Goal: Task Accomplishment & Management: Manage account settings

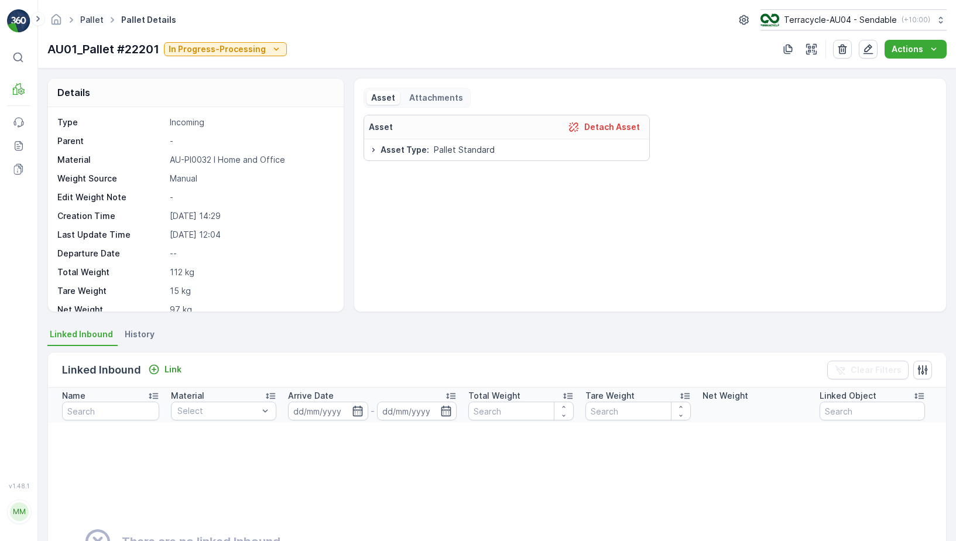
click at [87, 19] on link "Pallet" at bounding box center [91, 20] width 23 height 10
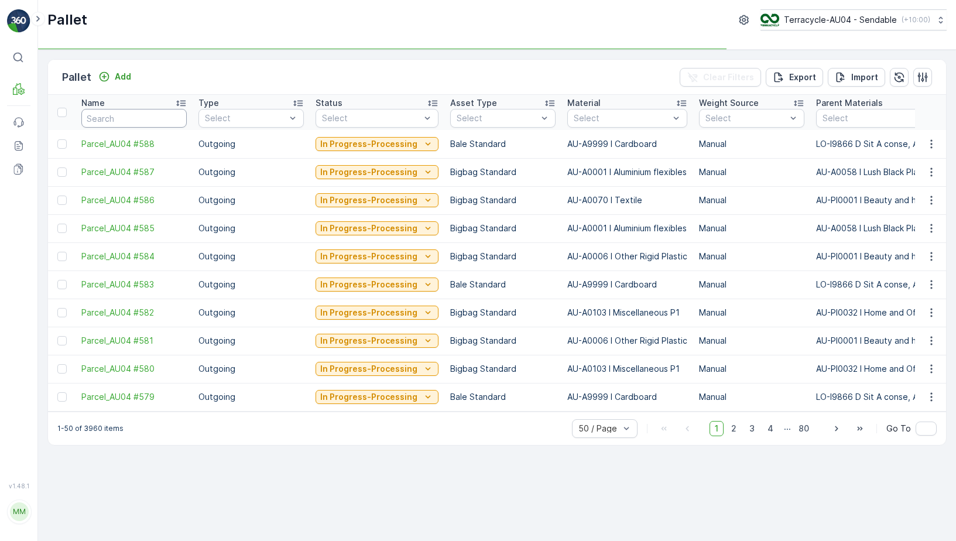
click at [134, 116] on input "text" at bounding box center [133, 118] width 105 height 19
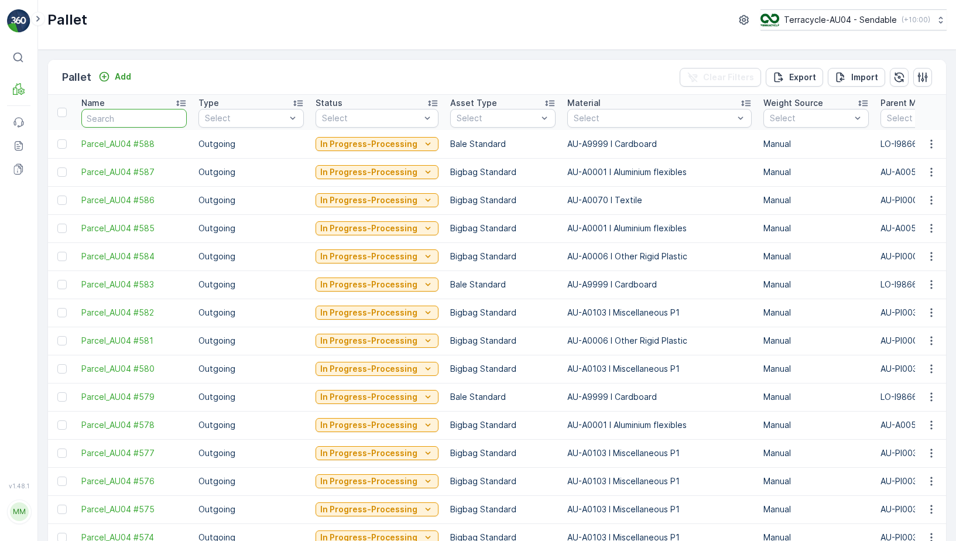
click at [134, 116] on input "text" at bounding box center [133, 118] width 105 height 19
type input "21590"
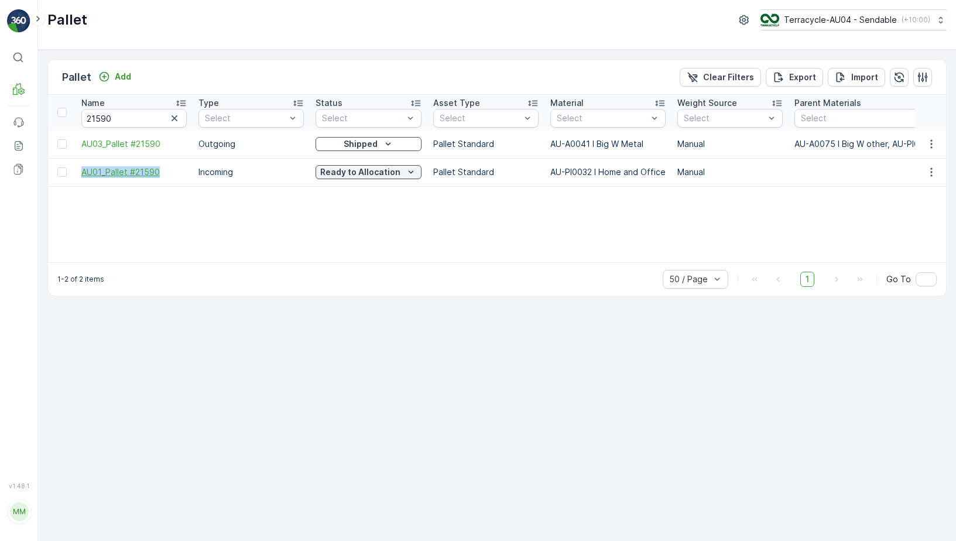
drag, startPoint x: 75, startPoint y: 172, endPoint x: 165, endPoint y: 171, distance: 89.6
click at [165, 172] on td "AU01_Pallet #21590" at bounding box center [134, 172] width 117 height 28
copy span "AU01_Pallet #21590"
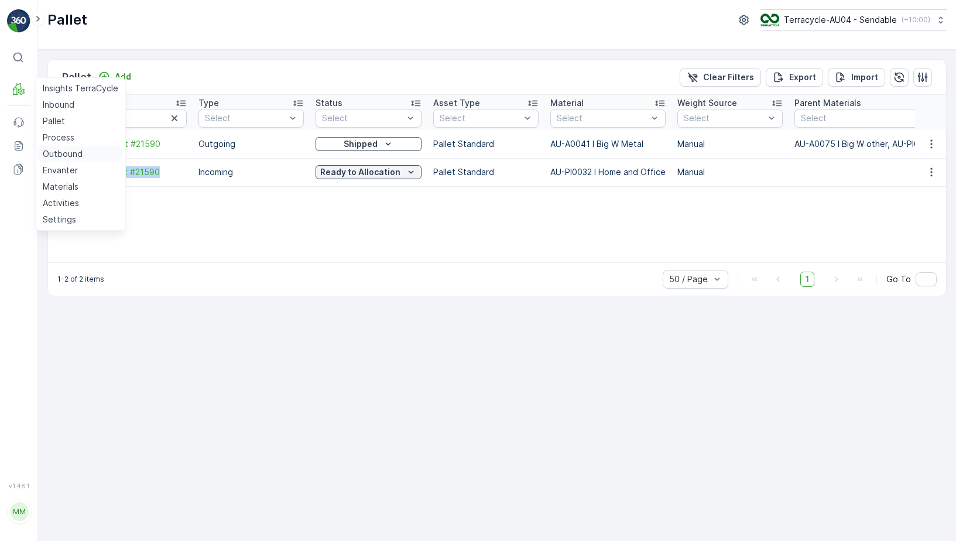
click at [77, 155] on p "Outbound" at bounding box center [63, 154] width 40 height 12
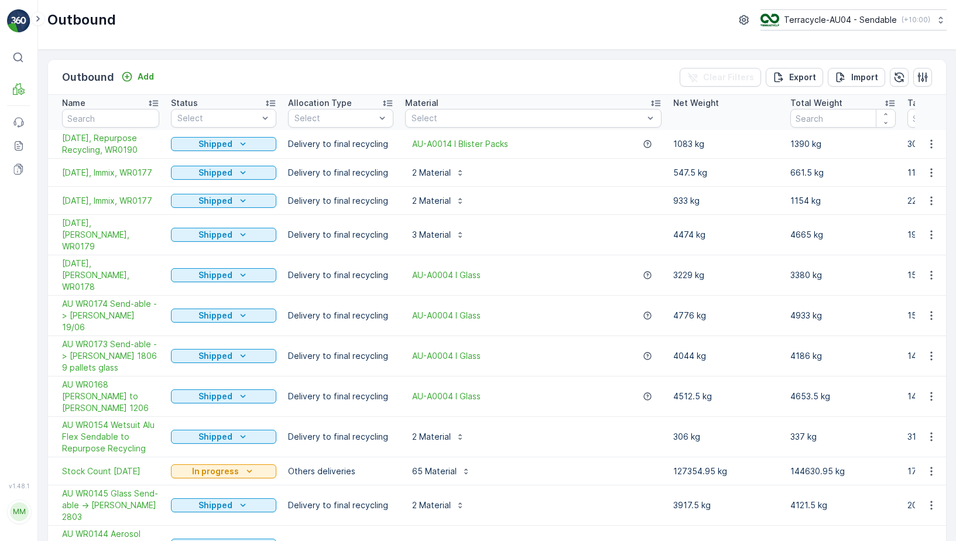
click at [98, 466] on span "Stock Count [DATE]" at bounding box center [110, 472] width 97 height 12
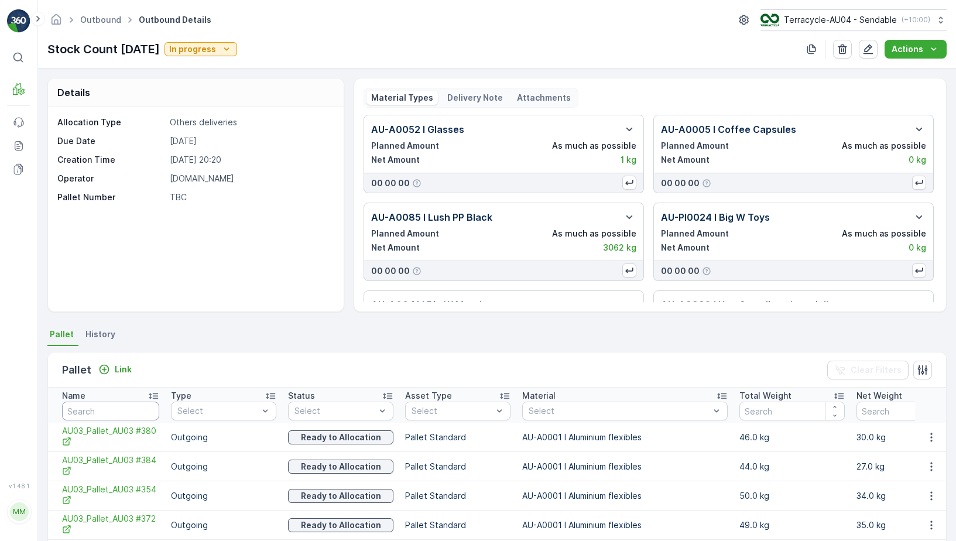
click at [103, 411] on input "text" at bounding box center [110, 411] width 97 height 19
paste input "AU01_Pallet #21590"
type input "AU01_Pallet #21590"
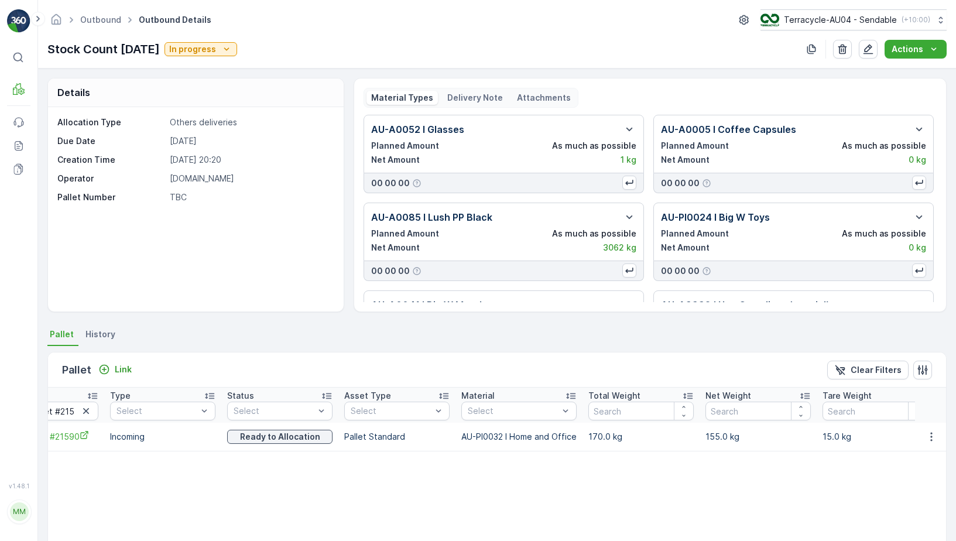
scroll to position [0, 83]
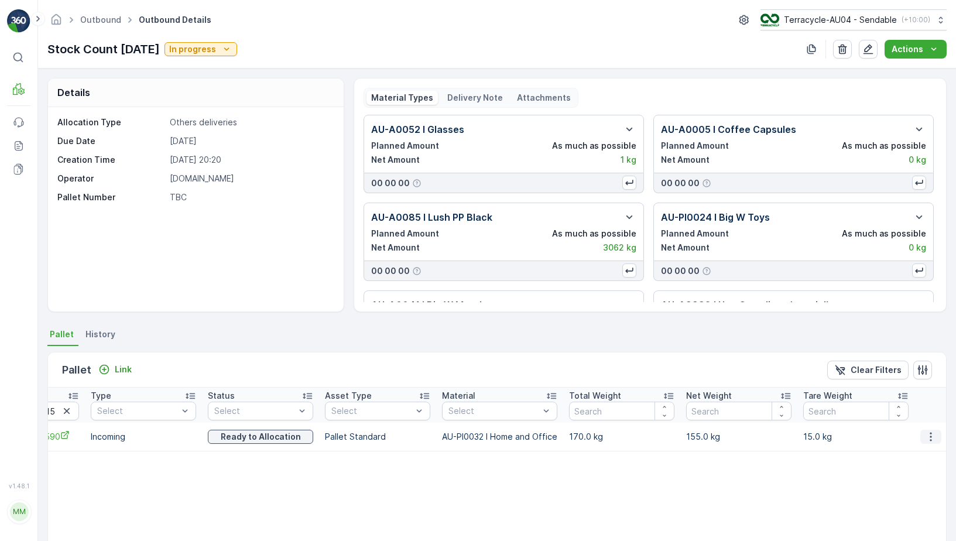
click at [925, 432] on icon "button" at bounding box center [931, 437] width 12 height 12
click at [908, 470] on span "Unlink Pallet" at bounding box center [907, 476] width 47 height 12
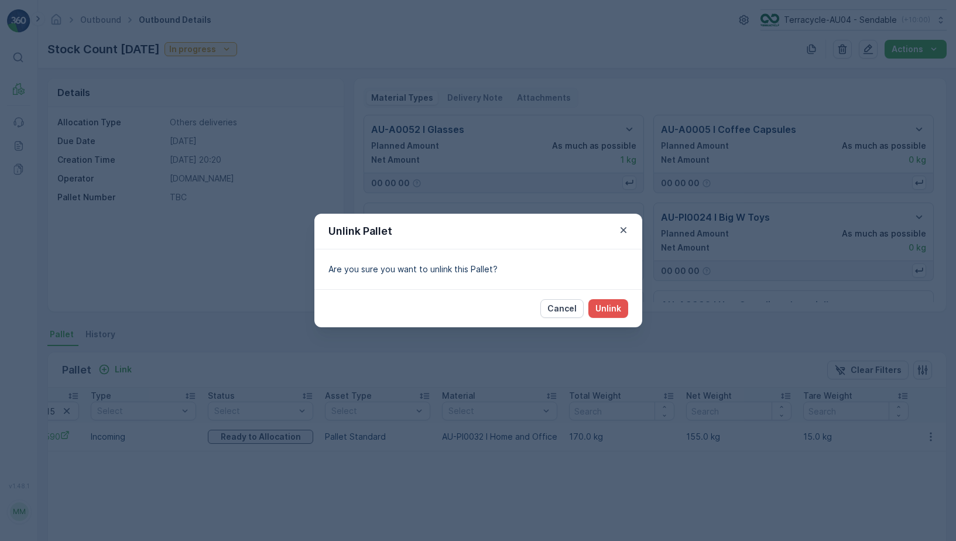
click at [620, 320] on div "Cancel Unlink" at bounding box center [478, 308] width 328 height 38
click at [617, 313] on p "Unlink" at bounding box center [609, 309] width 26 height 12
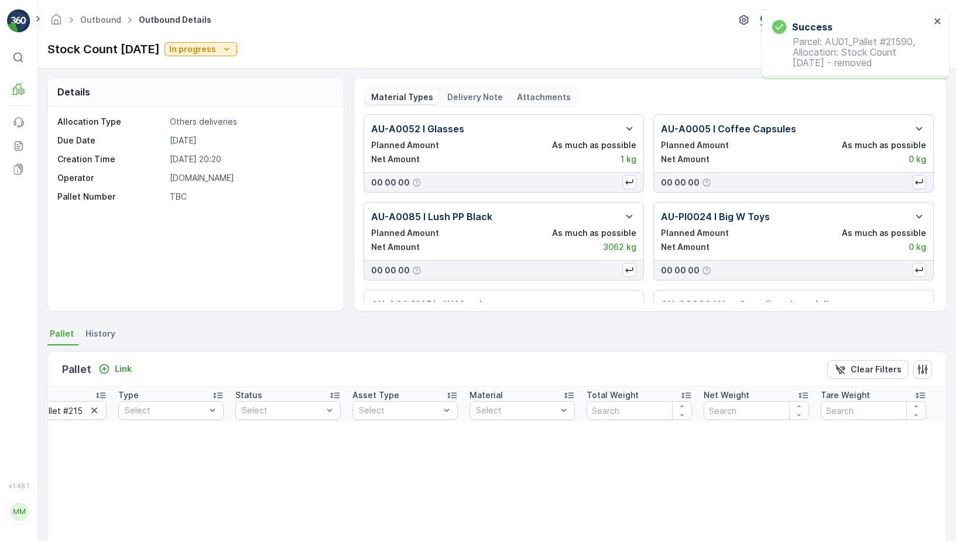
scroll to position [0, 0]
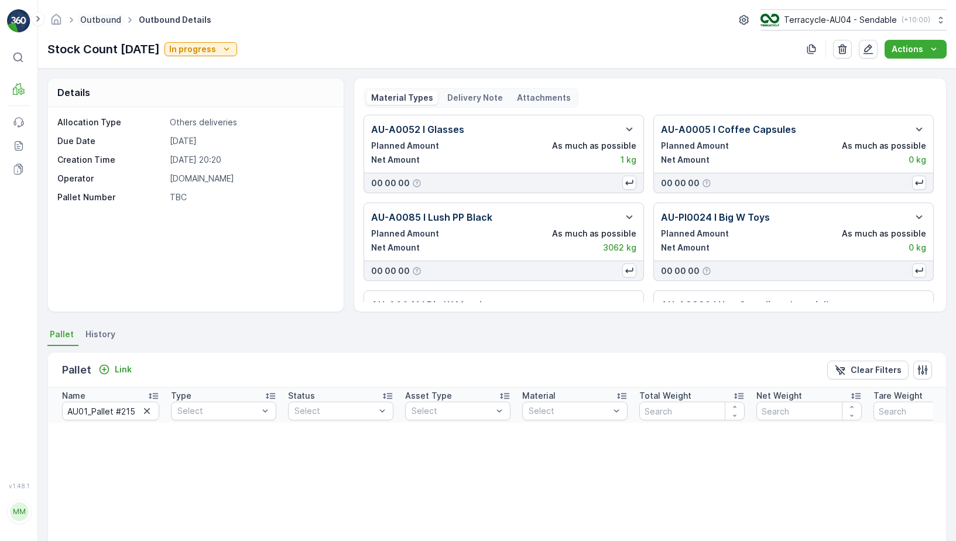
click at [89, 23] on link "Outbound" at bounding box center [100, 20] width 41 height 10
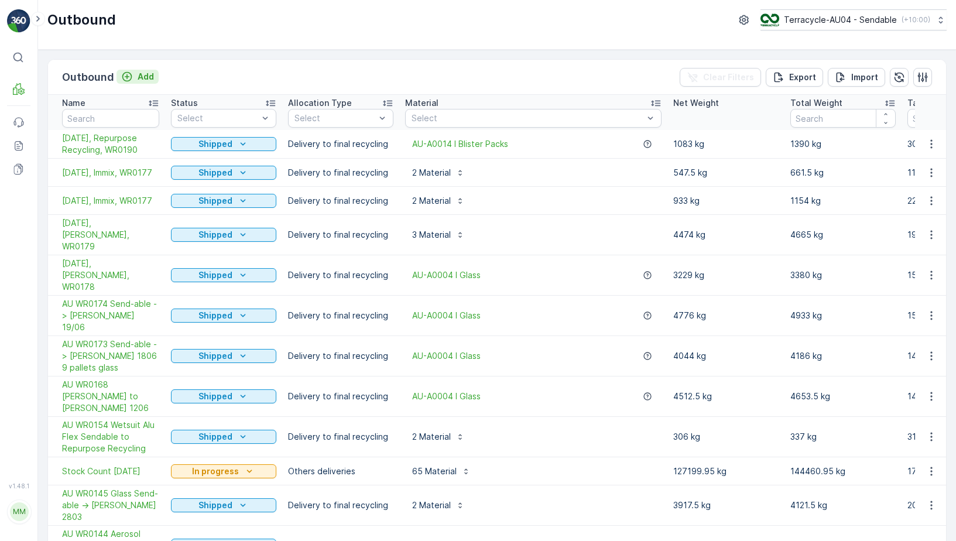
click at [145, 79] on p "Add" at bounding box center [146, 77] width 16 height 12
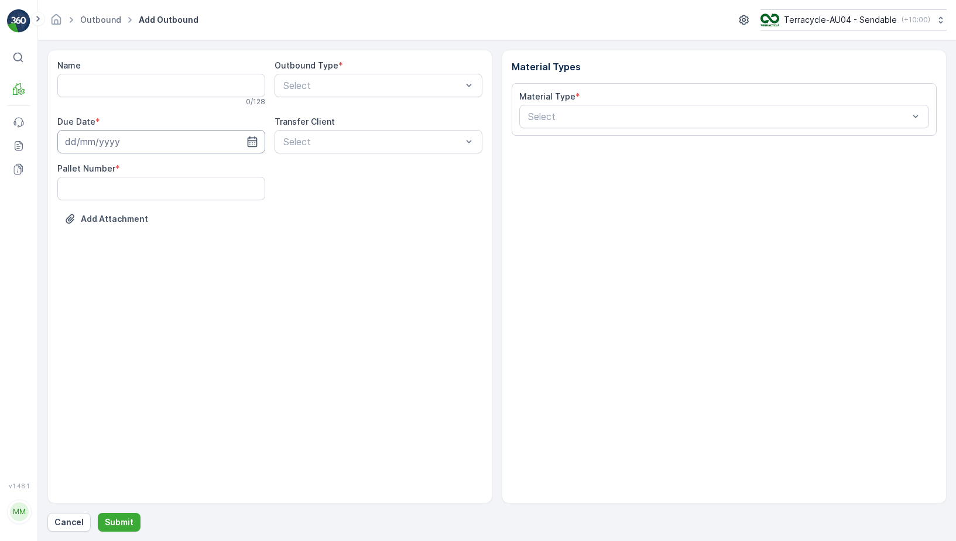
click at [141, 139] on input at bounding box center [161, 141] width 208 height 23
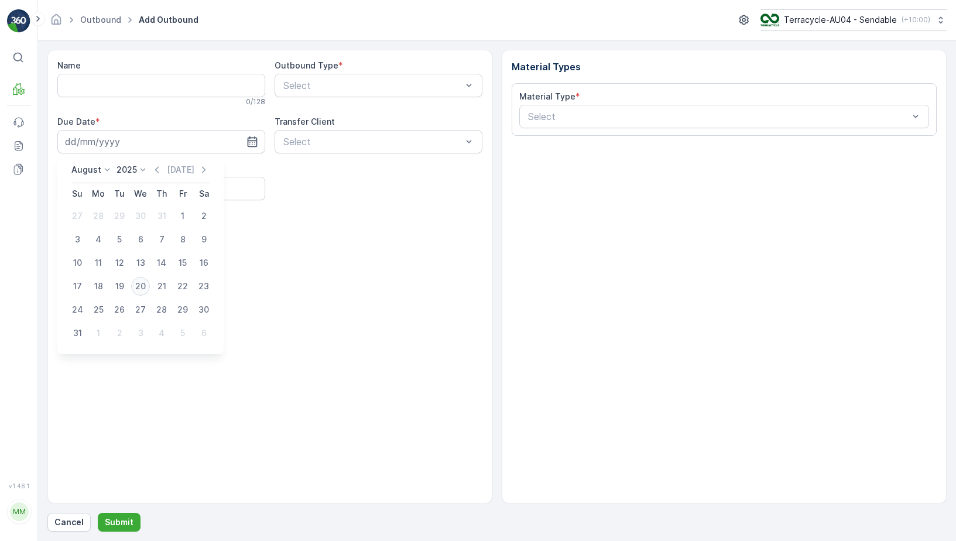
click at [141, 285] on div "20" at bounding box center [140, 286] width 19 height 19
type input "[DATE]"
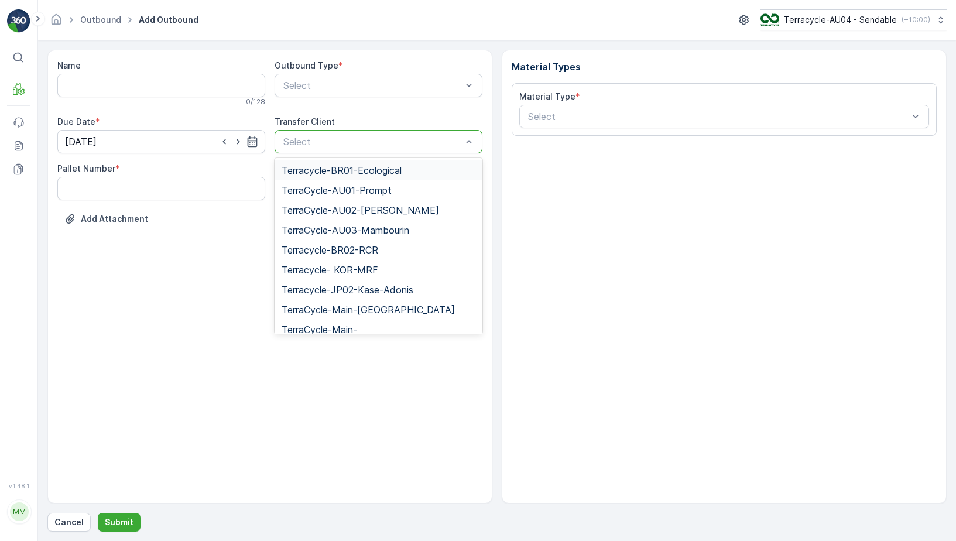
click at [306, 143] on div at bounding box center [372, 141] width 181 height 11
click at [201, 325] on div "Name 0 / 128 Outbound Type * Select Due Date * 20.08.2025 Transfer Client Terra…" at bounding box center [269, 277] width 445 height 454
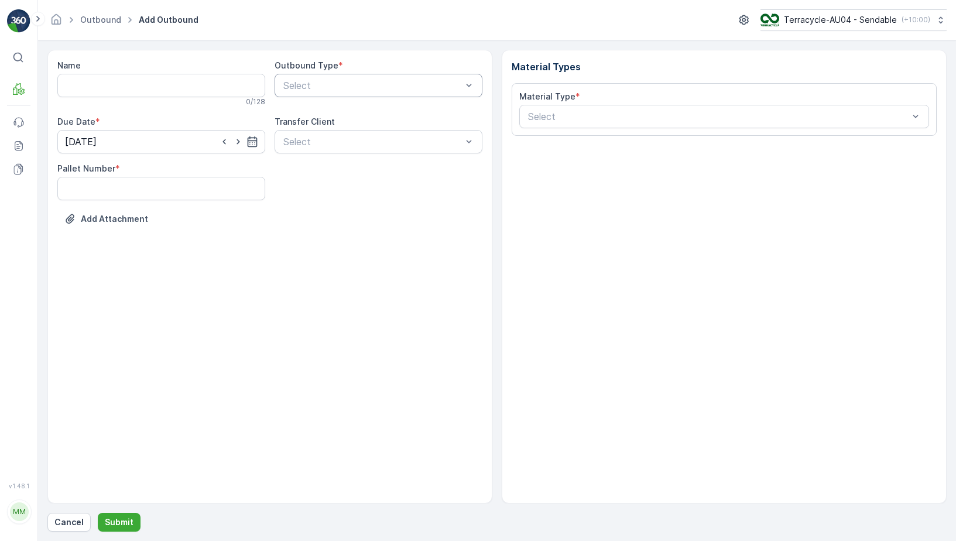
click at [355, 83] on div at bounding box center [372, 85] width 181 height 11
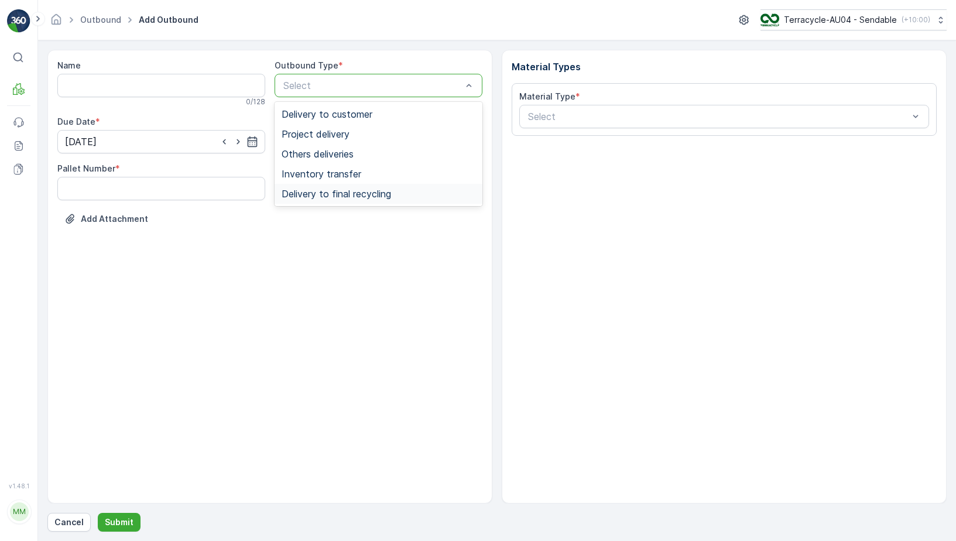
click at [365, 193] on span "Delivery to final recycling" at bounding box center [337, 194] width 110 height 11
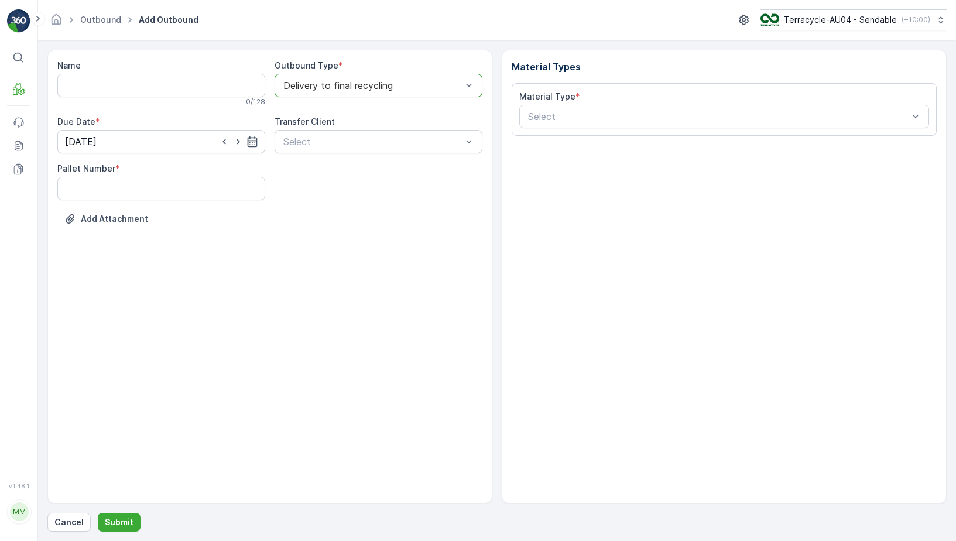
click at [181, 200] on Number "Pallet Number" at bounding box center [161, 188] width 208 height 23
type Number "7"
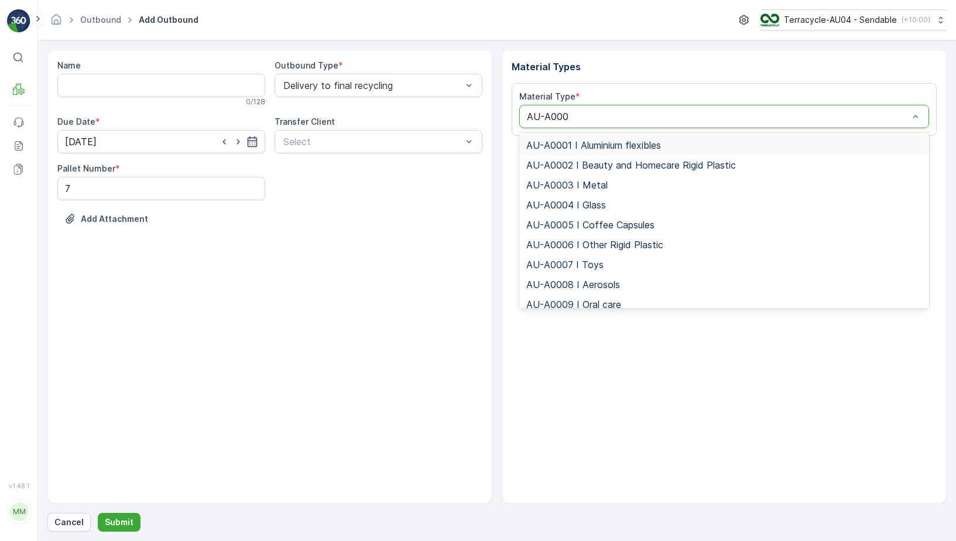
type input "AU-A0004"
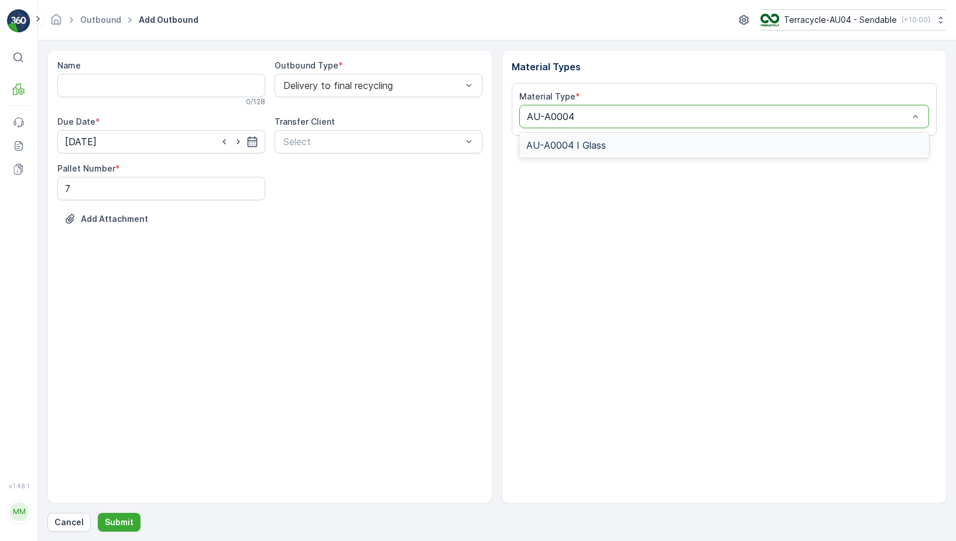
click at [649, 151] on div "AU-A0004 I Glass" at bounding box center [724, 145] width 410 height 20
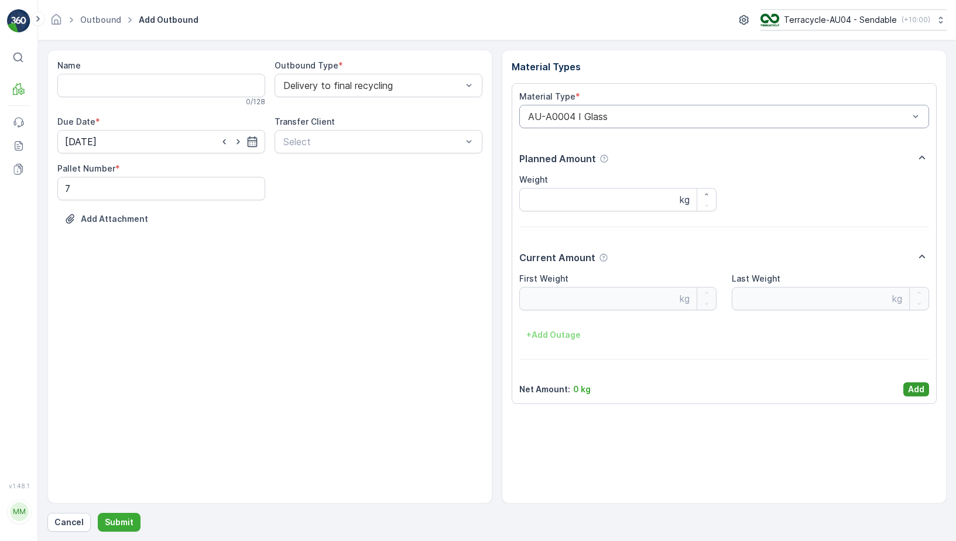
click at [926, 394] on button "Add" at bounding box center [917, 389] width 26 height 14
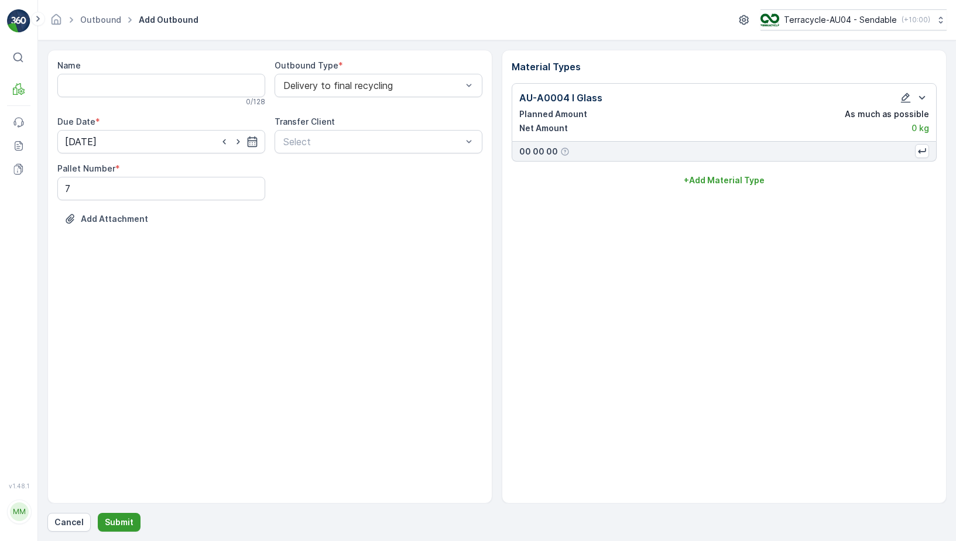
click at [124, 517] on p "Submit" at bounding box center [119, 523] width 29 height 12
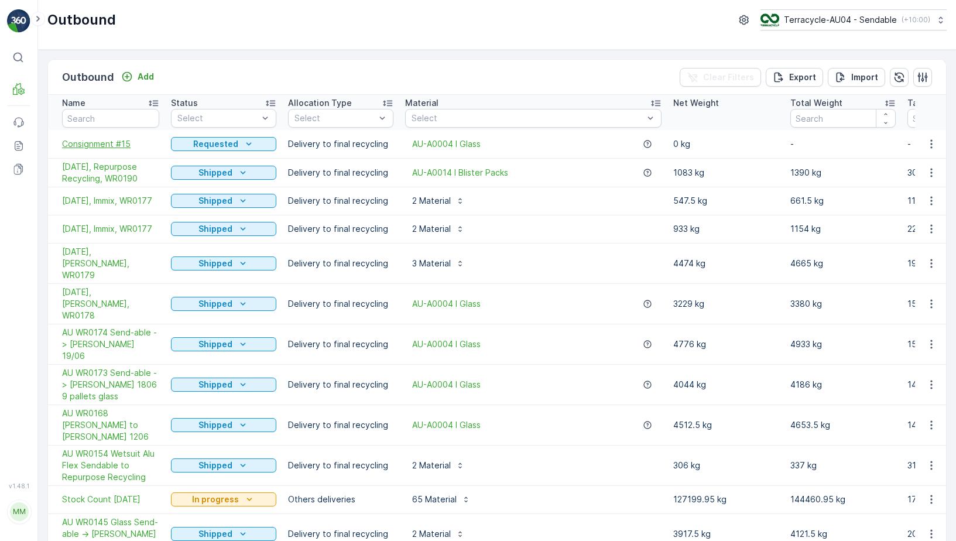
click at [115, 145] on span "Consignment #15" at bounding box center [110, 144] width 97 height 12
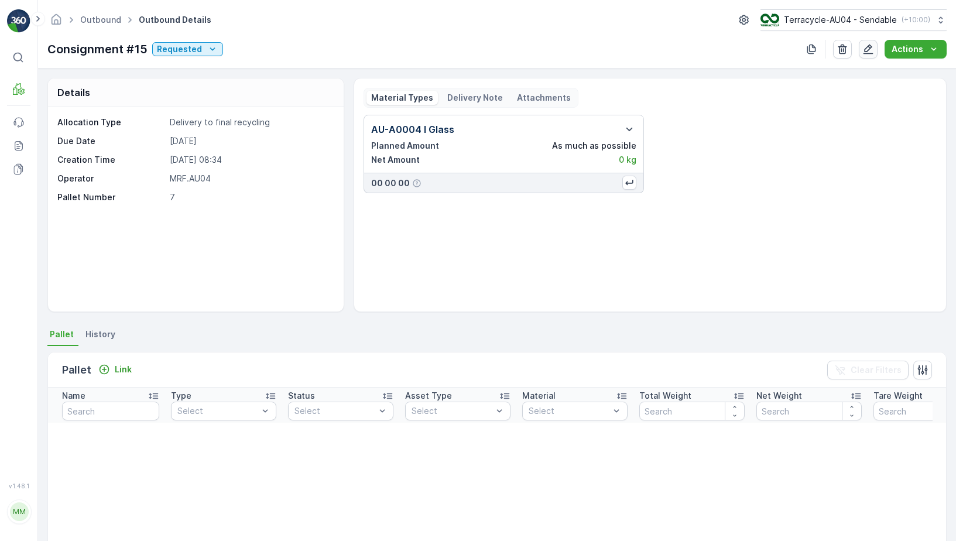
click at [863, 46] on button "button" at bounding box center [868, 49] width 19 height 19
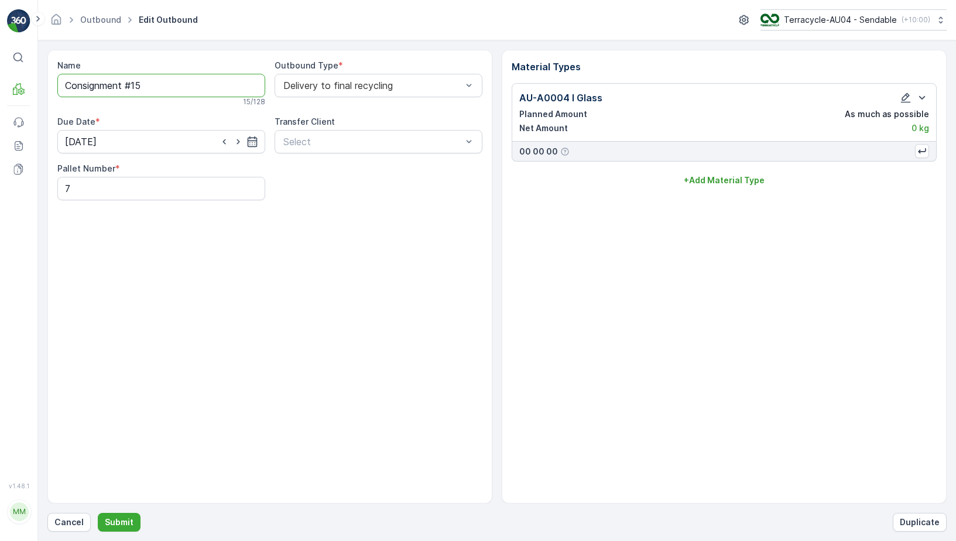
drag, startPoint x: 168, startPoint y: 84, endPoint x: 69, endPoint y: 91, distance: 99.3
click at [69, 91] on input "Consignment #15" at bounding box center [161, 85] width 208 height 23
drag, startPoint x: 183, startPoint y: 84, endPoint x: -43, endPoint y: 69, distance: 227.2
click at [0, 69] on html "⌘B MRF Events Reports Documents v 1.48.1 MM MRF.AU04 monika.tur@terracycle.com …" at bounding box center [478, 270] width 956 height 541
type input "Send-able -> Alex Fraser 2008"
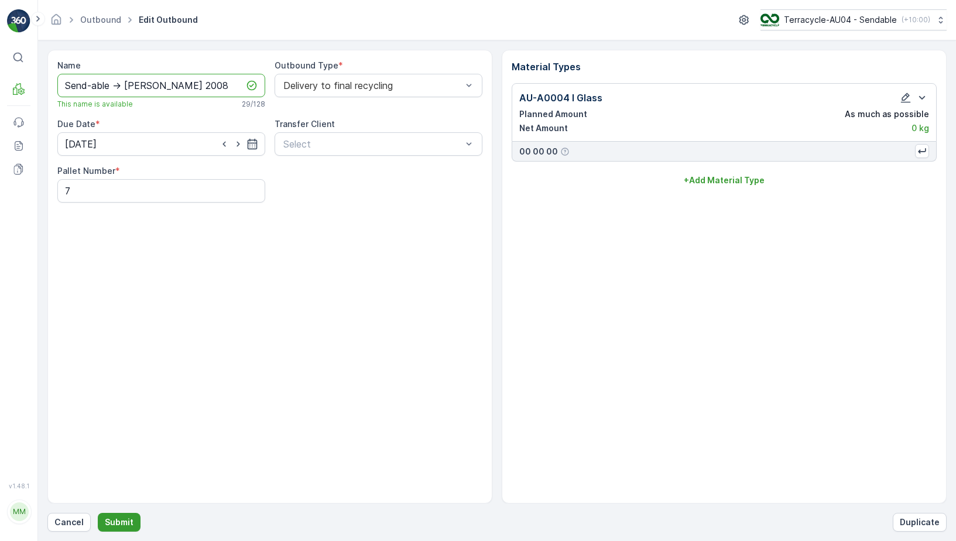
click at [115, 513] on button "Submit" at bounding box center [119, 522] width 43 height 19
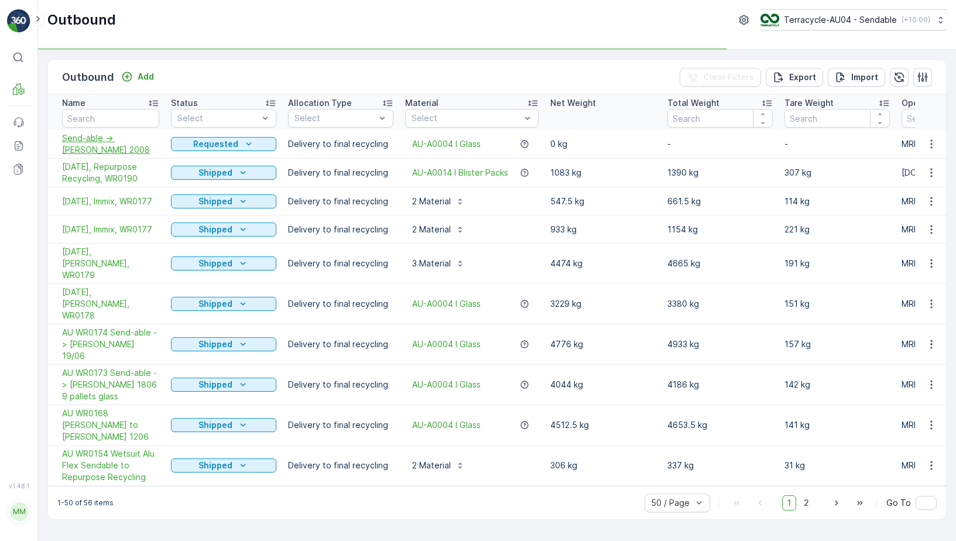
click at [83, 137] on span "Send-able -> Alex Fraser 2008" at bounding box center [110, 143] width 97 height 23
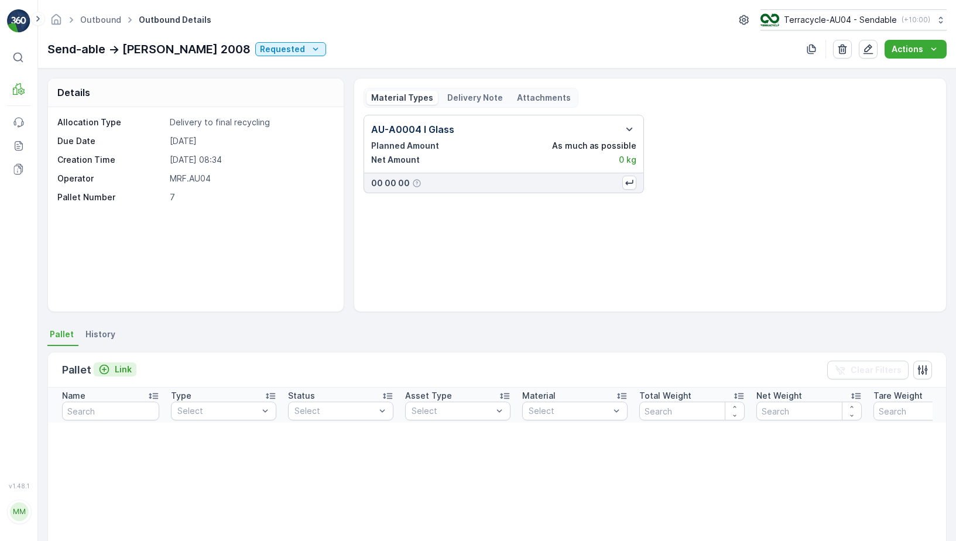
click at [120, 367] on p "Link" at bounding box center [123, 370] width 17 height 12
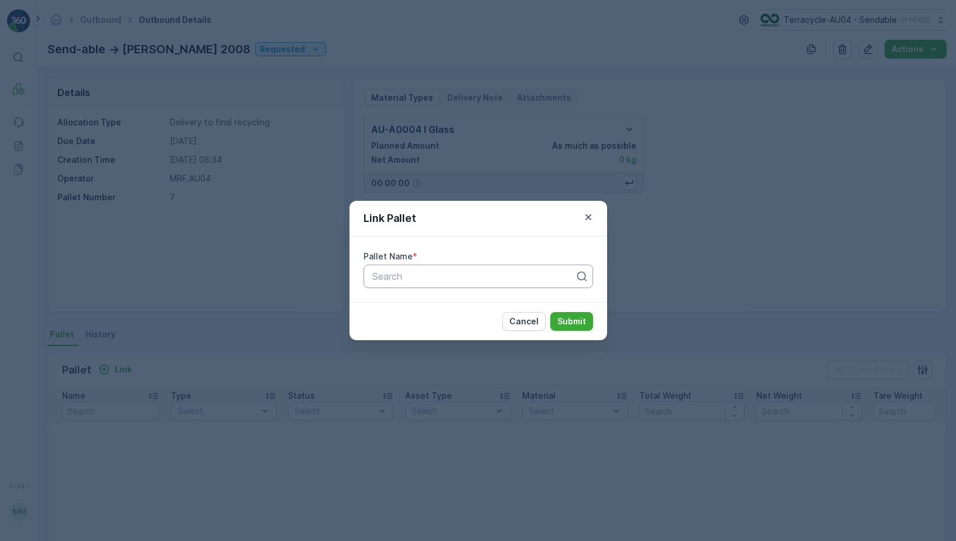
click at [381, 279] on div at bounding box center [473, 276] width 205 height 11
paste input "Parcel_AU04 #505"
type input "Parcel_AU04 #505"
click at [491, 307] on div "Parcel_AU04 #505" at bounding box center [479, 305] width 216 height 11
click at [585, 326] on p "Submit" at bounding box center [572, 322] width 29 height 12
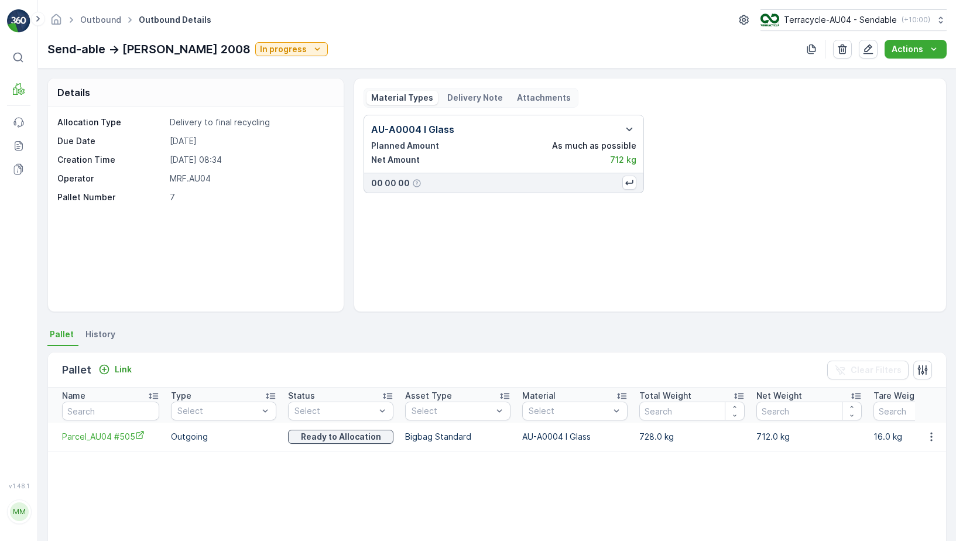
click at [121, 357] on div "Pallet Link Clear Filters" at bounding box center [497, 370] width 898 height 35
click at [118, 370] on p "Link" at bounding box center [123, 370] width 17 height 12
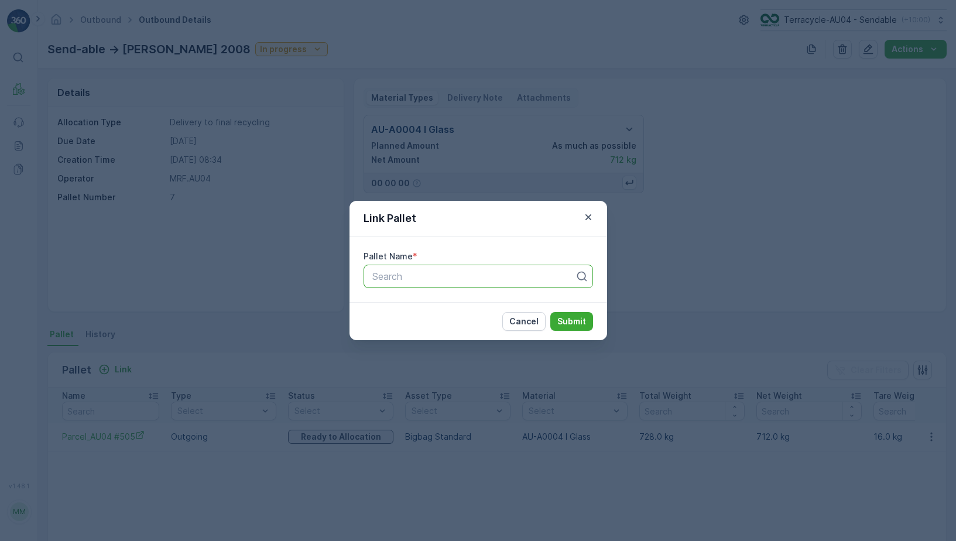
click at [383, 281] on div at bounding box center [473, 276] width 205 height 11
paste input "Parcel_AU04 #520"
type input "Parcel_AU04 #520"
click at [466, 299] on div "Parcel_AU04 #520" at bounding box center [479, 305] width 230 height 20
click at [584, 324] on p "Submit" at bounding box center [572, 322] width 29 height 12
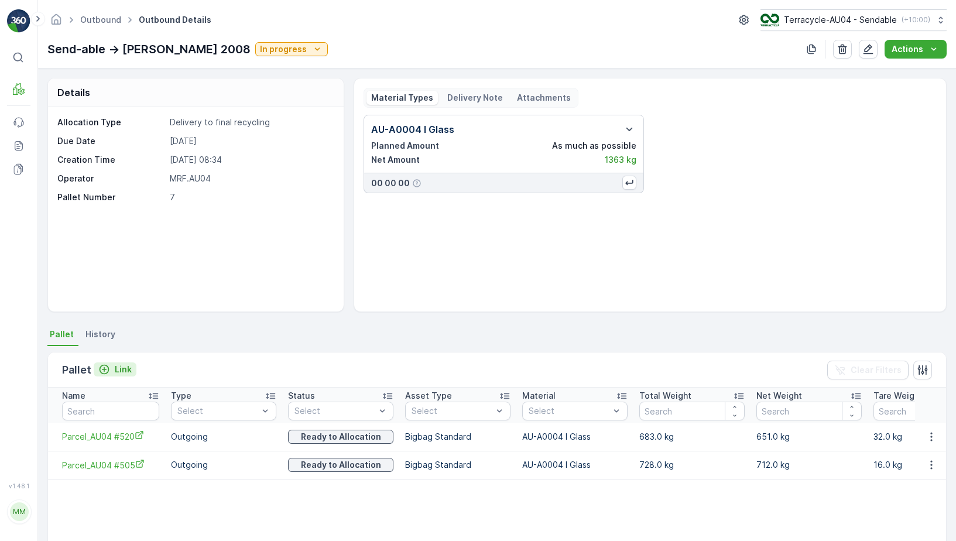
click at [123, 374] on p "Link" at bounding box center [123, 370] width 17 height 12
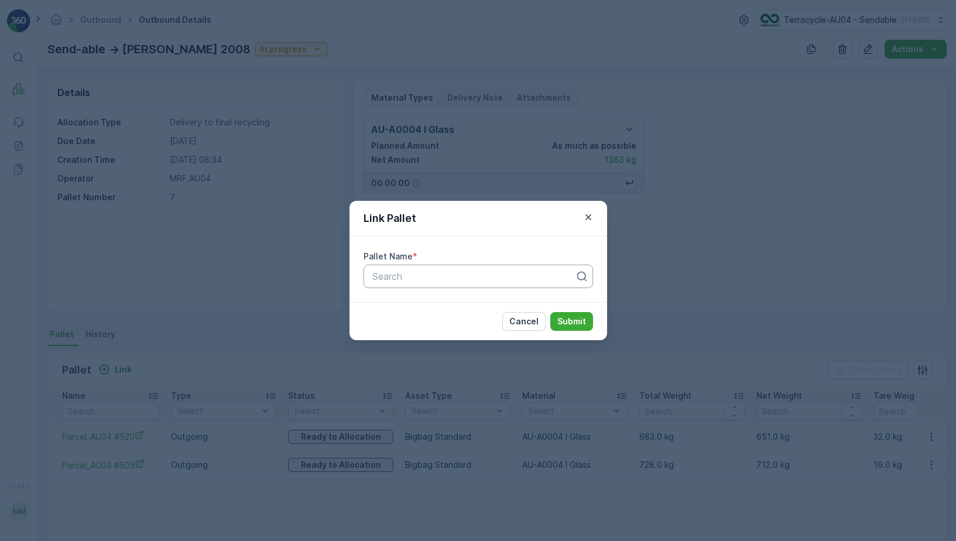
click at [400, 277] on div at bounding box center [473, 276] width 205 height 11
paste input "Parcel_AU04 #412"
type input "Parcel_AU04 #412"
click at [411, 307] on span "Parcel_AU04 #412" at bounding box center [411, 305] width 81 height 11
click at [581, 320] on p "Submit" at bounding box center [572, 322] width 29 height 12
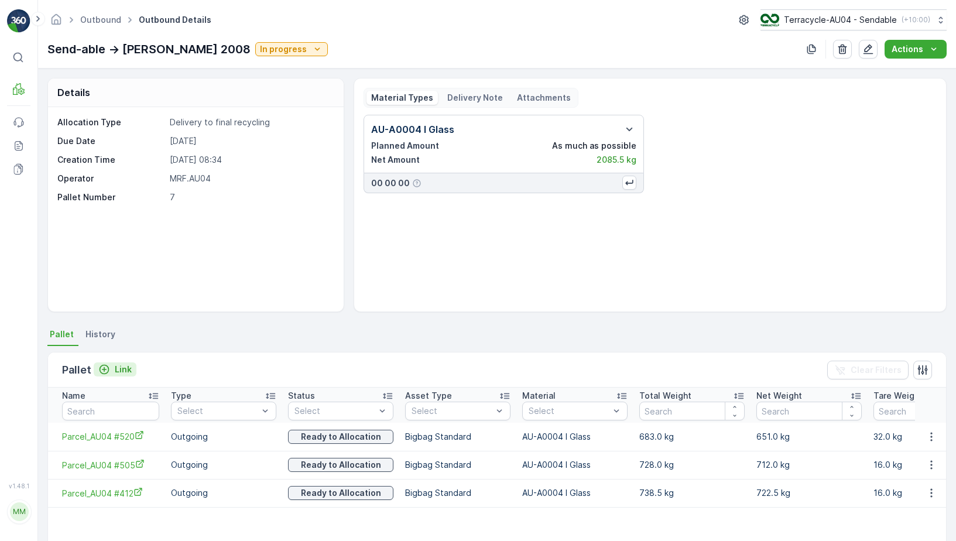
click at [113, 373] on div "Link" at bounding box center [114, 370] width 33 height 12
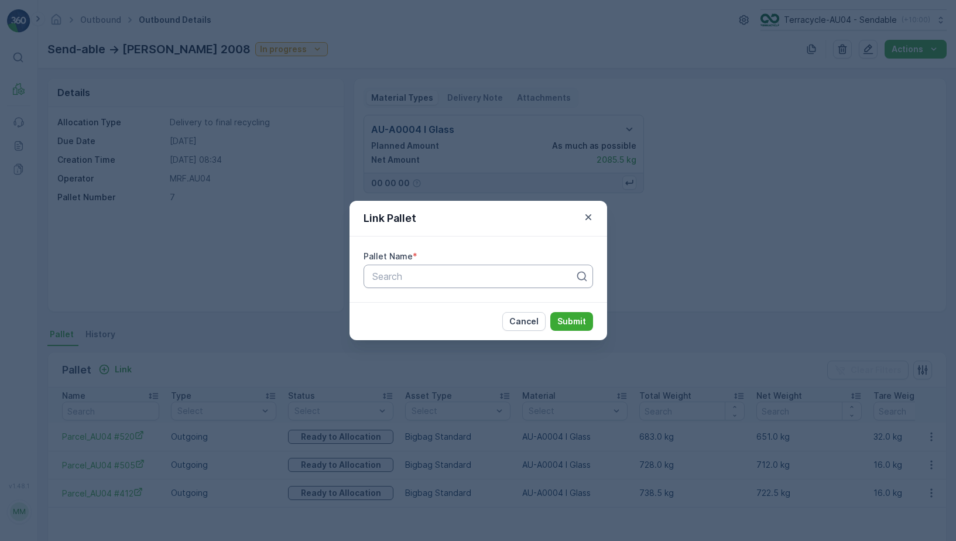
click at [395, 285] on div "Search" at bounding box center [479, 276] width 230 height 23
paste input "Parcel_AU04 #433"
type input "Parcel_AU04 #433"
click at [443, 300] on span "Parcel_AU04 #433" at bounding box center [412, 305] width 83 height 11
click at [565, 323] on p "Submit" at bounding box center [572, 322] width 29 height 12
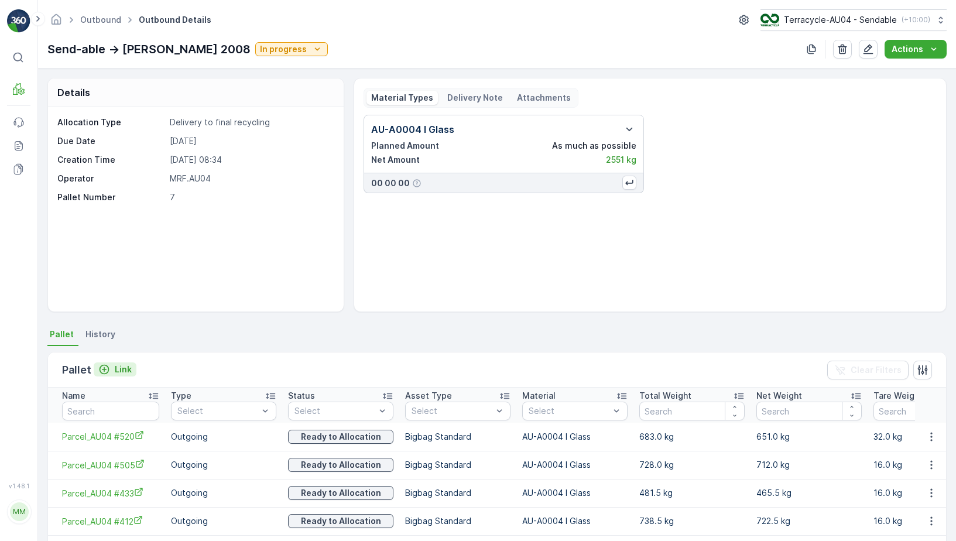
click at [128, 368] on p "Link" at bounding box center [123, 370] width 17 height 12
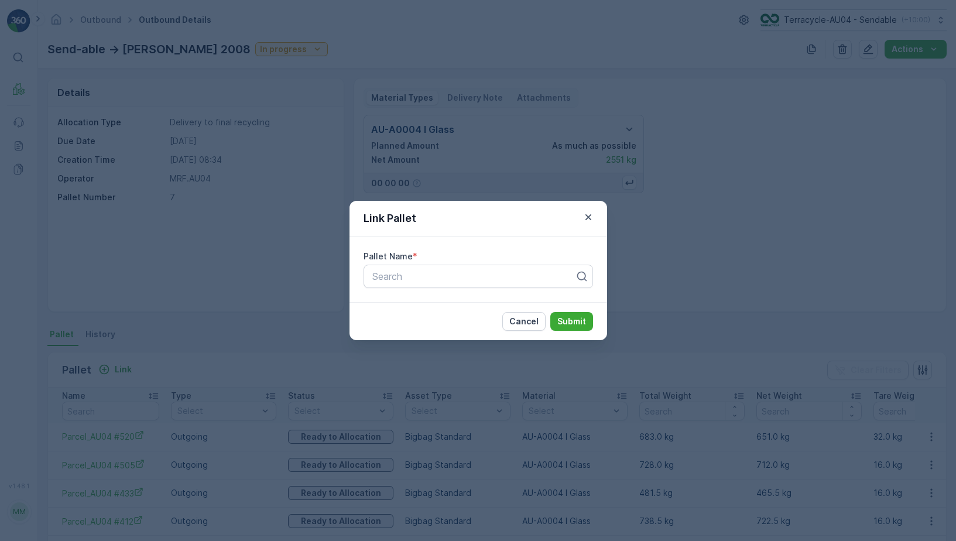
click at [409, 264] on div "Pallet Name * Search" at bounding box center [479, 269] width 230 height 37
click at [417, 281] on div at bounding box center [473, 276] width 205 height 11
paste input "Parcel_AU04 #510"
type input "Parcel_AU04 #510"
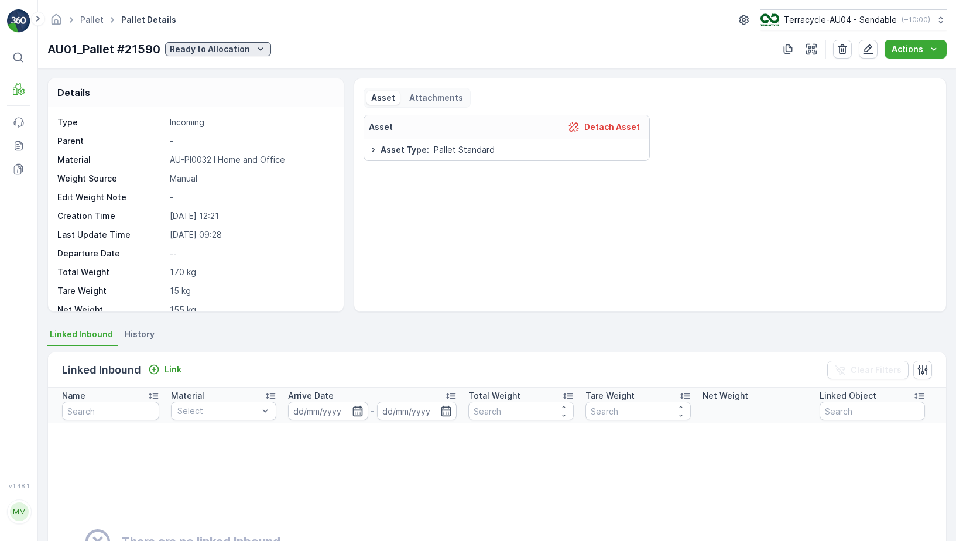
click at [241, 54] on p "Ready to Allocation" at bounding box center [210, 49] width 80 height 12
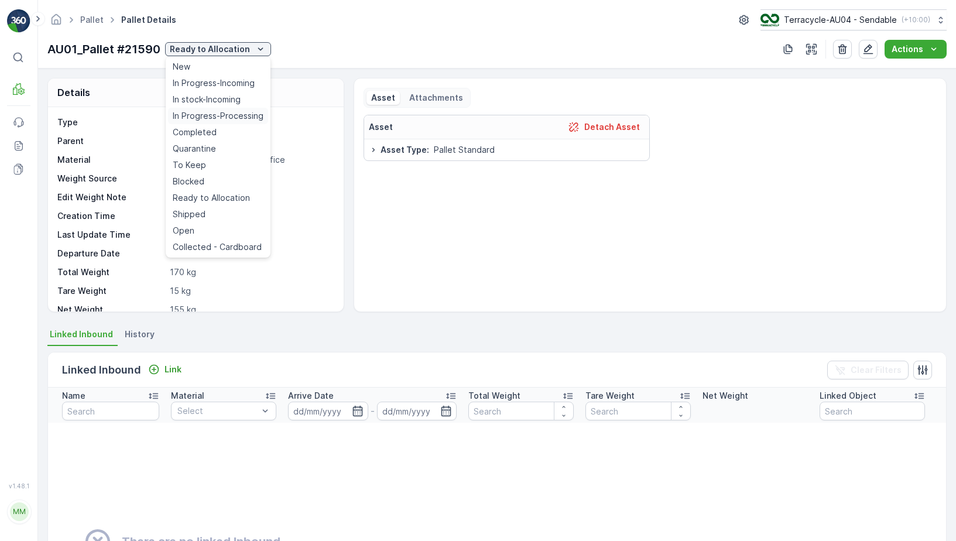
click at [243, 111] on span "In Progress-Processing" at bounding box center [218, 116] width 91 height 12
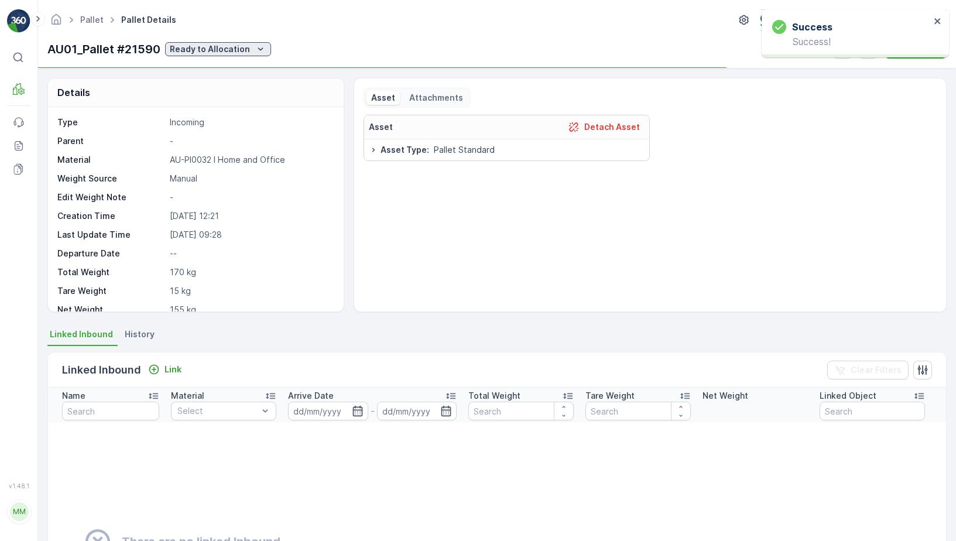
click at [225, 51] on p "Ready to Allocation" at bounding box center [210, 49] width 80 height 12
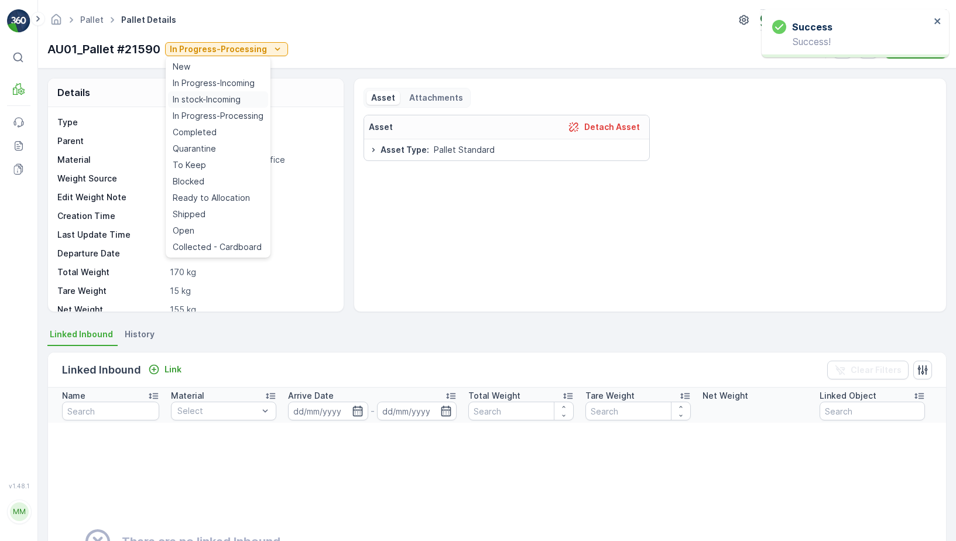
click at [238, 98] on span "In stock-Incoming" at bounding box center [207, 100] width 68 height 12
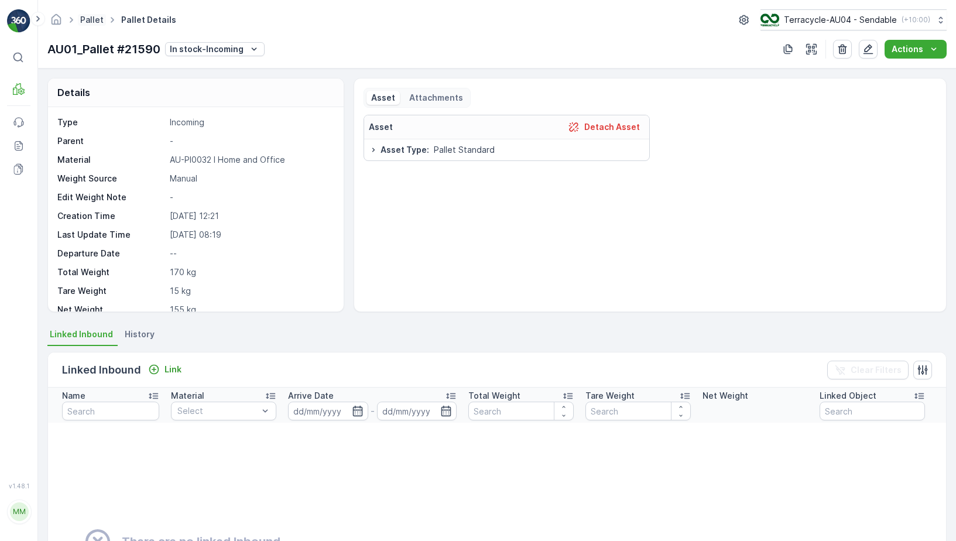
click at [84, 22] on link "Pallet" at bounding box center [91, 20] width 23 height 10
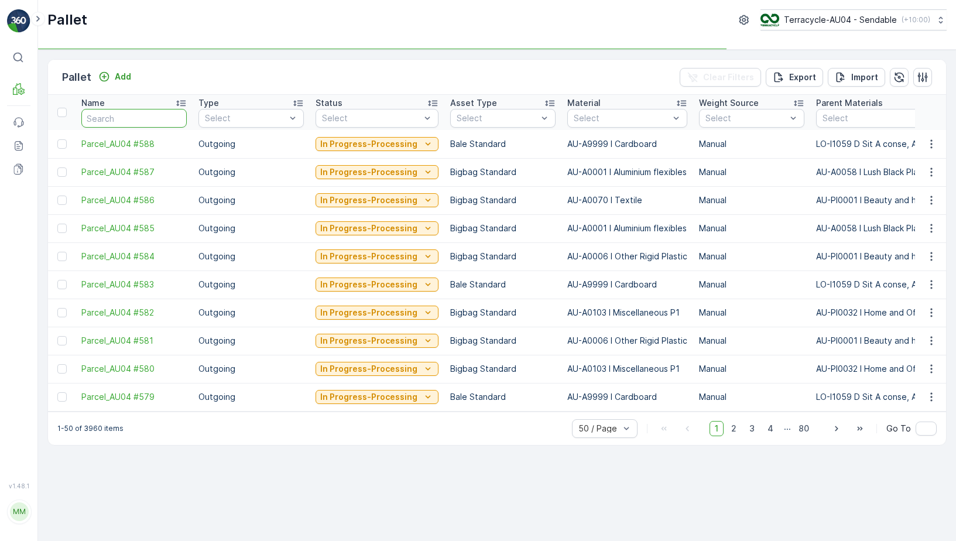
click at [136, 121] on input "text" at bounding box center [133, 118] width 105 height 19
type input "505"
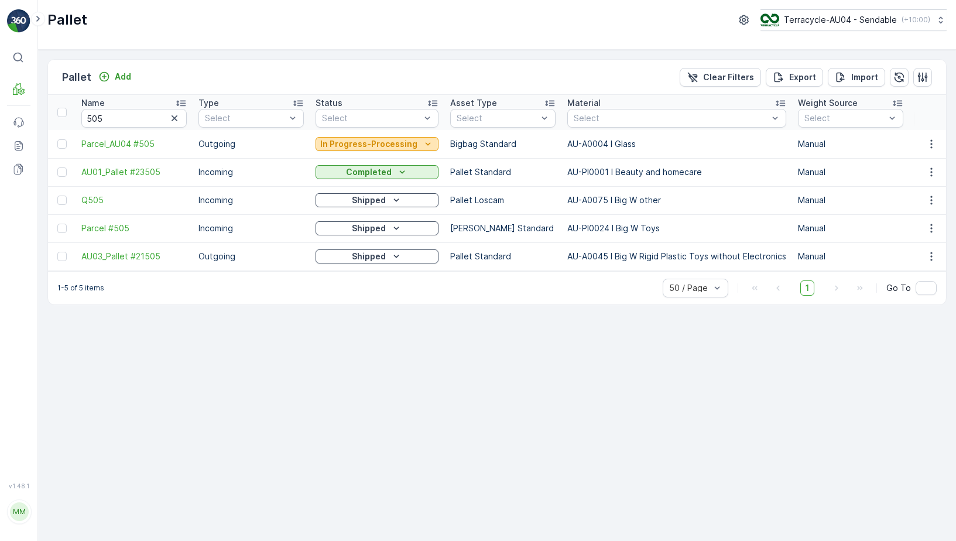
click at [396, 141] on p "In Progress-Processing" at bounding box center [368, 144] width 97 height 12
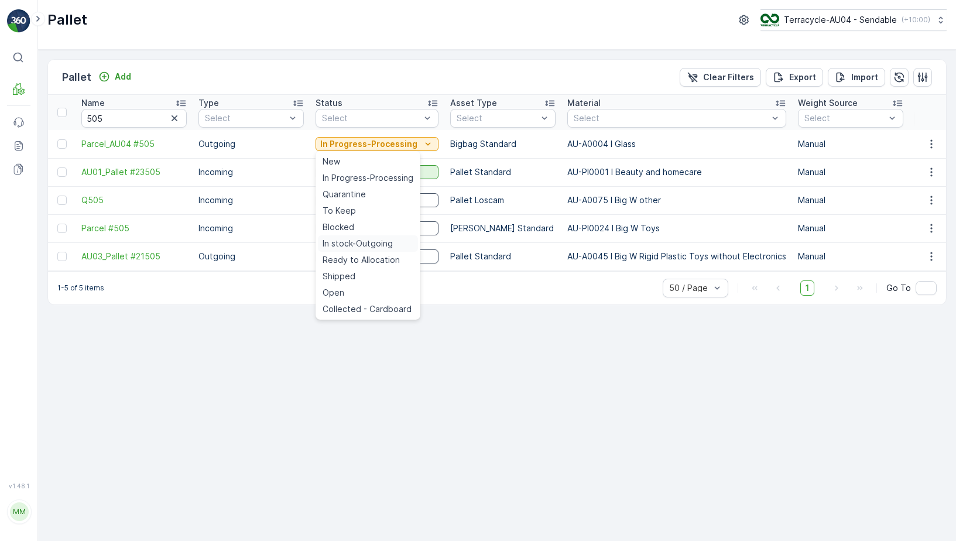
click at [364, 244] on span "In stock-Outgoing" at bounding box center [358, 244] width 70 height 12
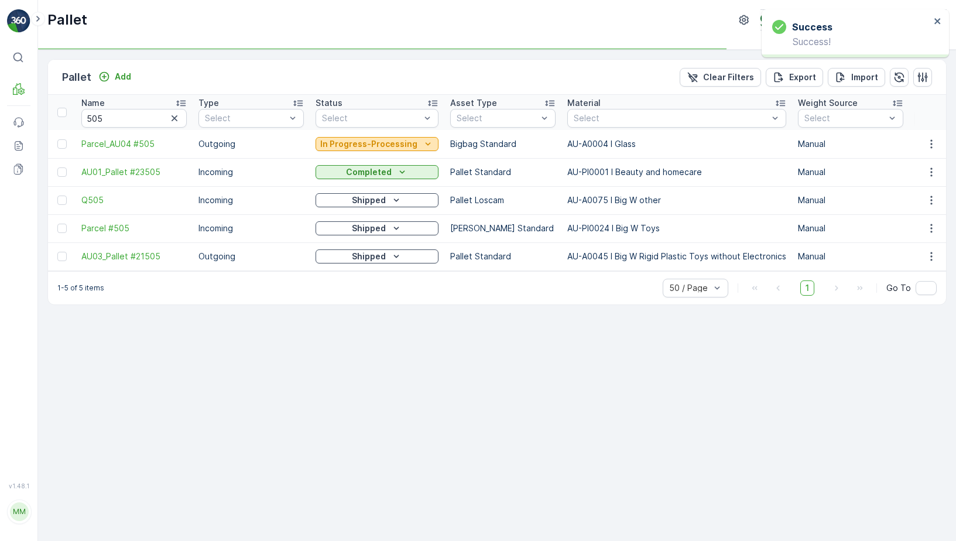
click at [353, 148] on p "In Progress-Processing" at bounding box center [368, 144] width 97 height 12
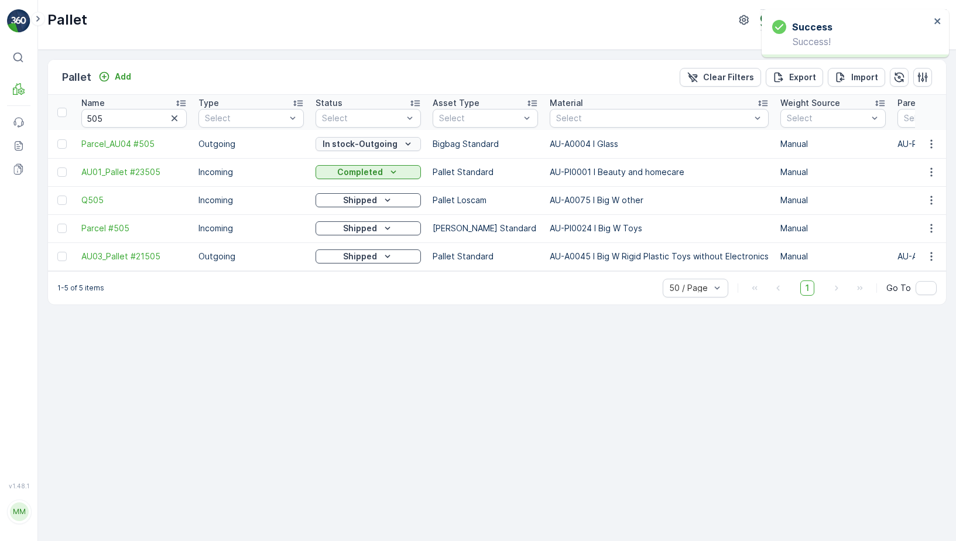
click at [371, 141] on p "In stock-Outgoing" at bounding box center [360, 144] width 75 height 12
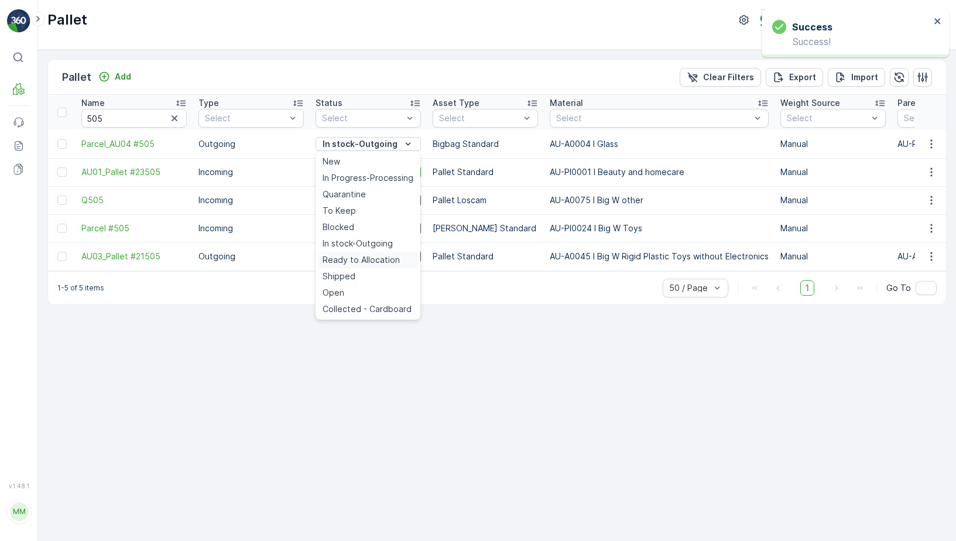
click at [372, 262] on span "Ready to Allocation" at bounding box center [361, 260] width 77 height 12
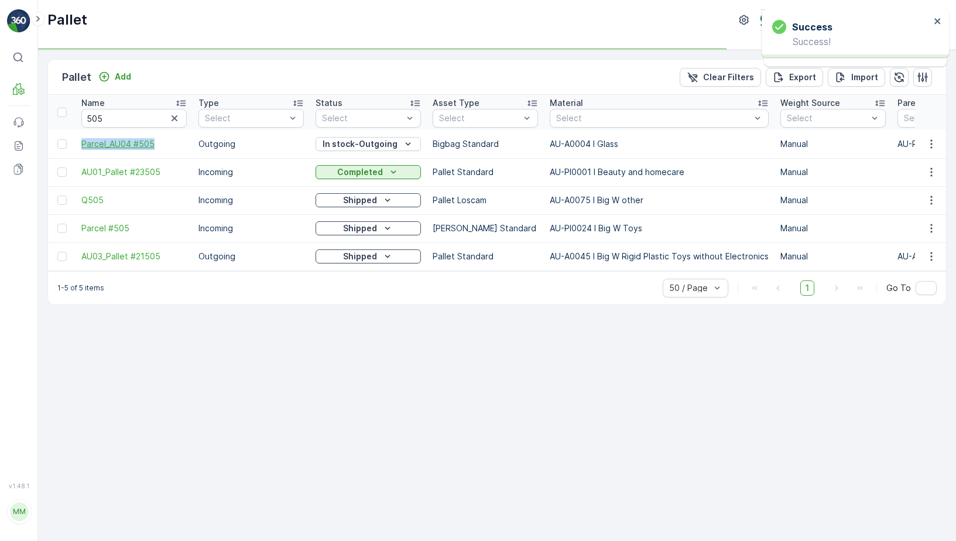
drag, startPoint x: 73, startPoint y: 142, endPoint x: 175, endPoint y: 142, distance: 101.3
copy span "Parcel_AU04 #505"
click at [145, 142] on span "Parcel_AU04 #505" at bounding box center [133, 144] width 105 height 12
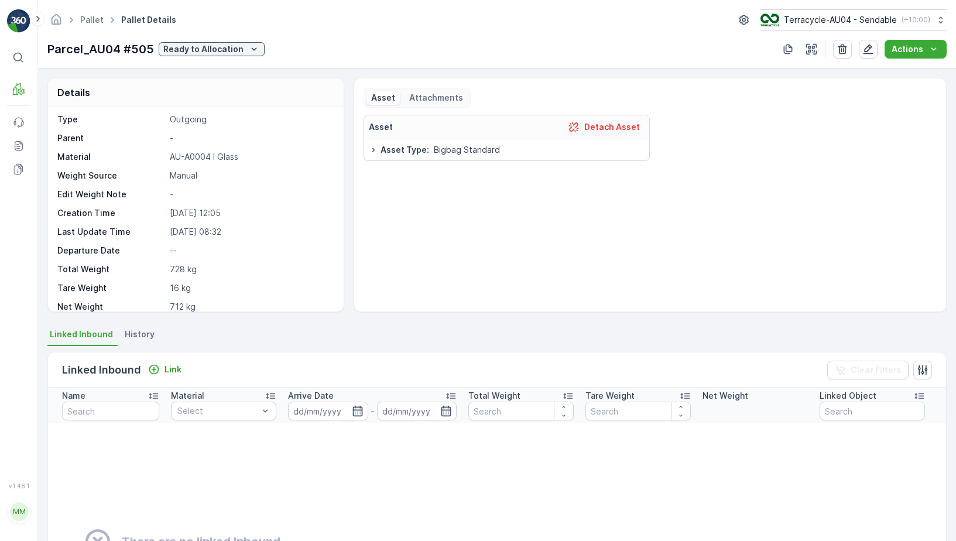
scroll to position [6, 0]
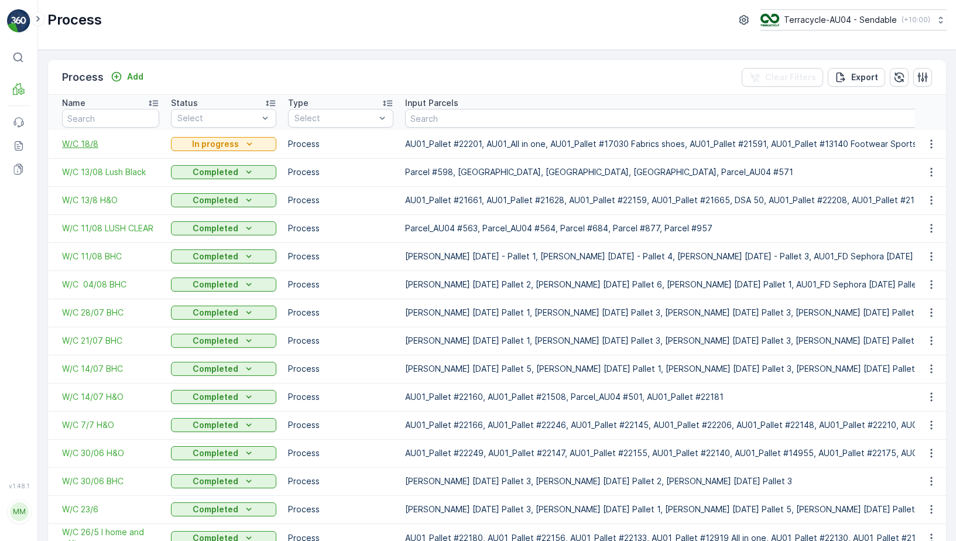
click at [76, 143] on span "W/C 18/8" at bounding box center [110, 144] width 97 height 12
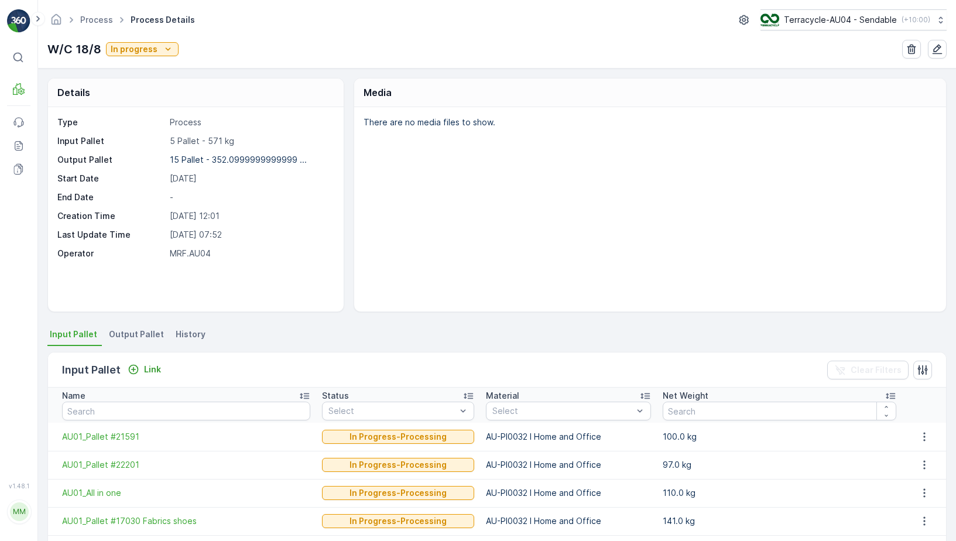
click at [163, 377] on div "Input Pallet Link" at bounding box center [114, 370] width 104 height 16
click at [155, 370] on p "Link" at bounding box center [152, 370] width 17 height 12
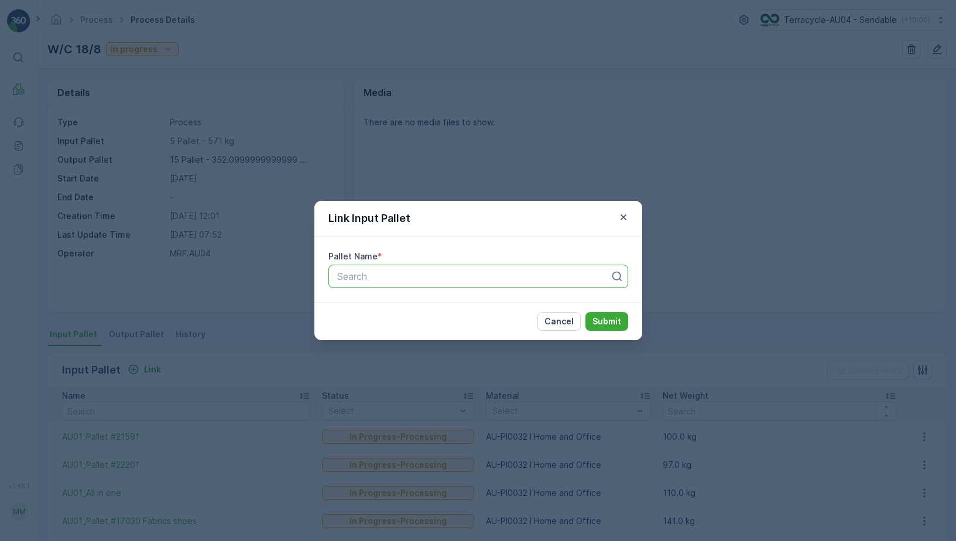
click at [380, 280] on div at bounding box center [473, 276] width 275 height 11
paste input "AU01_Pallet #21590"
type input "AU01_Pallet #21590"
click at [422, 309] on span "AU01_Pallet #21590" at bounding box center [380, 305] width 88 height 11
click at [608, 327] on p "Submit" at bounding box center [607, 322] width 29 height 12
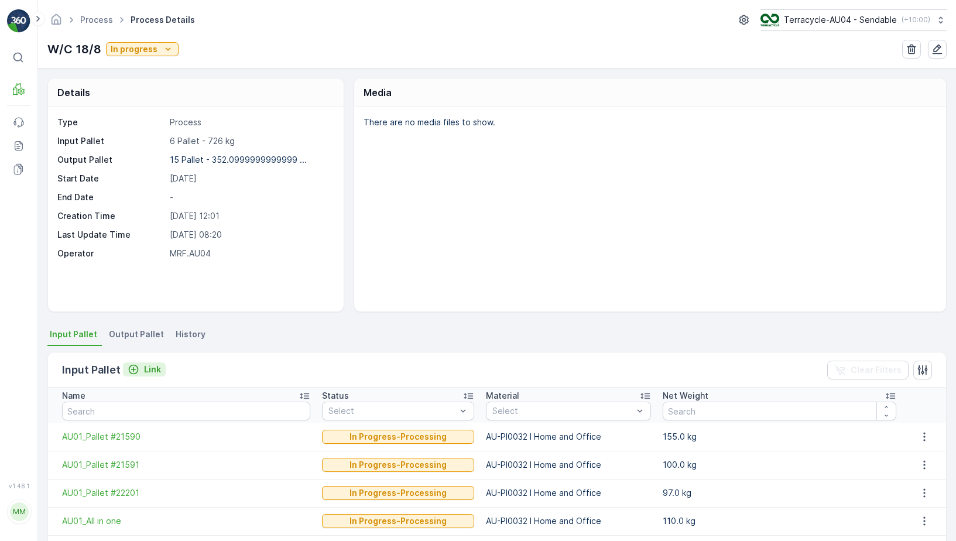
click at [142, 372] on div "Link" at bounding box center [144, 370] width 33 height 12
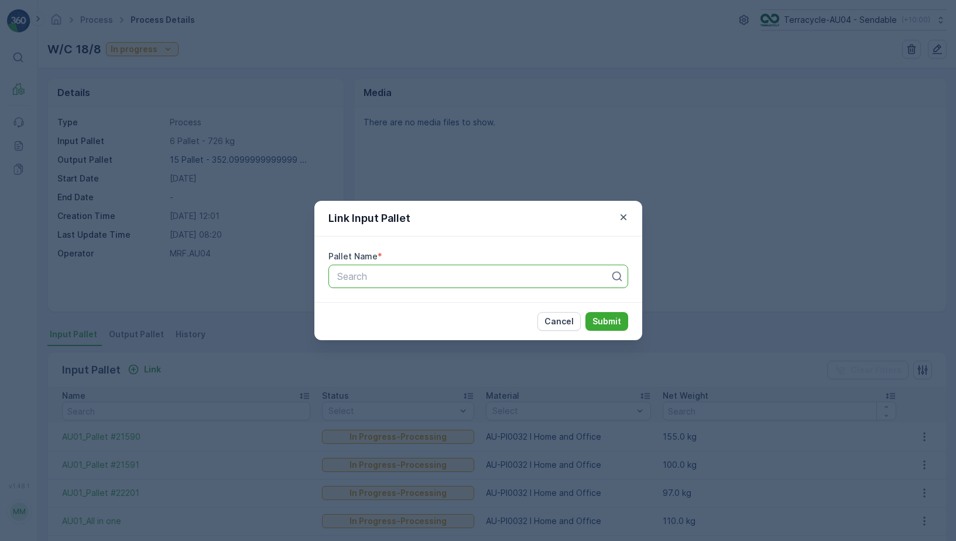
click at [377, 279] on div at bounding box center [473, 276] width 275 height 11
paste input "Parcel_AU04 #412"
type input "Parcel_AU04 #412"
click at [380, 307] on span "Parcel_AU04 #412" at bounding box center [376, 305] width 81 height 11
click at [560, 325] on p "Cancel" at bounding box center [559, 322] width 29 height 12
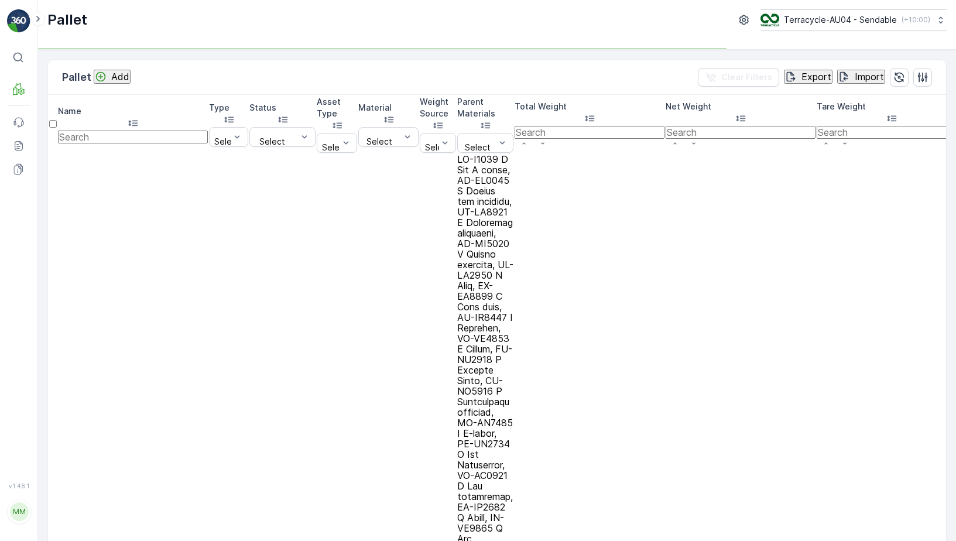
click at [160, 131] on input "text" at bounding box center [133, 137] width 150 height 13
type input "520"
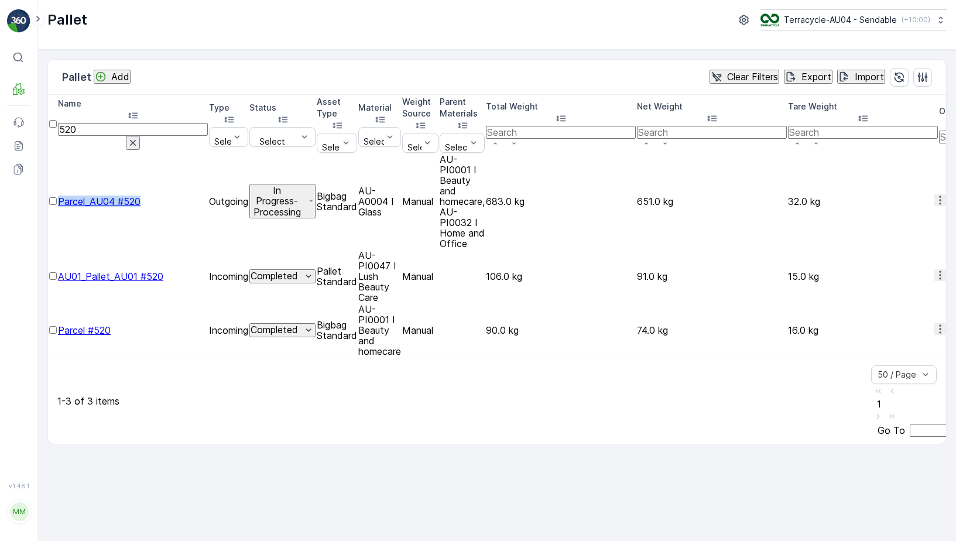
drag, startPoint x: 77, startPoint y: 145, endPoint x: 182, endPoint y: 145, distance: 104.8
click at [182, 154] on td "Parcel_AU04 #520" at bounding box center [133, 201] width 150 height 95
copy span "Parcel_AU04 #520"
click at [140, 196] on span "Parcel_AU04 #520" at bounding box center [99, 202] width 83 height 12
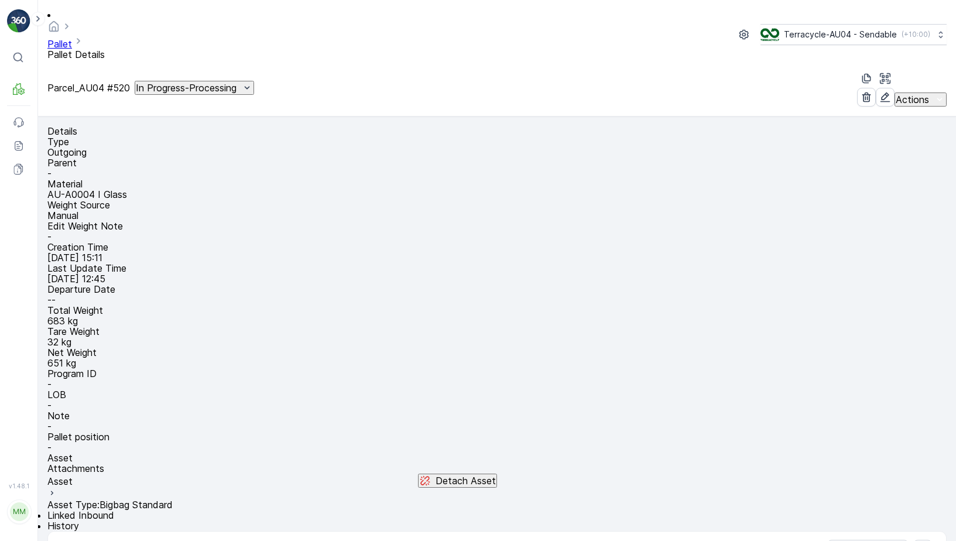
click at [237, 83] on p "In Progress-Processing" at bounding box center [186, 88] width 101 height 11
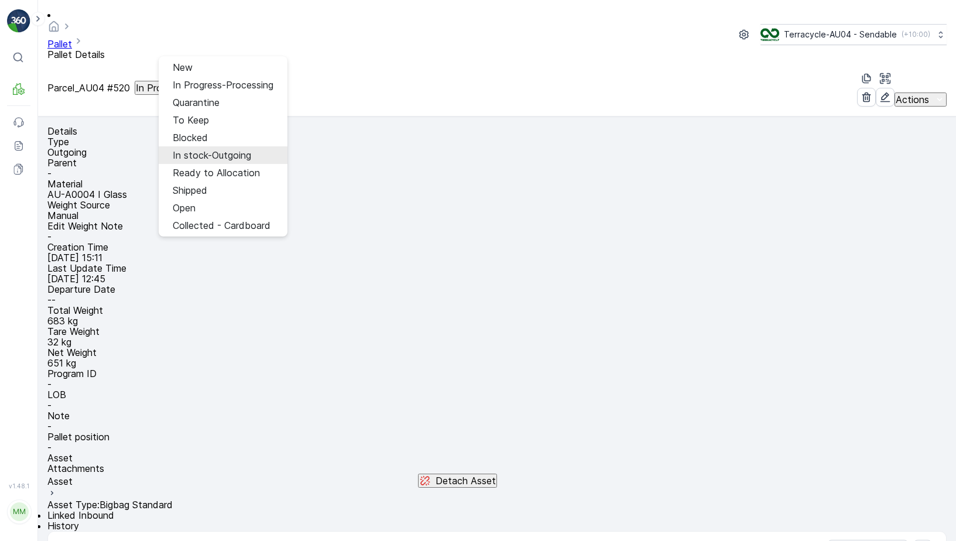
click at [230, 153] on span "In stock-Outgoing" at bounding box center [212, 155] width 78 height 11
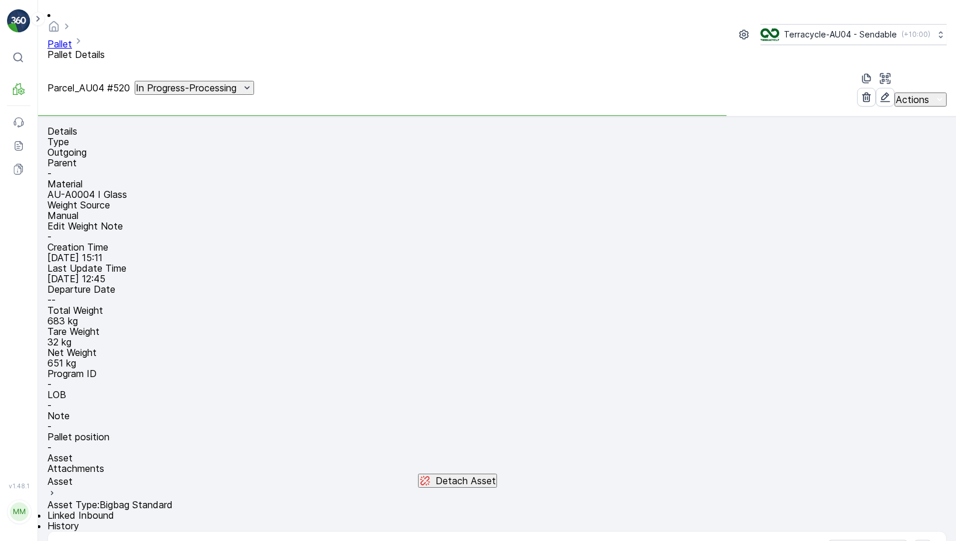
click at [237, 83] on p "In Progress-Processing" at bounding box center [186, 88] width 101 height 11
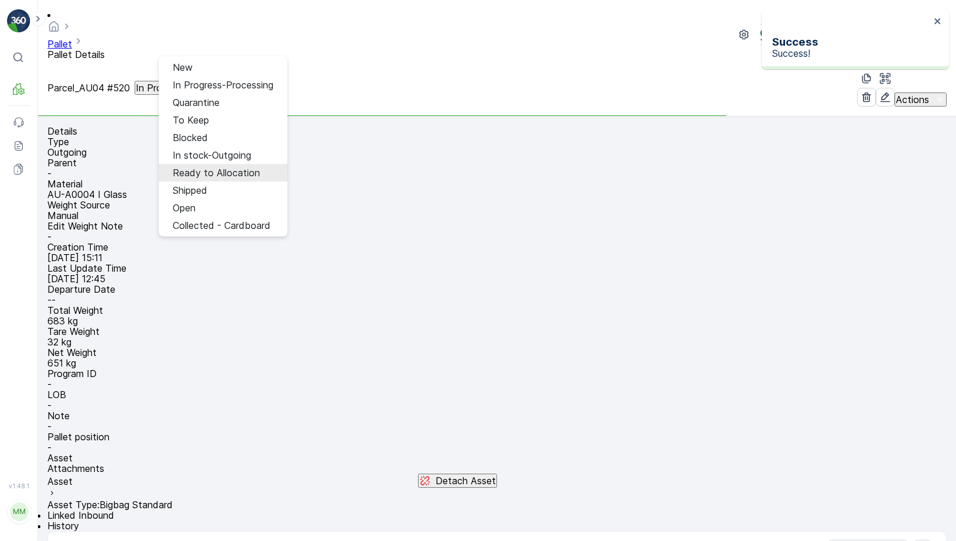
click at [227, 169] on span "Ready to Allocation" at bounding box center [216, 172] width 87 height 11
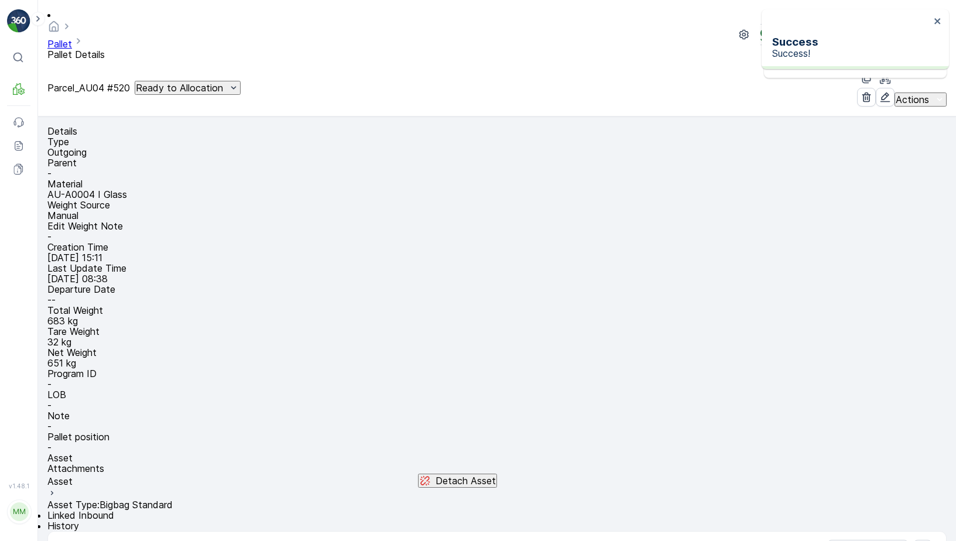
click at [72, 38] on link "Pallet" at bounding box center [59, 44] width 25 height 12
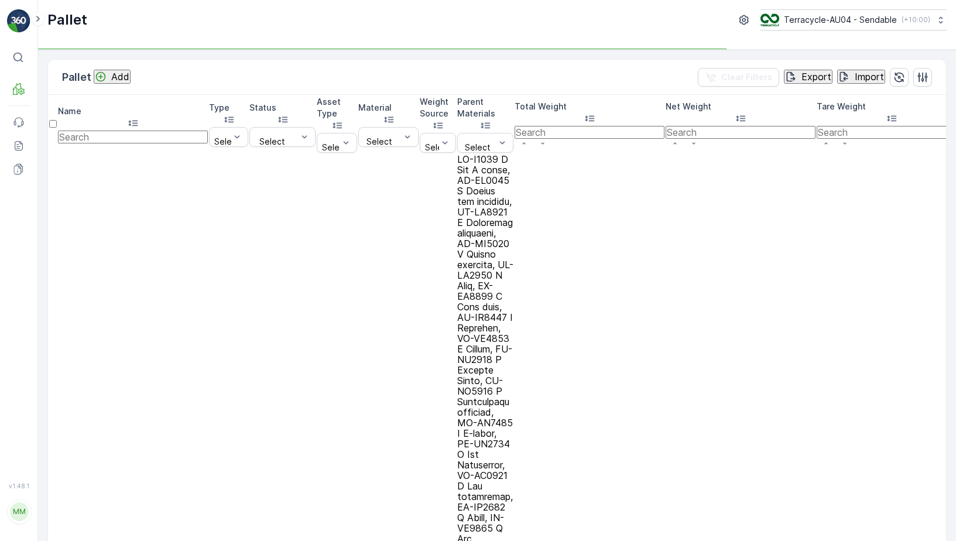
click at [129, 131] on input "text" at bounding box center [133, 137] width 150 height 13
type input "412"
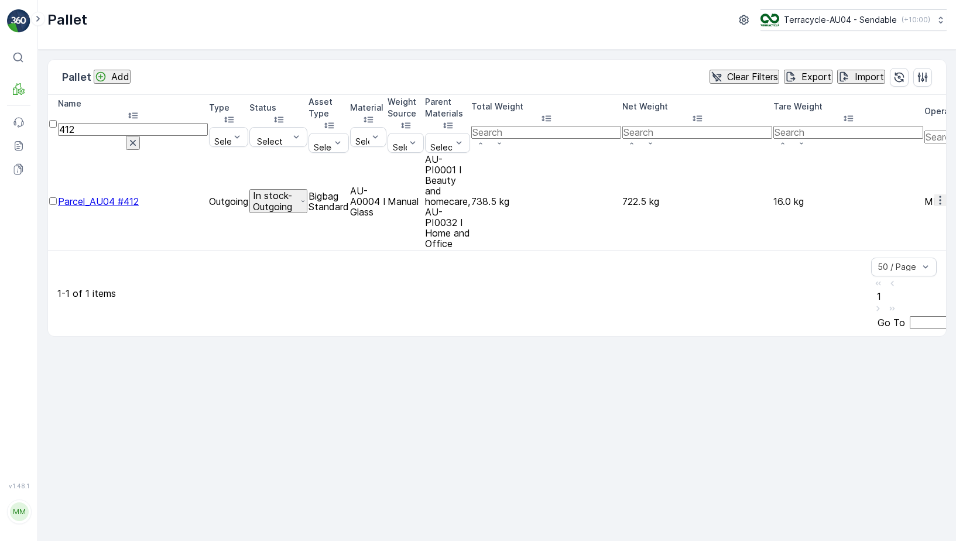
click at [91, 196] on span "Parcel_AU04 #412" at bounding box center [98, 202] width 81 height 12
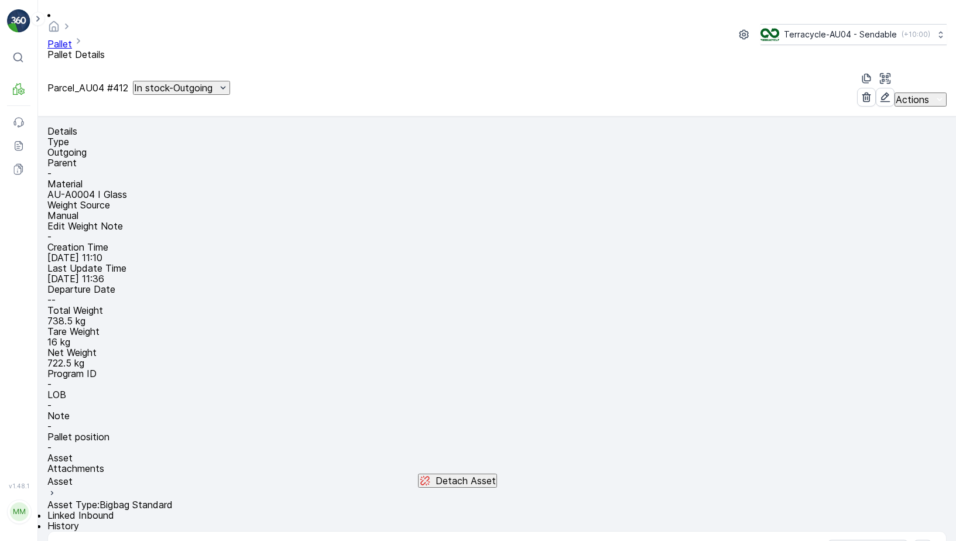
click at [207, 83] on p "In stock-Outgoing" at bounding box center [173, 88] width 78 height 11
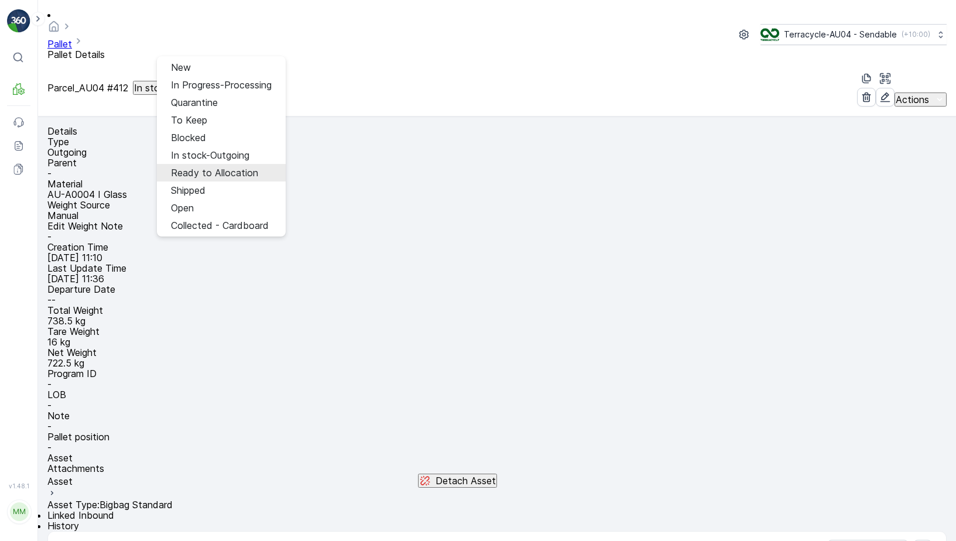
click at [199, 167] on span "Ready to Allocation" at bounding box center [214, 172] width 87 height 11
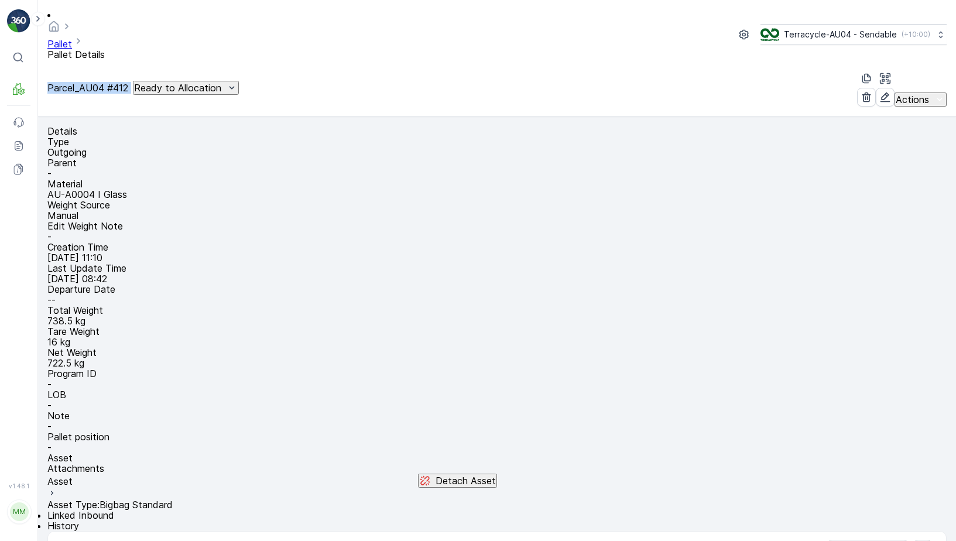
drag, startPoint x: 45, startPoint y: 53, endPoint x: 157, endPoint y: 52, distance: 111.9
click at [157, 52] on div "Pallet Pallet Details Terracycle-AU04 - Sendable ( +10:00 ) Parcel_AU04 #412 Re…" at bounding box center [497, 58] width 918 height 117
copy p "Parcel_AU04 #412"
click at [72, 38] on link "Pallet" at bounding box center [59, 44] width 25 height 12
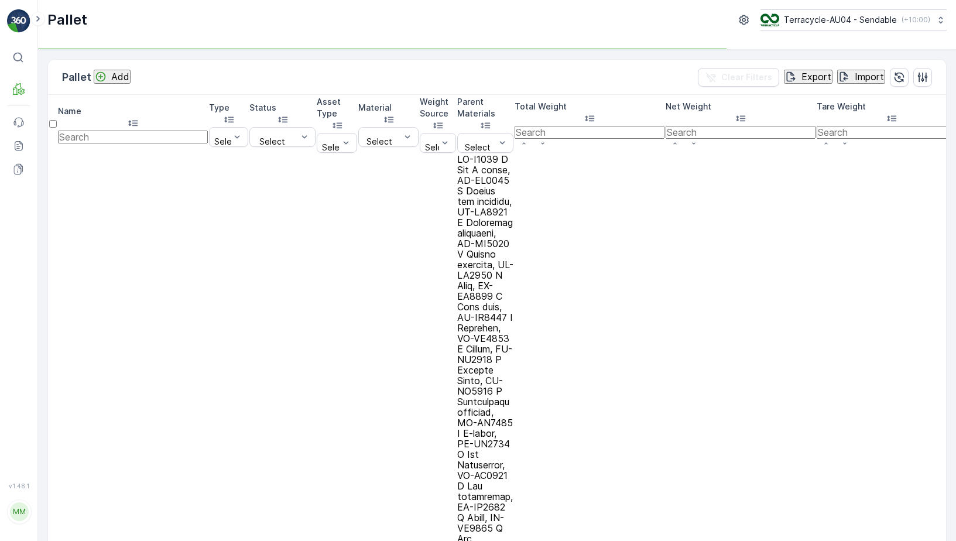
click at [133, 131] on input "text" at bounding box center [133, 137] width 150 height 13
type input "450"
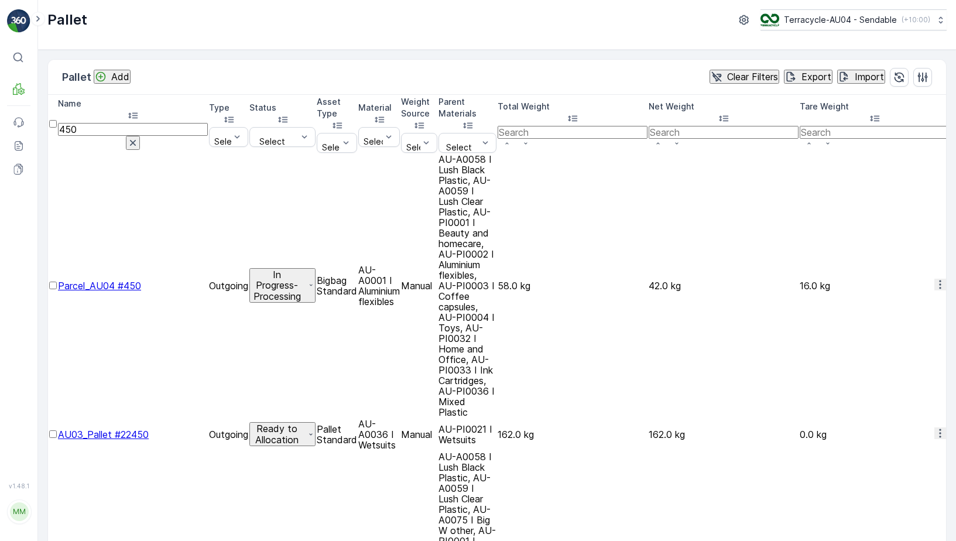
click at [136, 123] on input "450" at bounding box center [133, 129] width 150 height 13
type input "433"
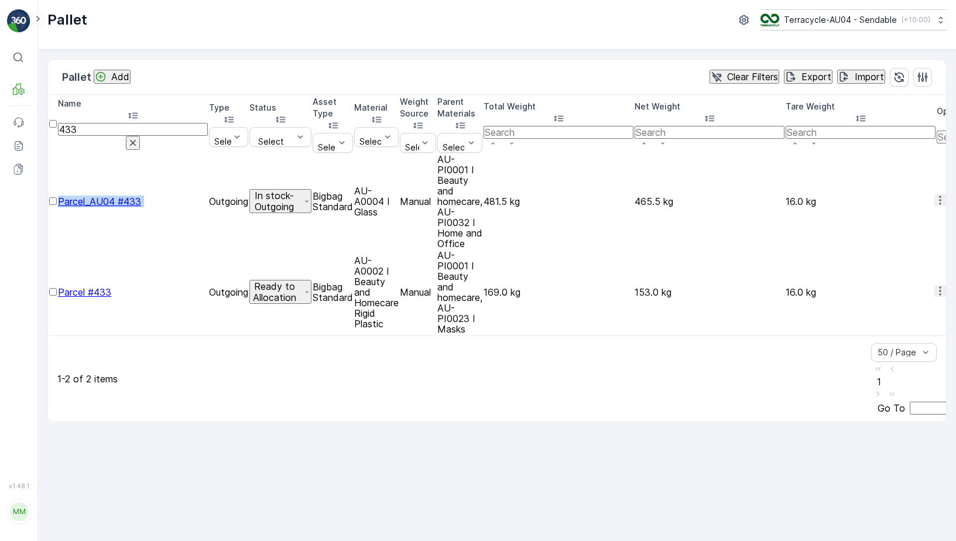
drag, startPoint x: 72, startPoint y: 147, endPoint x: 190, endPoint y: 143, distance: 118.4
copy span "Parcel_AU04 #433"
click at [312, 154] on td "In stock-Outgoing" at bounding box center [280, 201] width 62 height 95
click at [299, 190] on p "In stock-Outgoing" at bounding box center [275, 201] width 48 height 22
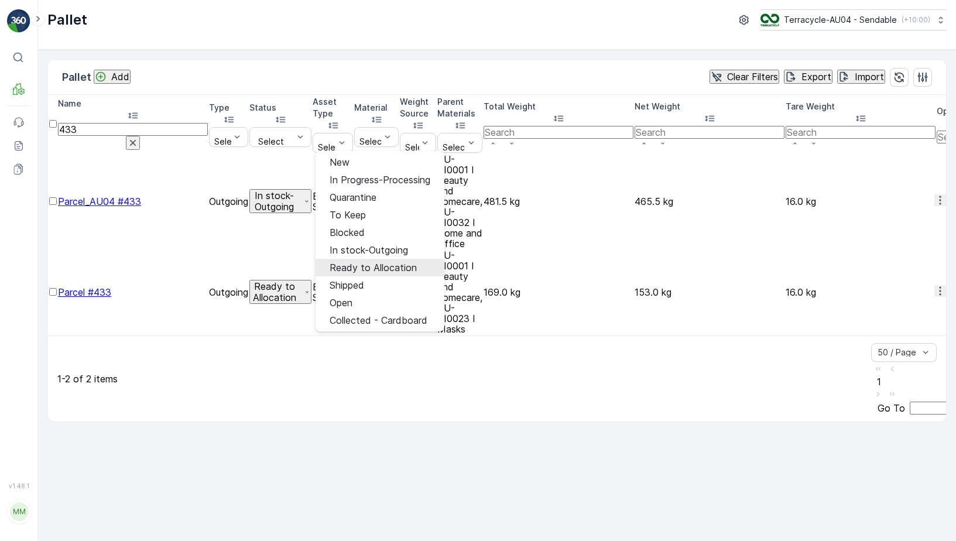
click at [378, 262] on span "Ready to Allocation" at bounding box center [373, 267] width 87 height 11
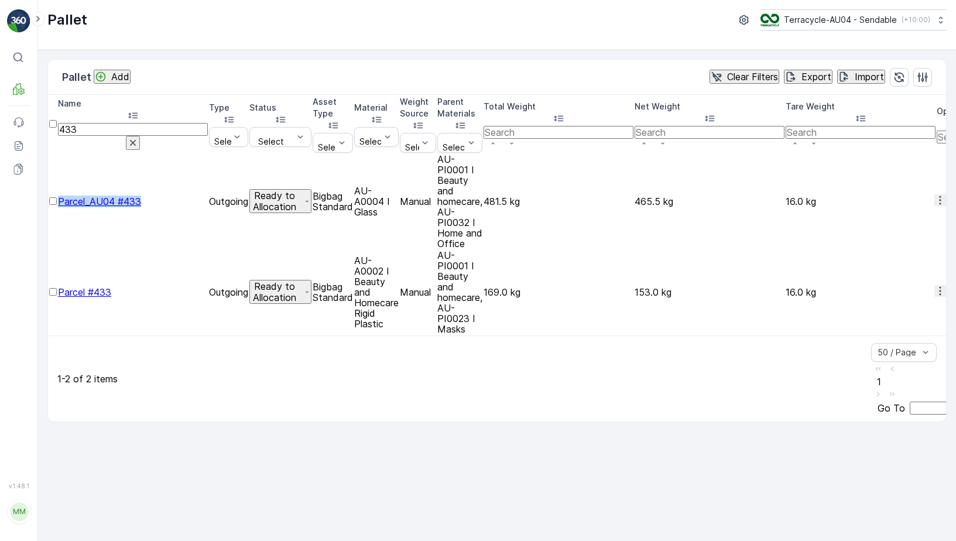
drag, startPoint x: 74, startPoint y: 143, endPoint x: 163, endPoint y: 143, distance: 89.0
copy span "Parcel_AU04 #433"
click at [135, 123] on input "433" at bounding box center [133, 129] width 150 height 13
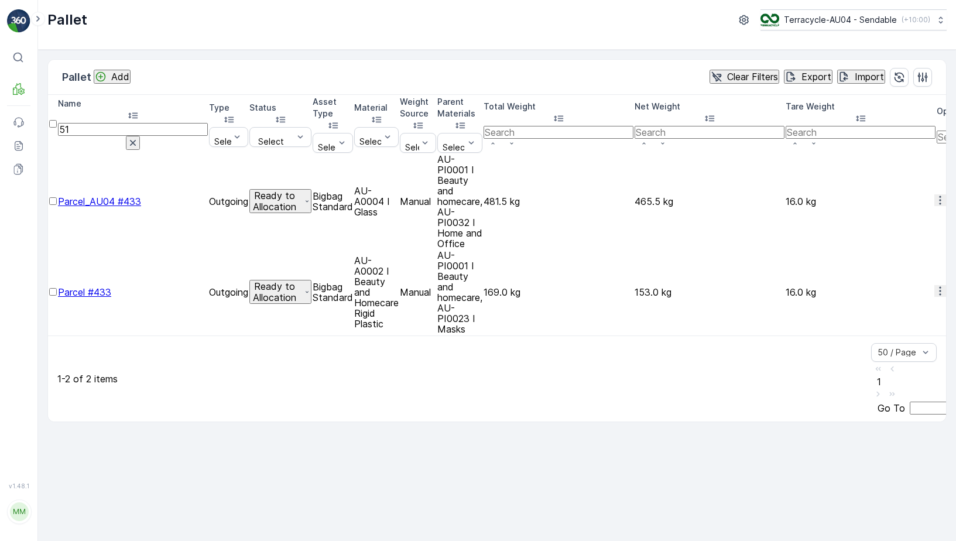
type input "510"
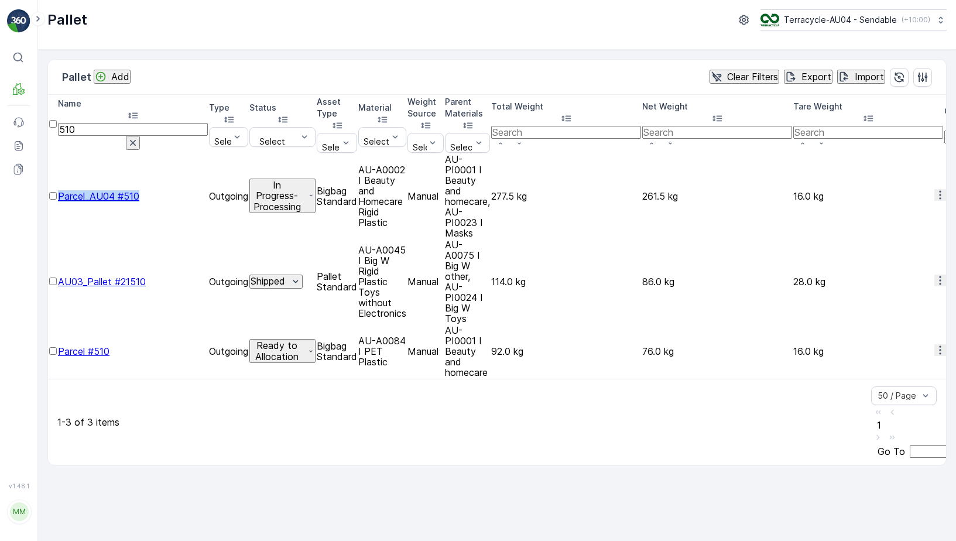
drag, startPoint x: 78, startPoint y: 143, endPoint x: 162, endPoint y: 144, distance: 83.8
click at [162, 154] on td "Parcel_AU04 #510" at bounding box center [133, 196] width 150 height 84
copy span "Parcel_AU04 #510"
click at [303, 180] on p "In Progress-Processing" at bounding box center [277, 196] width 53 height 32
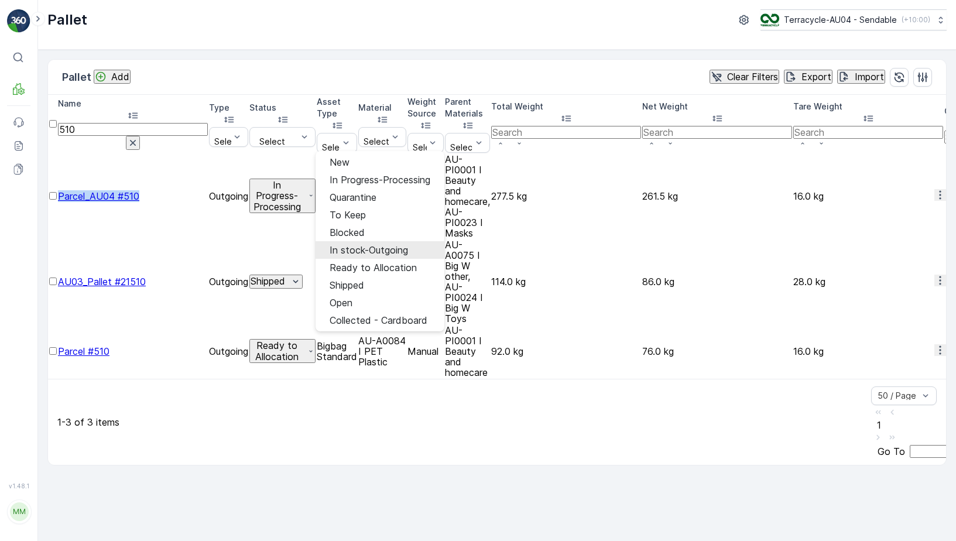
click at [380, 245] on span "In stock-Outgoing" at bounding box center [369, 250] width 78 height 11
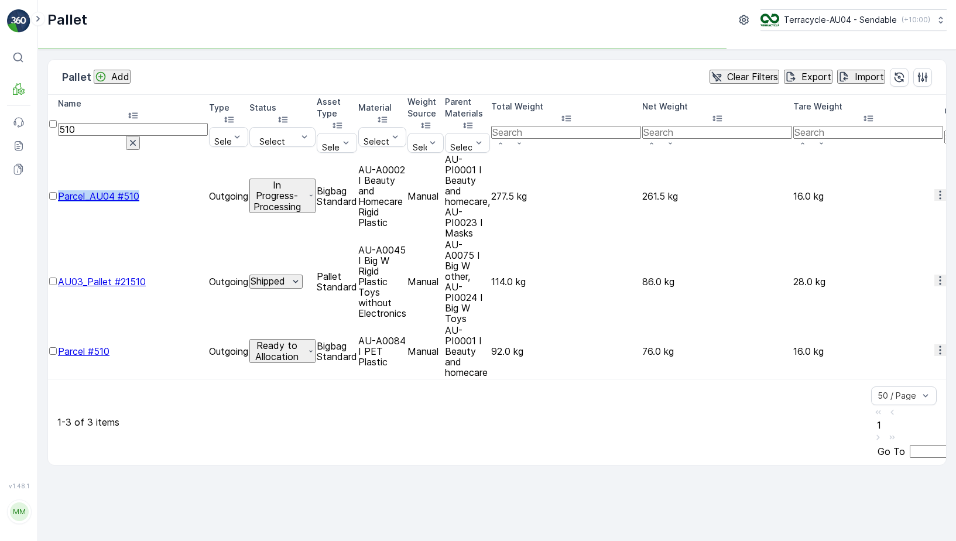
click at [303, 180] on p "In Progress-Processing" at bounding box center [277, 196] width 53 height 32
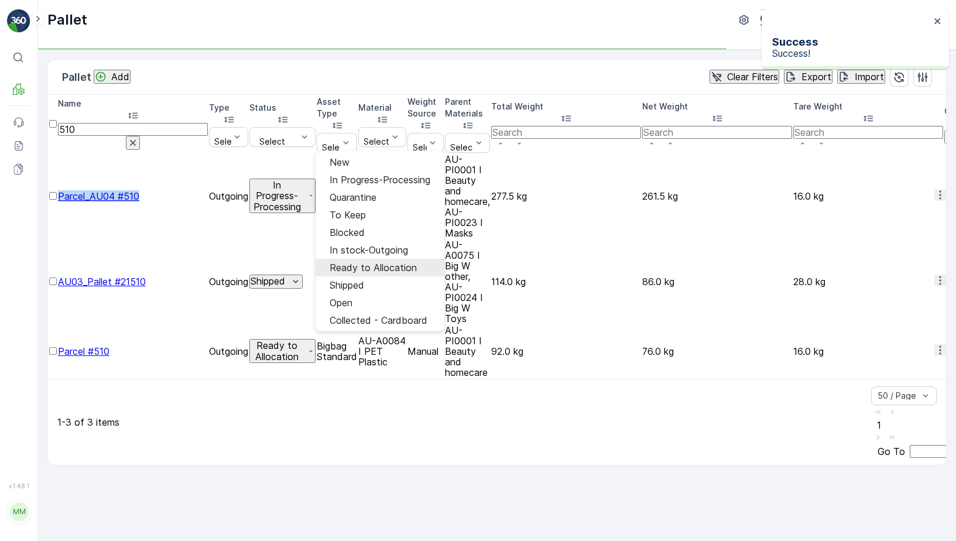
click at [397, 262] on span "Ready to Allocation" at bounding box center [373, 267] width 87 height 11
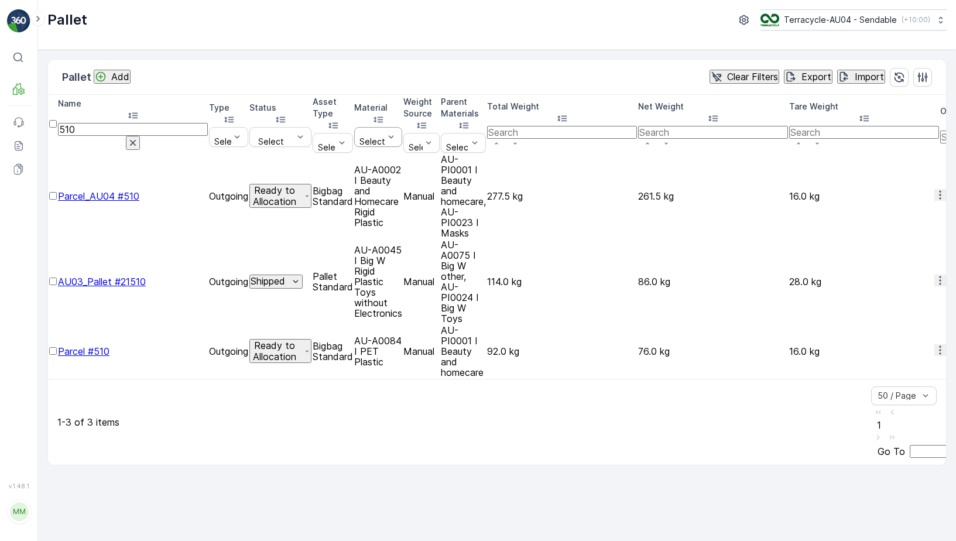
click at [385, 128] on div at bounding box center [373, 132] width 26 height 9
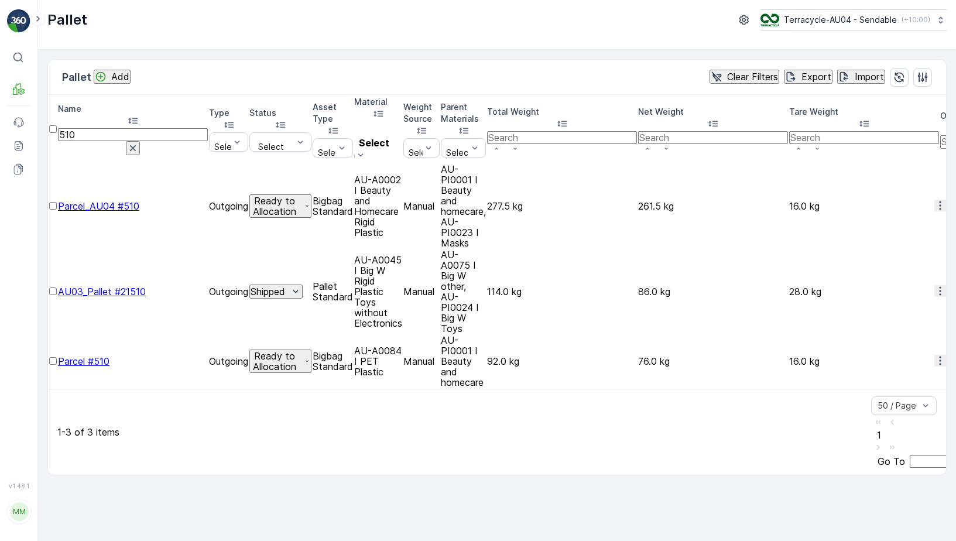
click at [143, 128] on input "510" at bounding box center [133, 134] width 150 height 13
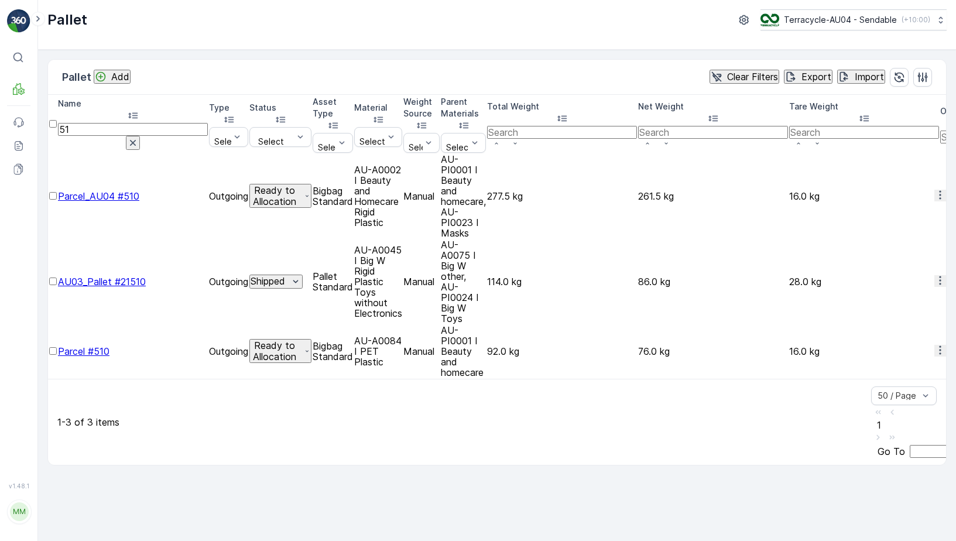
type input "516"
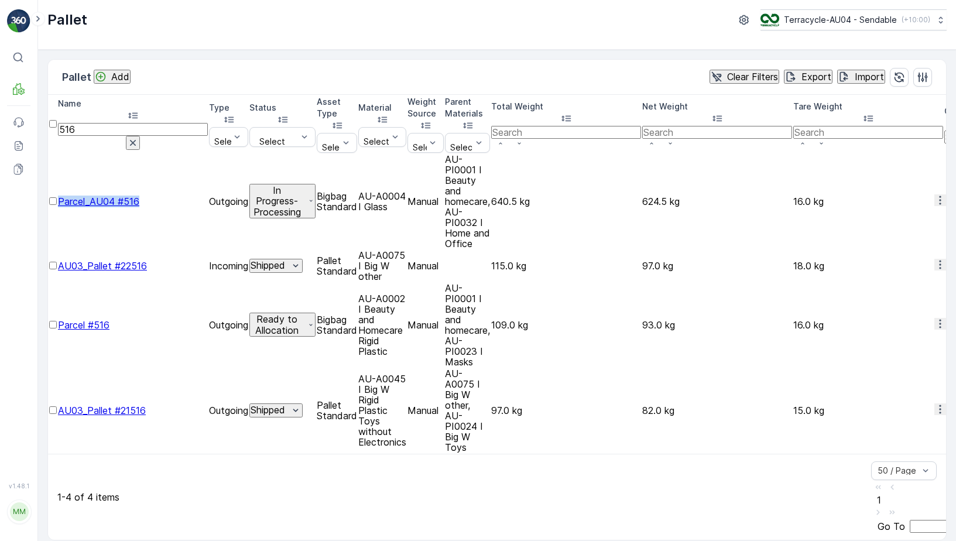
drag, startPoint x: 71, startPoint y: 143, endPoint x: 180, endPoint y: 140, distance: 108.4
copy span "Parcel_AU04 #516"
click at [316, 184] on div "In Progress-Processing" at bounding box center [282, 201] width 66 height 35
click at [303, 185] on p "In Progress-Processing" at bounding box center [277, 201] width 53 height 32
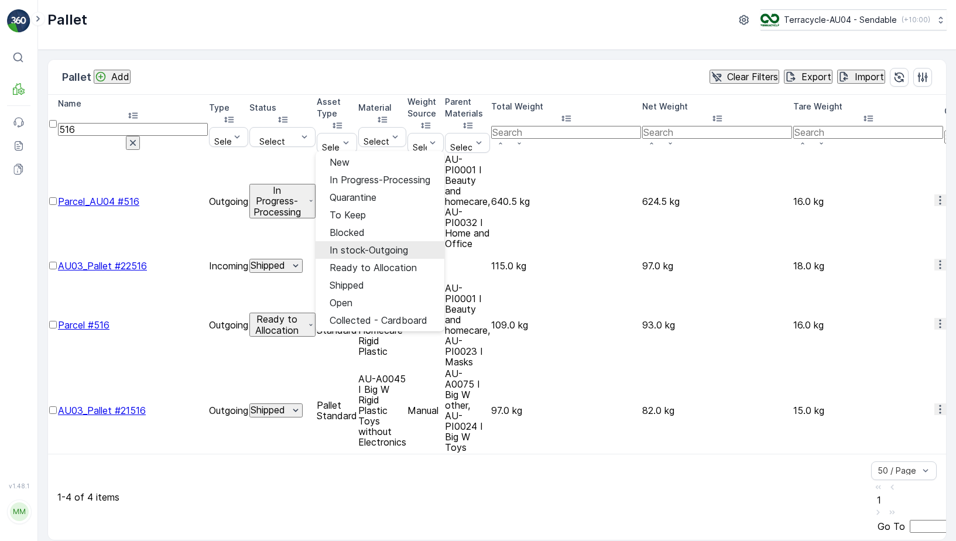
click at [387, 245] on span "In stock-Outgoing" at bounding box center [369, 250] width 78 height 11
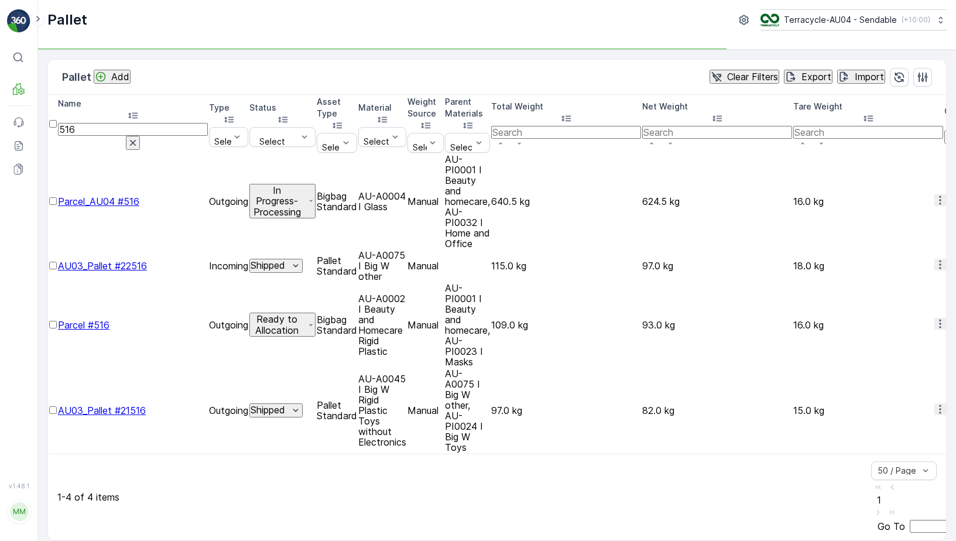
click at [303, 185] on p "In Progress-Processing" at bounding box center [277, 201] width 53 height 32
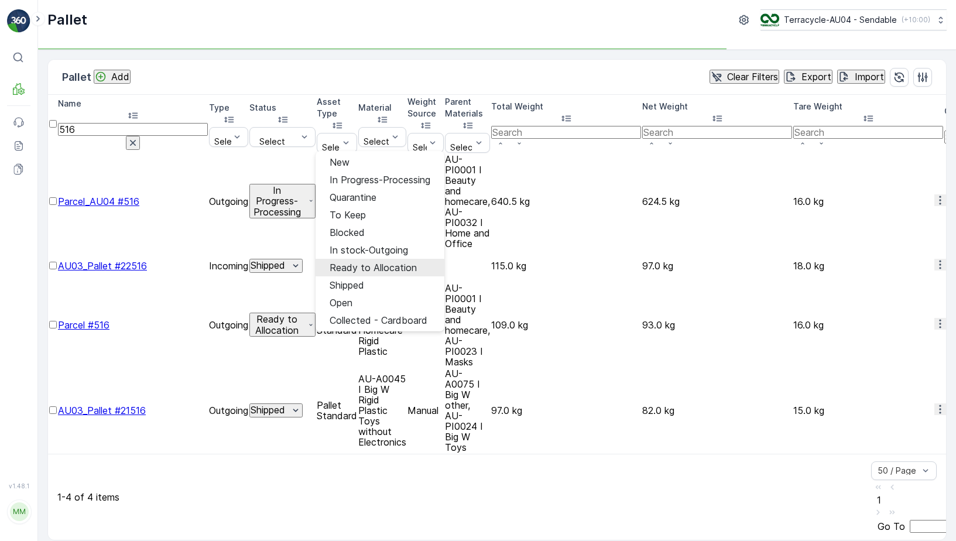
click at [383, 262] on span "Ready to Allocation" at bounding box center [373, 267] width 87 height 11
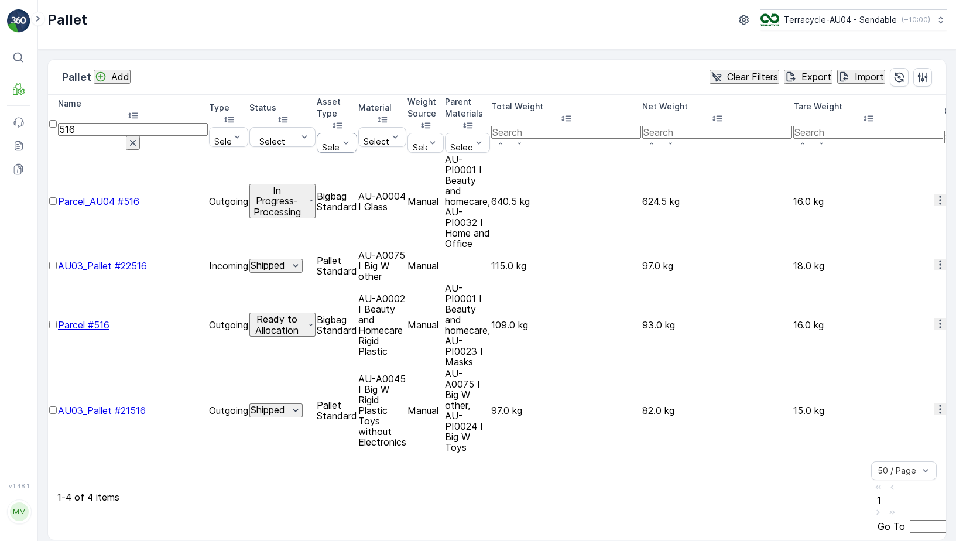
scroll to position [0, 597]
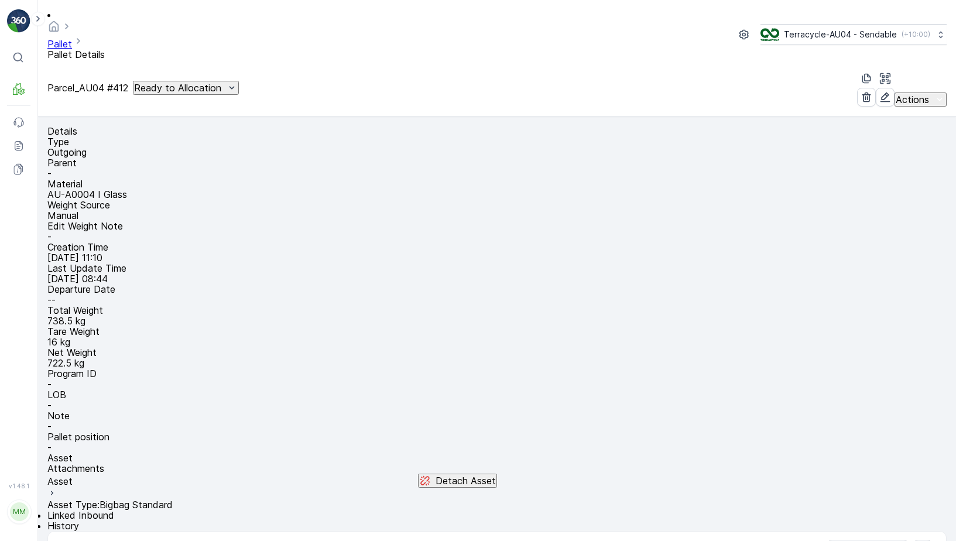
click at [72, 38] on link "Pallet" at bounding box center [59, 44] width 25 height 12
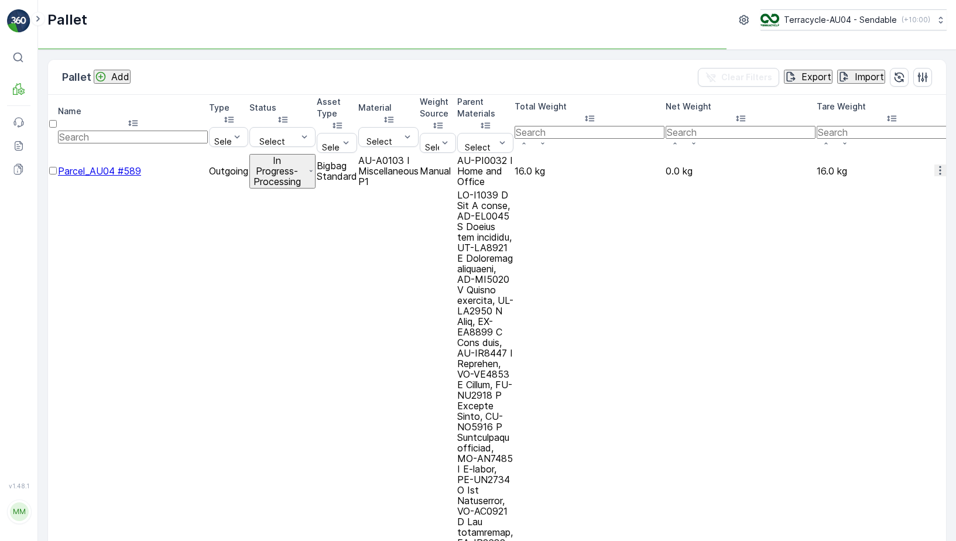
click at [146, 131] on input "text" at bounding box center [133, 137] width 150 height 13
type input "541"
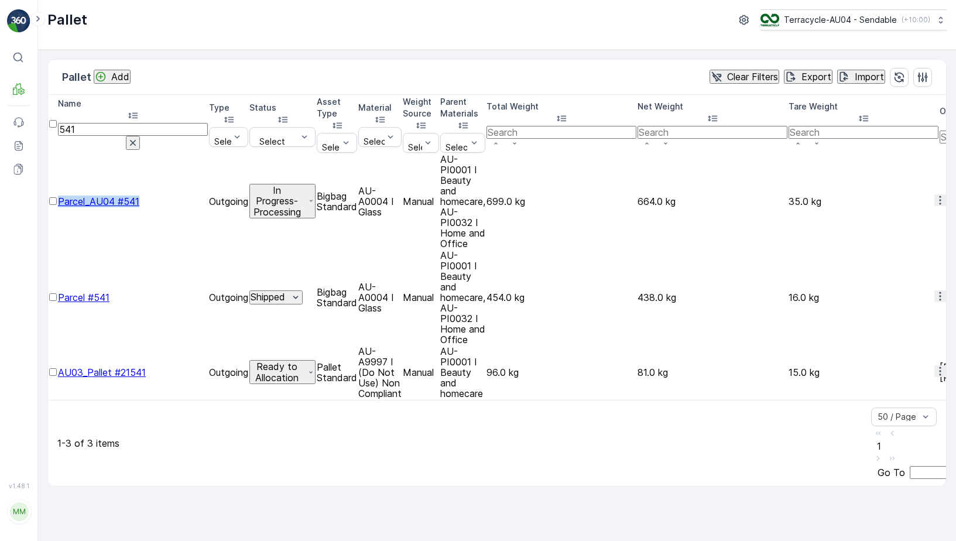
drag, startPoint x: 77, startPoint y: 144, endPoint x: 158, endPoint y: 140, distance: 81.5
click at [158, 154] on td "Parcel_AU04 #541" at bounding box center [133, 201] width 150 height 95
copy span "Parcel_AU04 #541"
click at [303, 185] on p "In Progress-Processing" at bounding box center [277, 201] width 53 height 32
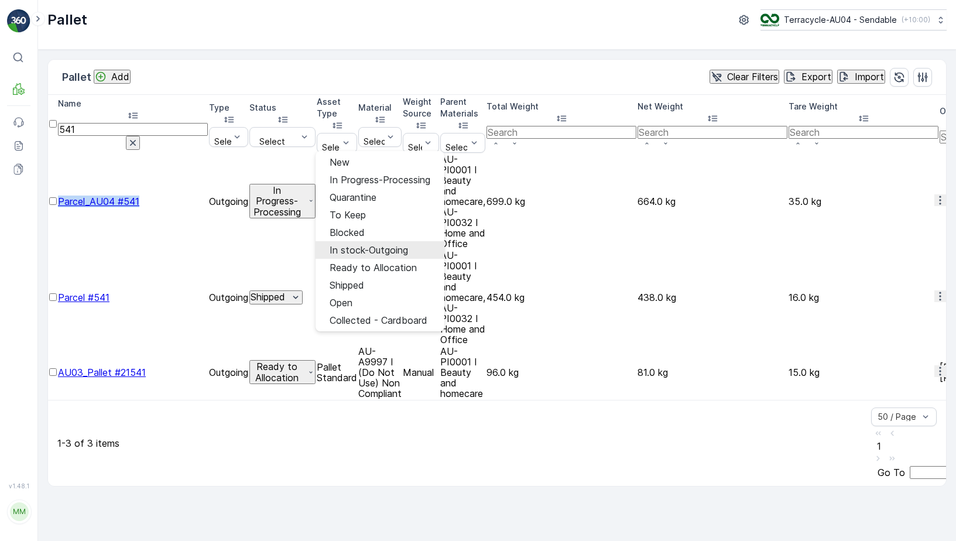
click at [380, 245] on span "In stock-Outgoing" at bounding box center [369, 250] width 78 height 11
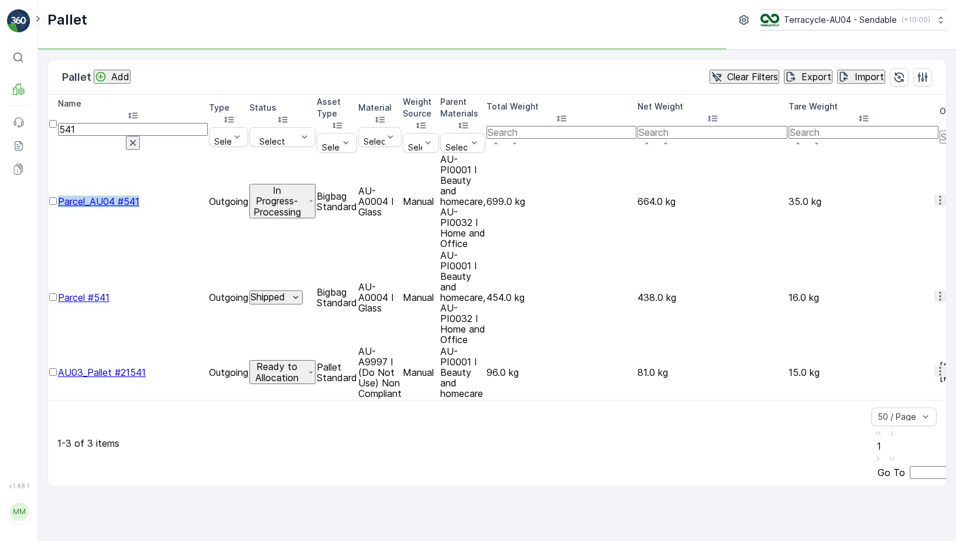
click at [303, 185] on p "In Progress-Processing" at bounding box center [277, 201] width 53 height 32
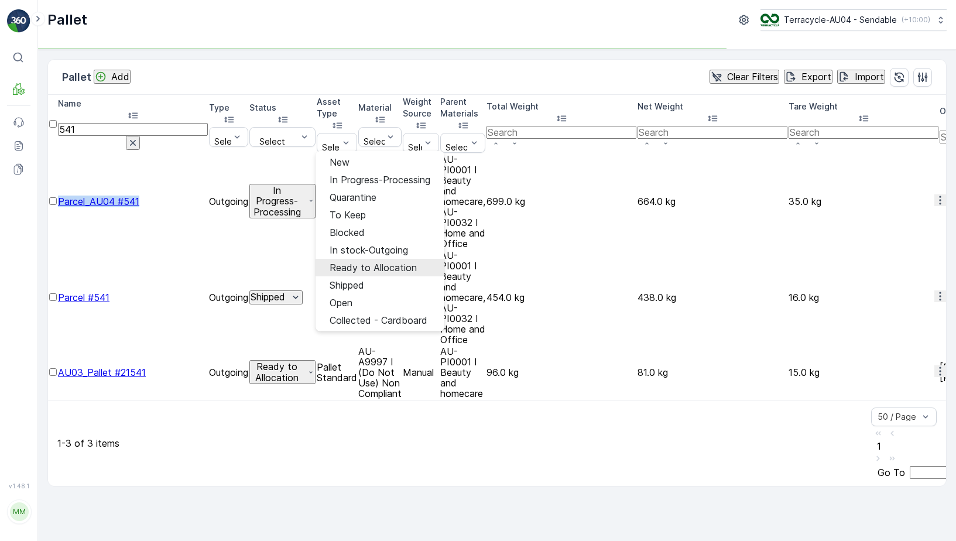
click at [377, 262] on span "Ready to Allocation" at bounding box center [373, 267] width 87 height 11
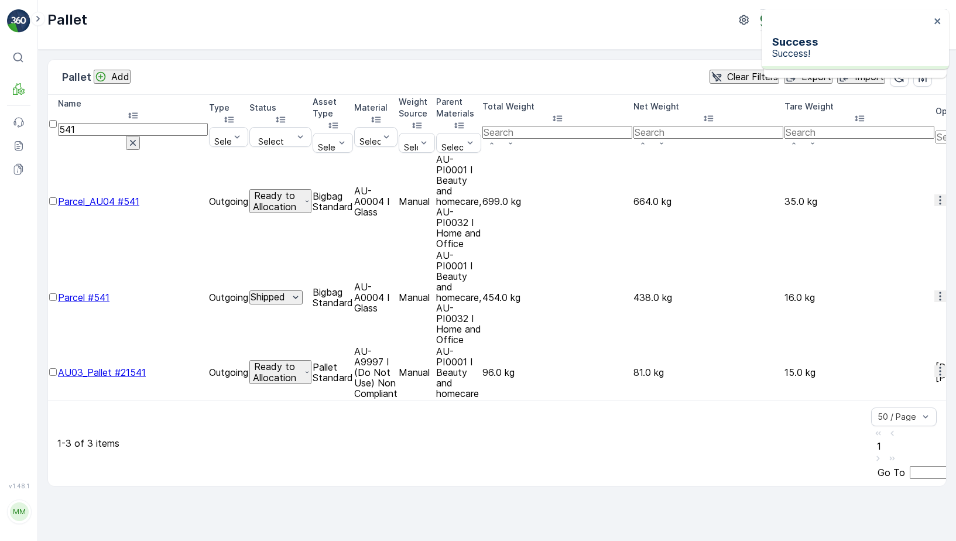
scroll to position [0, 504]
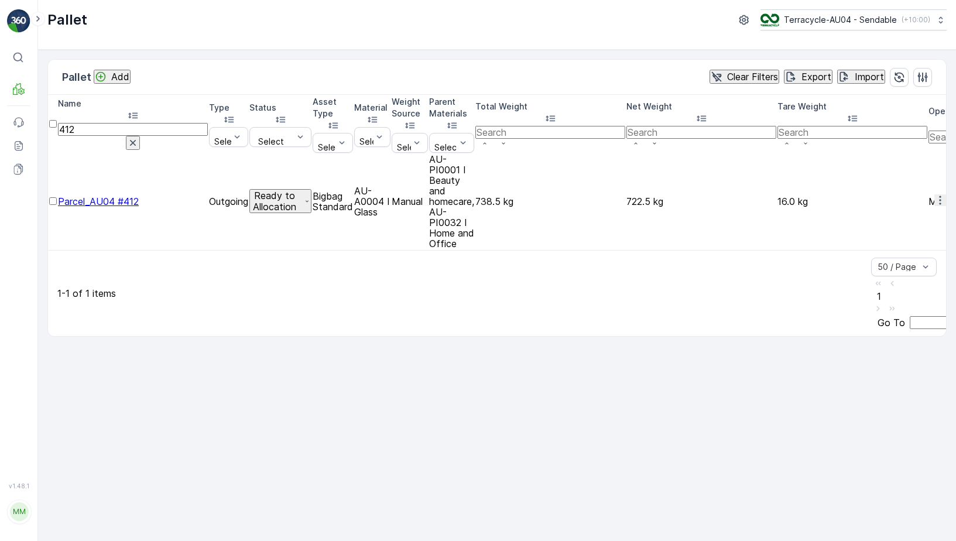
drag, startPoint x: 148, startPoint y: 117, endPoint x: 73, endPoint y: 117, distance: 75.0
type input "750"
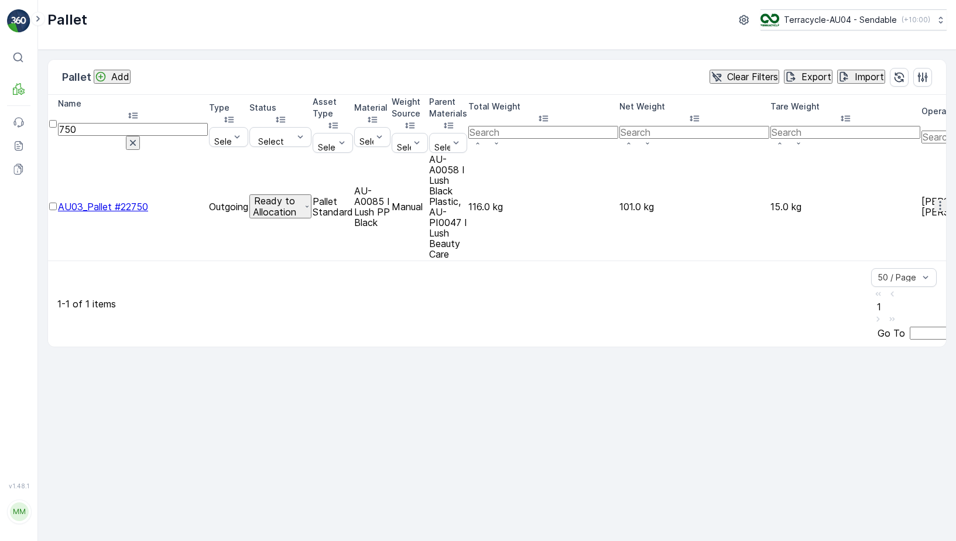
drag, startPoint x: 138, startPoint y: 119, endPoint x: -12, endPoint y: 99, distance: 151.8
click at [0, 99] on html "⌘B MRF Events Reports Documents v 1.48.1 MM MRF.AU04 monika.tur@terracycle.com …" at bounding box center [478, 270] width 956 height 541
type input "530"
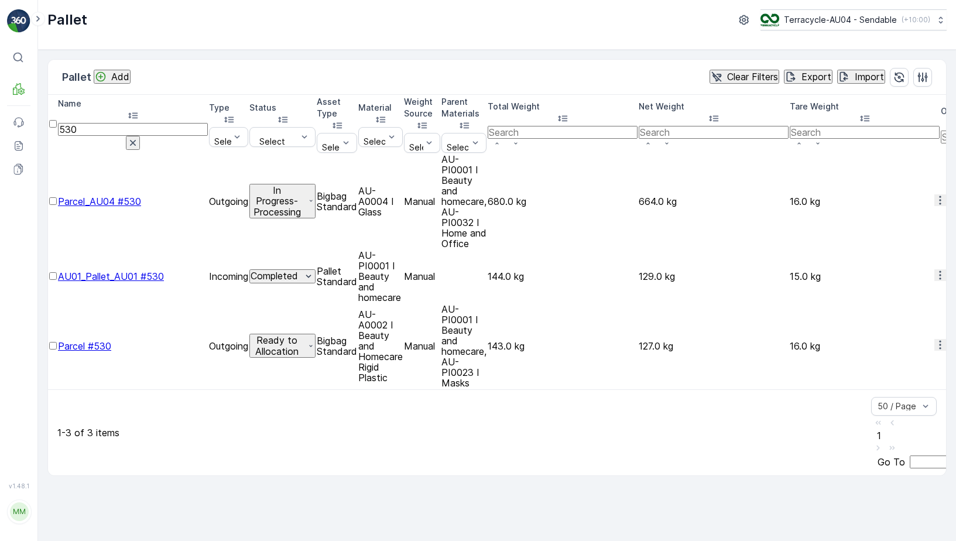
click at [303, 185] on p "In Progress-Processing" at bounding box center [277, 201] width 53 height 32
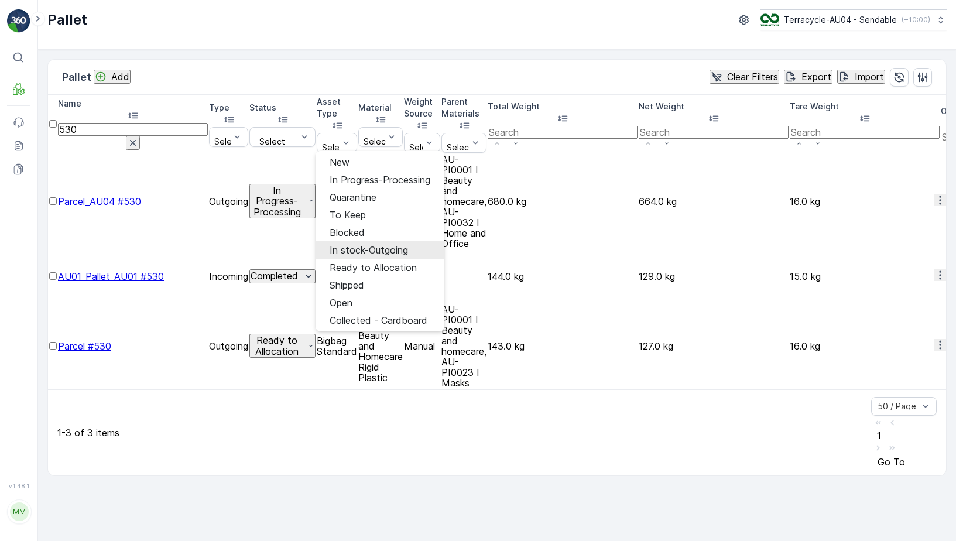
click at [353, 245] on span "In stock-Outgoing" at bounding box center [369, 250] width 78 height 11
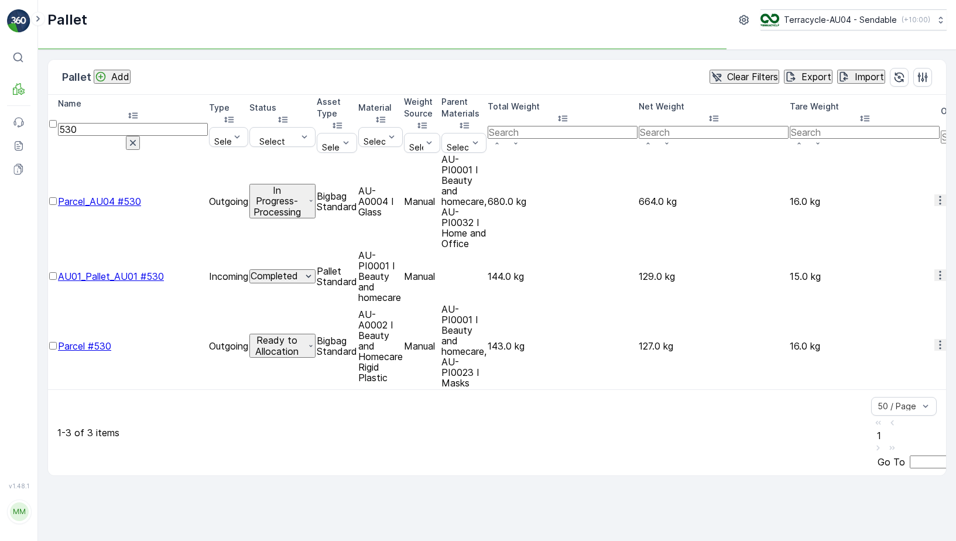
click at [303, 185] on p "In Progress-Processing" at bounding box center [277, 201] width 53 height 32
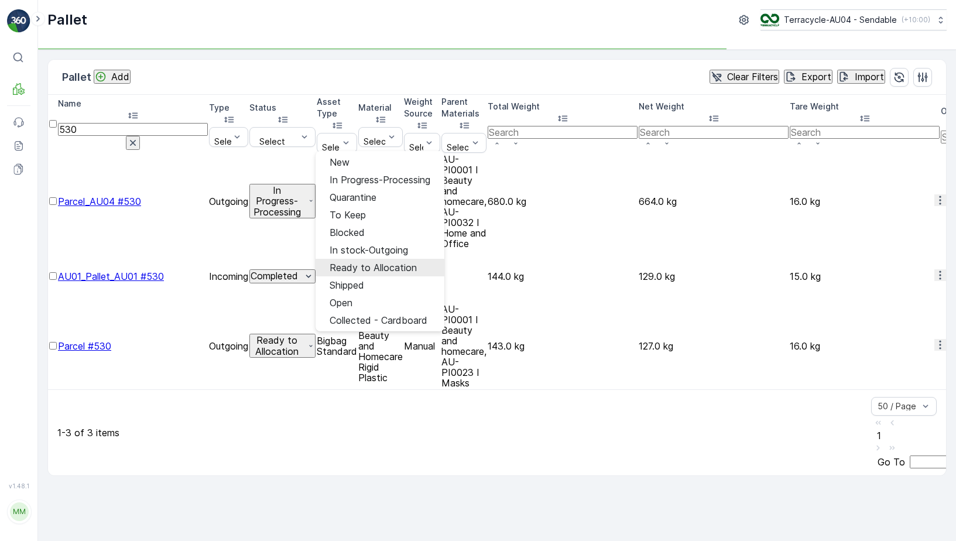
click at [371, 265] on span "Ready to Allocation" at bounding box center [373, 267] width 87 height 11
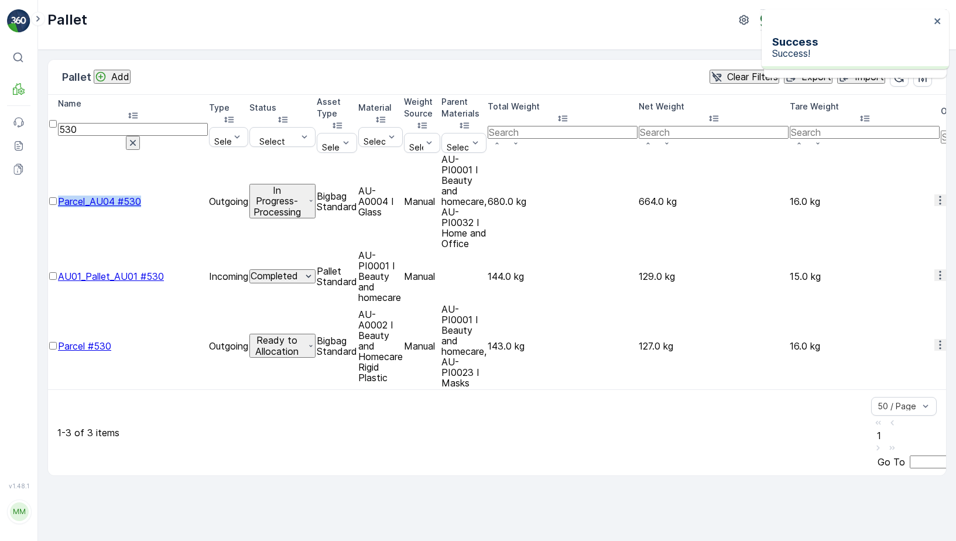
drag, startPoint x: 73, startPoint y: 144, endPoint x: 177, endPoint y: 145, distance: 104.3
drag, startPoint x: 77, startPoint y: 141, endPoint x: 186, endPoint y: 142, distance: 109.5
click at [186, 154] on td "Parcel_AU04 #530" at bounding box center [133, 201] width 150 height 95
copy span "Parcel_AU04 #530"
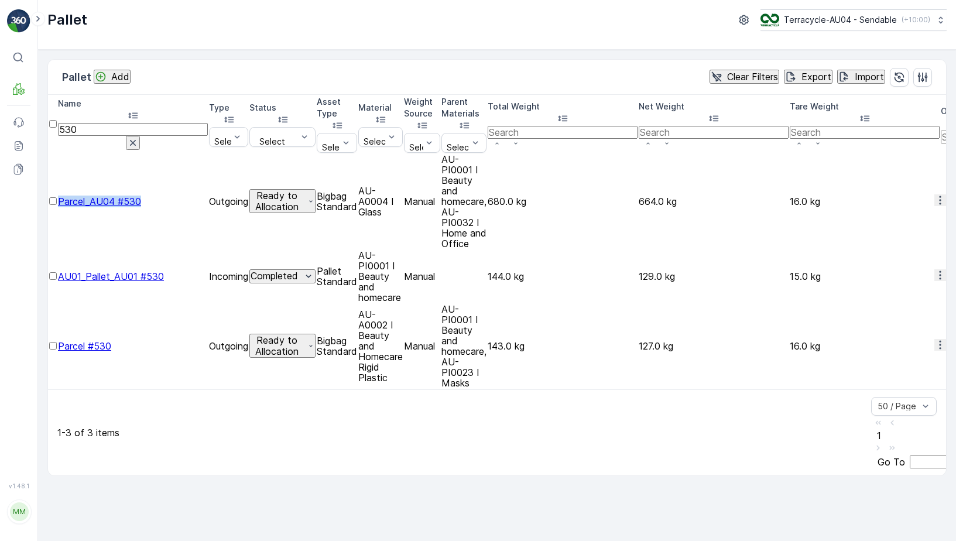
scroll to position [0, 1]
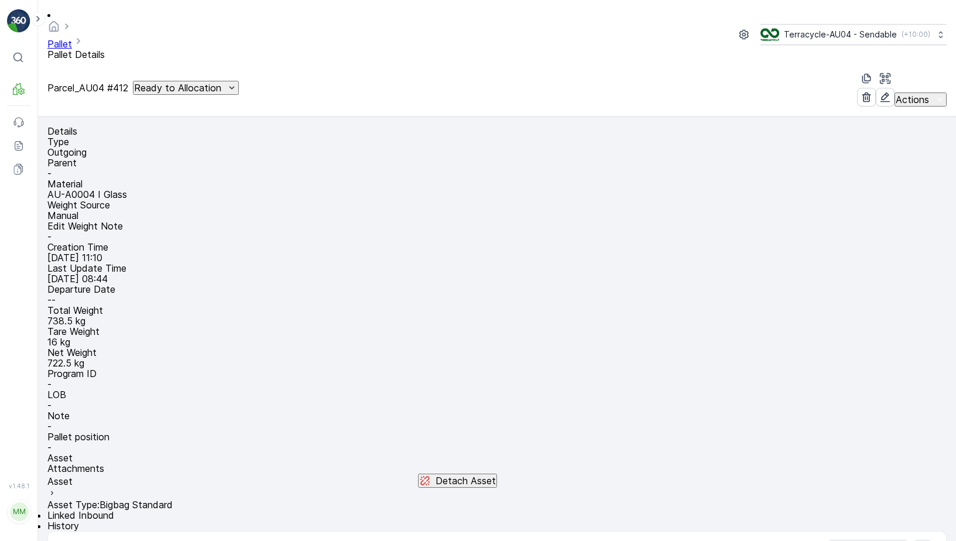
click at [72, 38] on link "Pallet" at bounding box center [59, 44] width 25 height 12
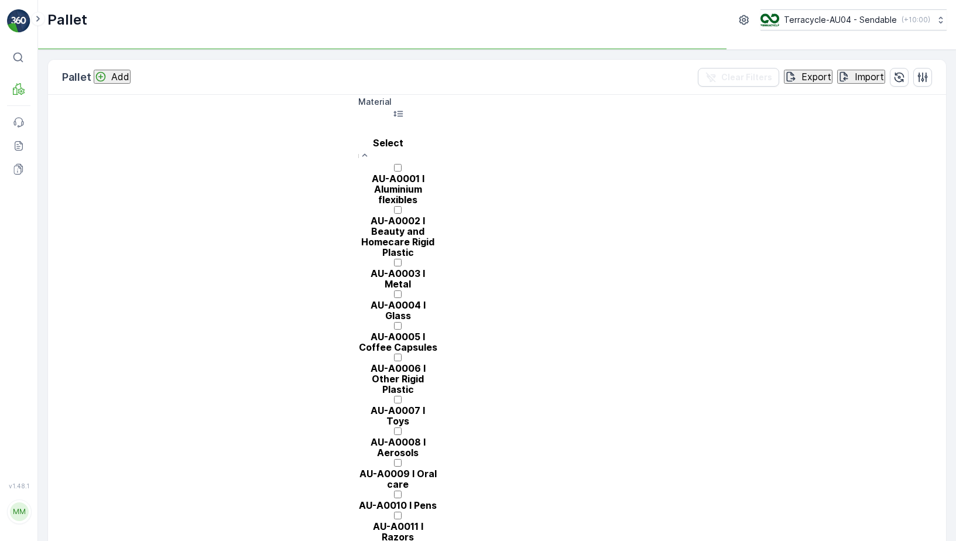
click at [432, 124] on div at bounding box center [397, 130] width 67 height 13
paste input "AU-A0002"
type input "AU-A0002"
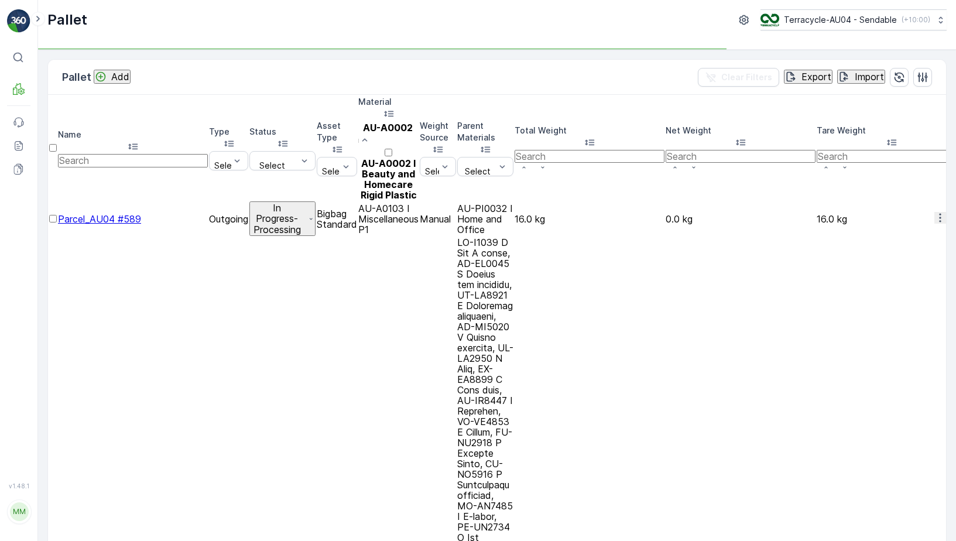
click at [419, 158] on p "AU-A0002 I Beauty and Homecare Rigid Plastic" at bounding box center [388, 179] width 60 height 42
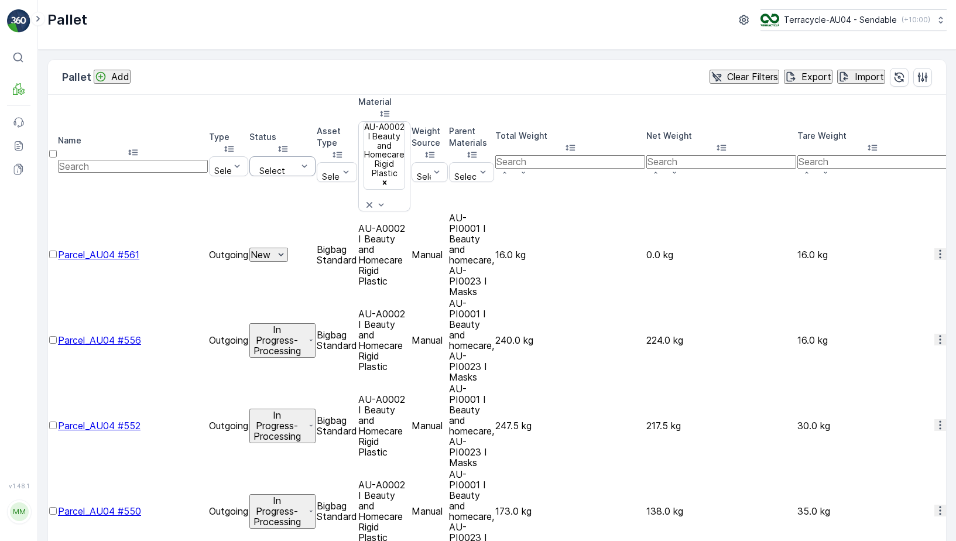
click at [299, 157] on div at bounding box center [277, 161] width 44 height 9
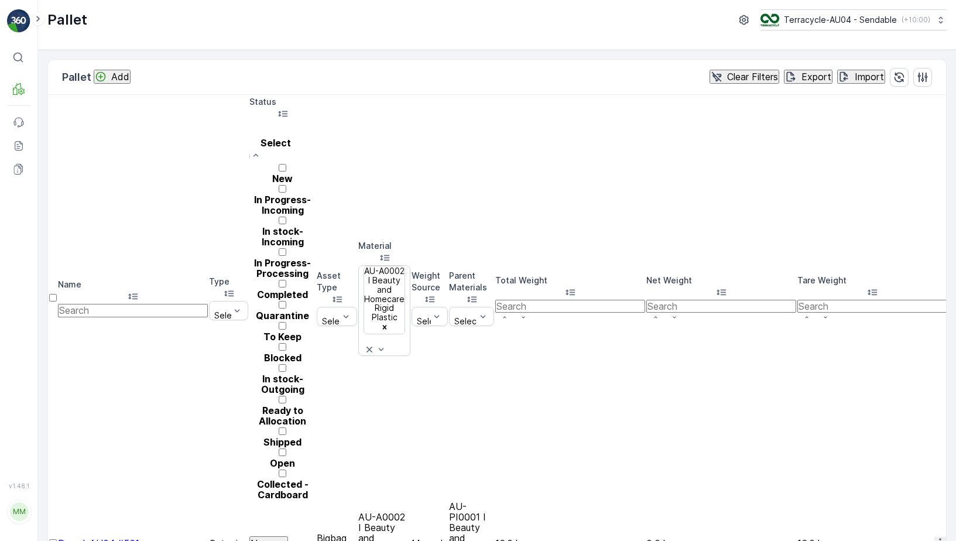
click at [316, 194] on div at bounding box center [282, 194] width 66 height 0
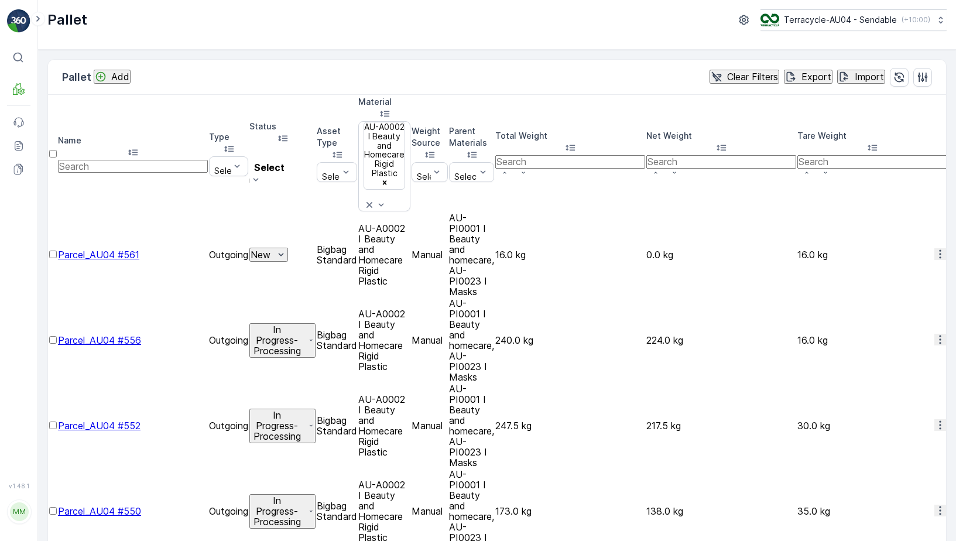
click at [283, 148] on div at bounding box center [269, 154] width 28 height 13
click at [284, 172] on div at bounding box center [283, 176] width 2 height 9
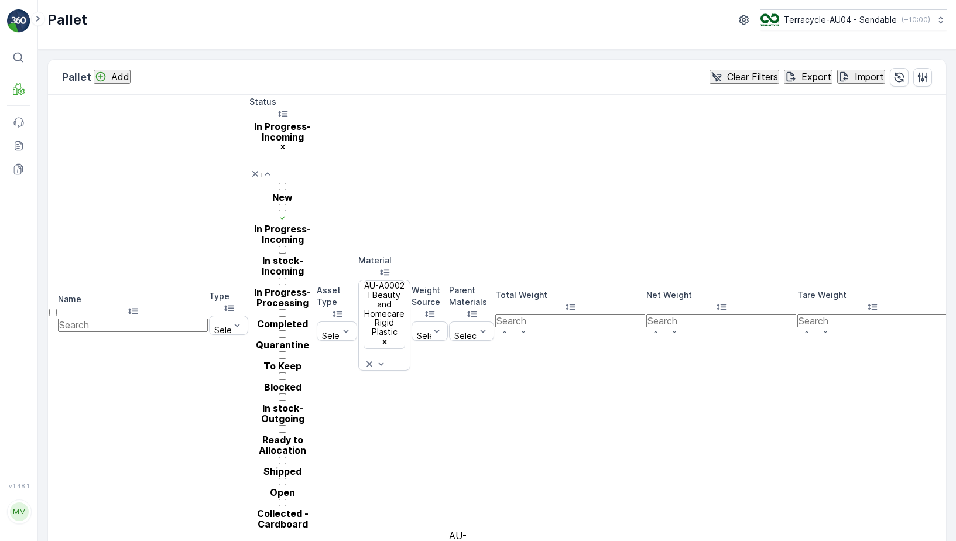
click at [316, 255] on div "In stock-Incoming" at bounding box center [282, 265] width 66 height 21
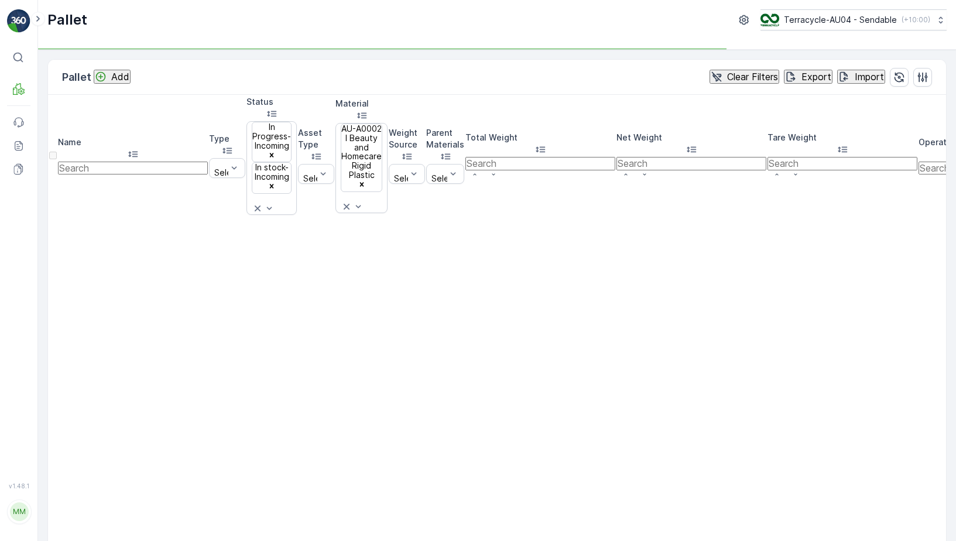
click at [291, 163] on div "In stock-Incoming" at bounding box center [271, 172] width 39 height 19
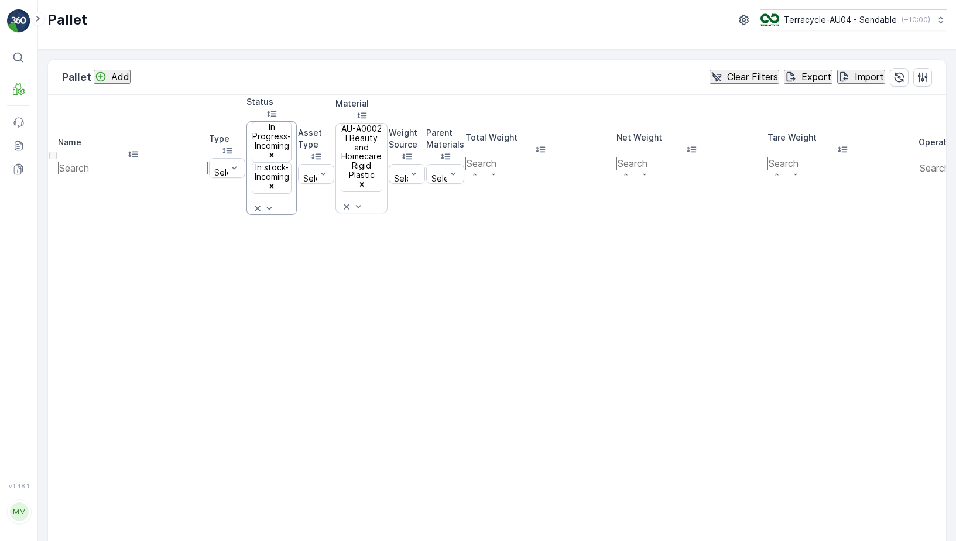
click at [297, 148] on div "In Progress-Incoming In stock-Incoming" at bounding box center [272, 168] width 50 height 94
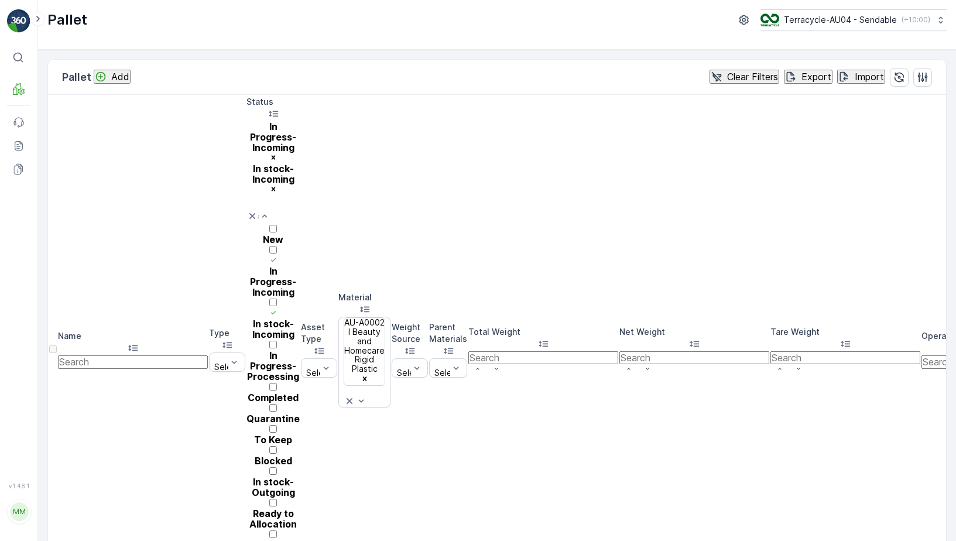
click at [300, 350] on div at bounding box center [273, 350] width 53 height 0
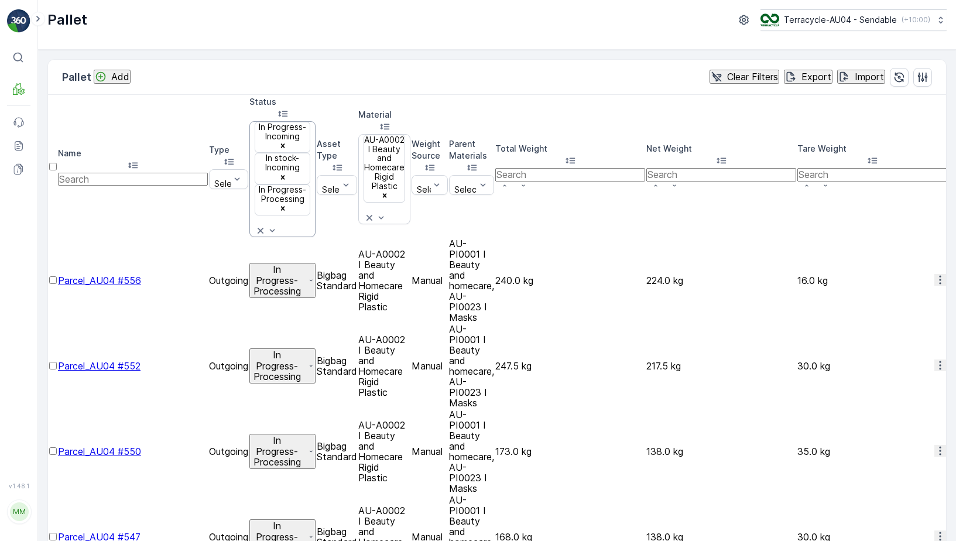
click at [284, 216] on div at bounding box center [283, 220] width 2 height 9
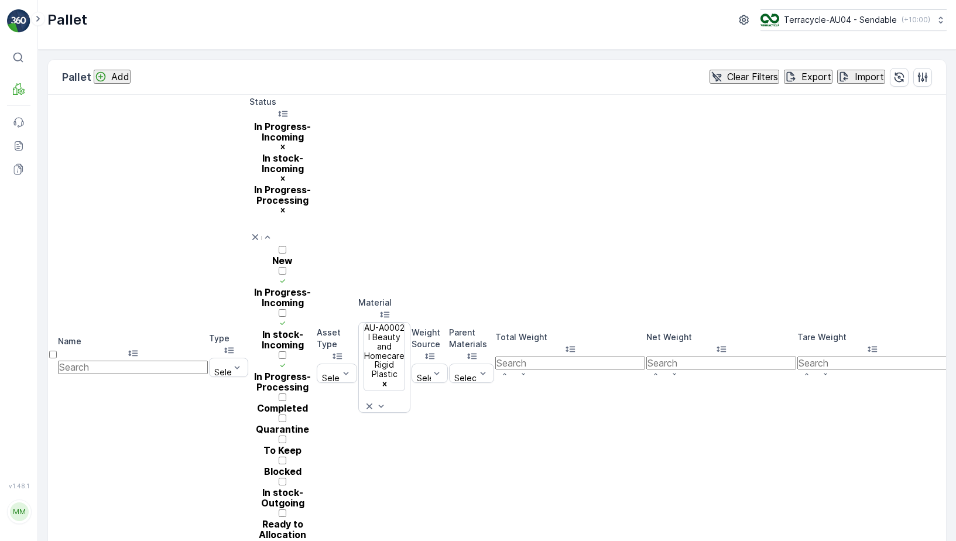
scroll to position [107, 0]
click at [316, 519] on p "Ready to Allocation" at bounding box center [282, 529] width 66 height 21
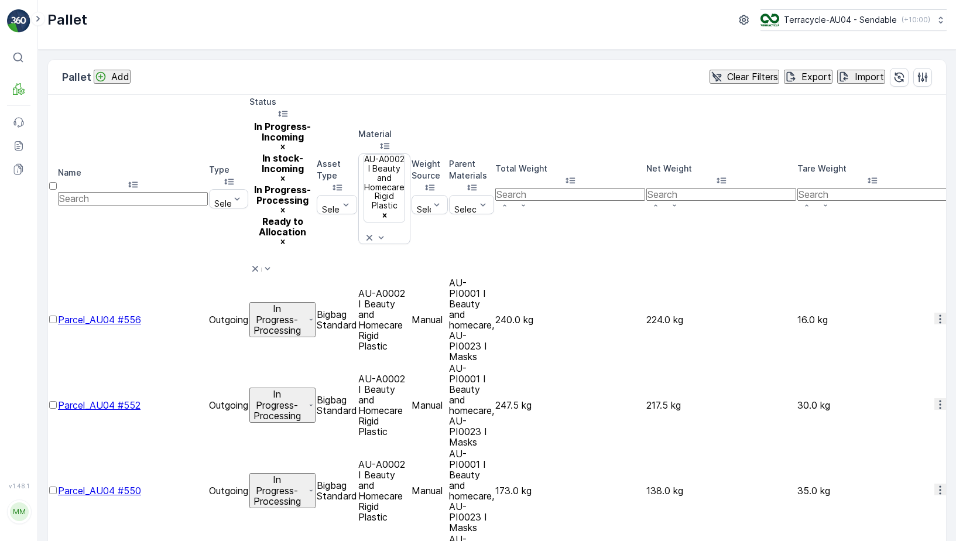
click at [258, 266] on icon at bounding box center [255, 269] width 6 height 6
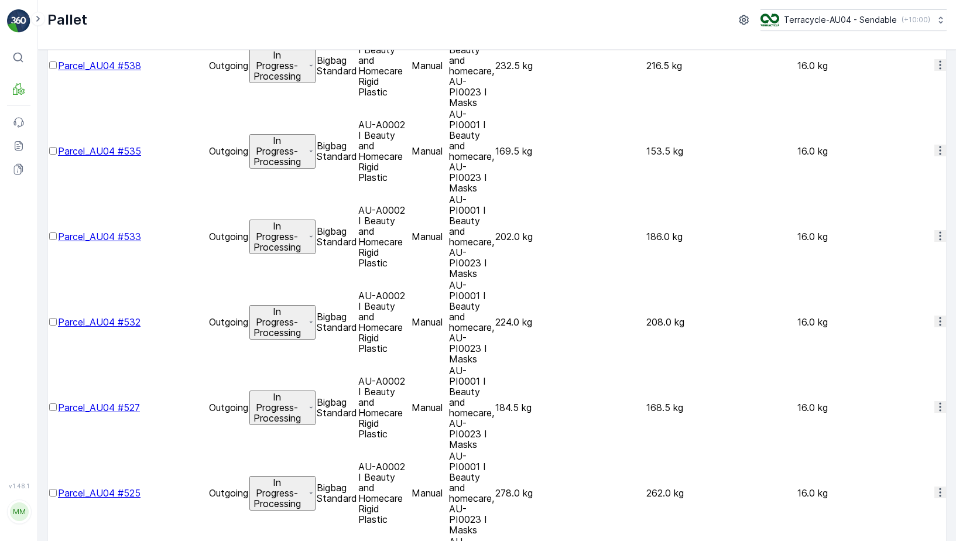
scroll to position [957, 0]
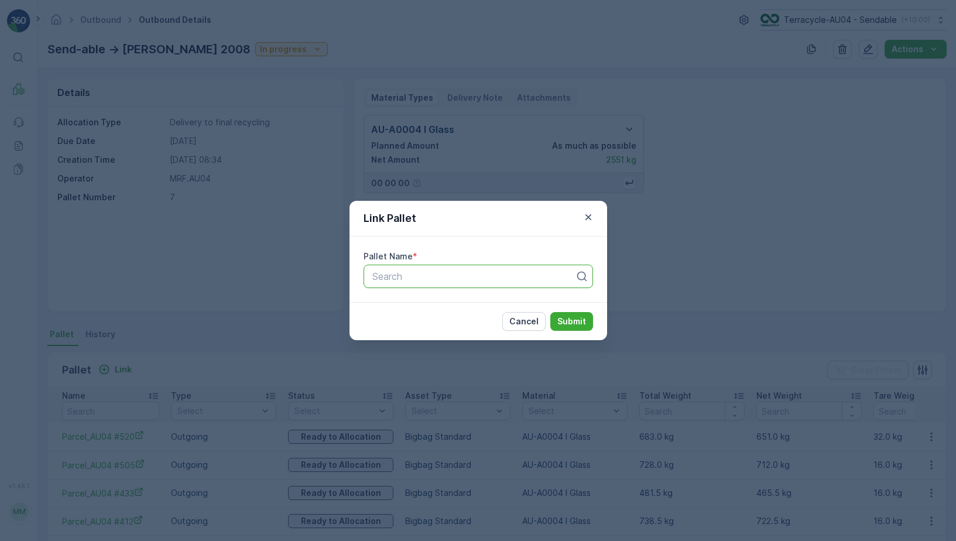
click at [412, 274] on div at bounding box center [473, 276] width 205 height 11
paste input "Parcel_AU04 #516"
type input "Parcel_AU04 #516"
click at [429, 303] on span "Parcel_AU04 #516" at bounding box center [411, 305] width 81 height 11
click at [577, 323] on p "Submit" at bounding box center [572, 322] width 29 height 12
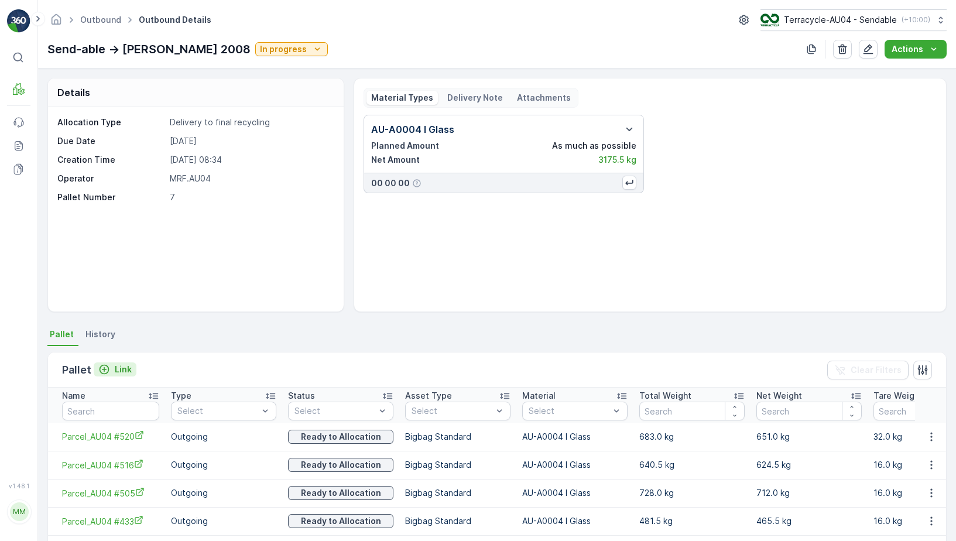
click at [126, 365] on p "Link" at bounding box center [123, 370] width 17 height 12
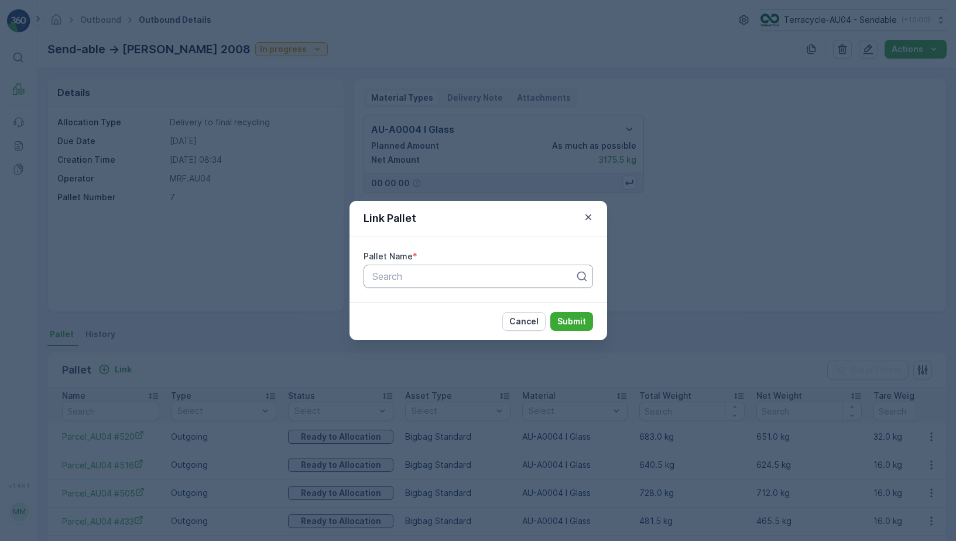
click at [472, 266] on div "Search" at bounding box center [479, 276] width 230 height 23
paste input "Parcel_AU04 #541"
type input "Parcel_AU04 #541"
click at [469, 304] on div "Parcel_AU04 #541" at bounding box center [479, 305] width 216 height 11
click at [570, 316] on p "Submit" at bounding box center [572, 322] width 29 height 12
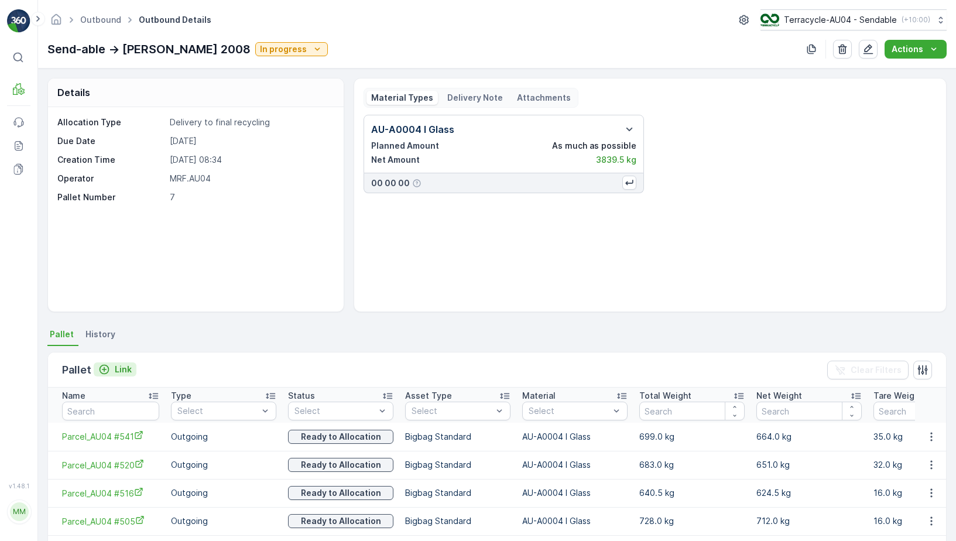
click at [119, 365] on p "Link" at bounding box center [123, 370] width 17 height 12
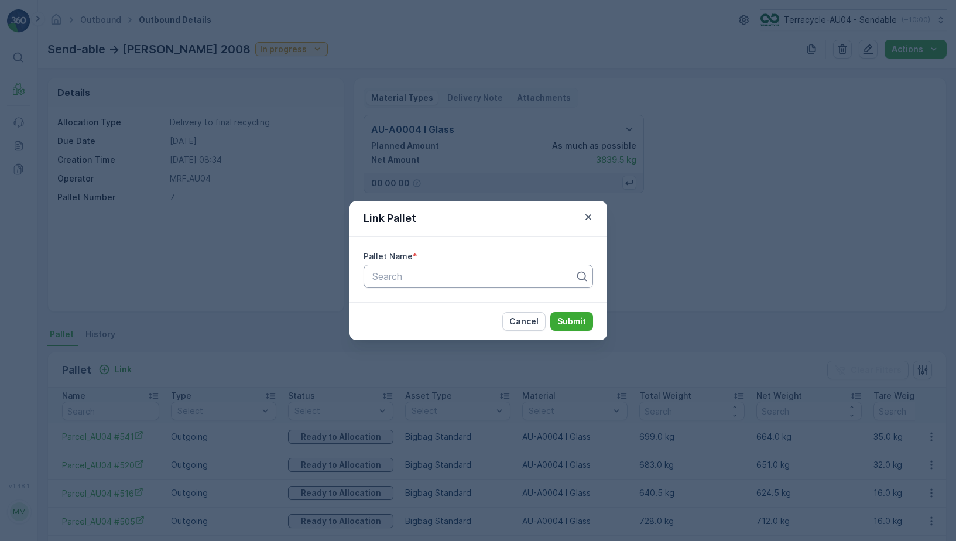
click at [413, 288] on div "Search" at bounding box center [479, 276] width 230 height 23
paste input "Parcel_AU04 #530"
type input "Parcel_AU04 #530"
click at [494, 303] on div "Parcel_AU04 #530" at bounding box center [479, 305] width 216 height 11
click at [575, 313] on button "Submit" at bounding box center [572, 321] width 43 height 19
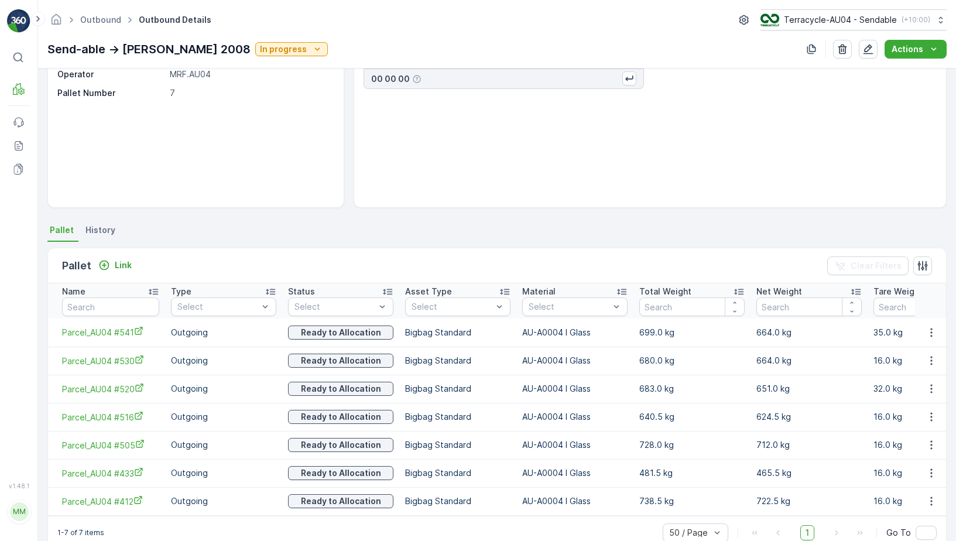
scroll to position [134, 0]
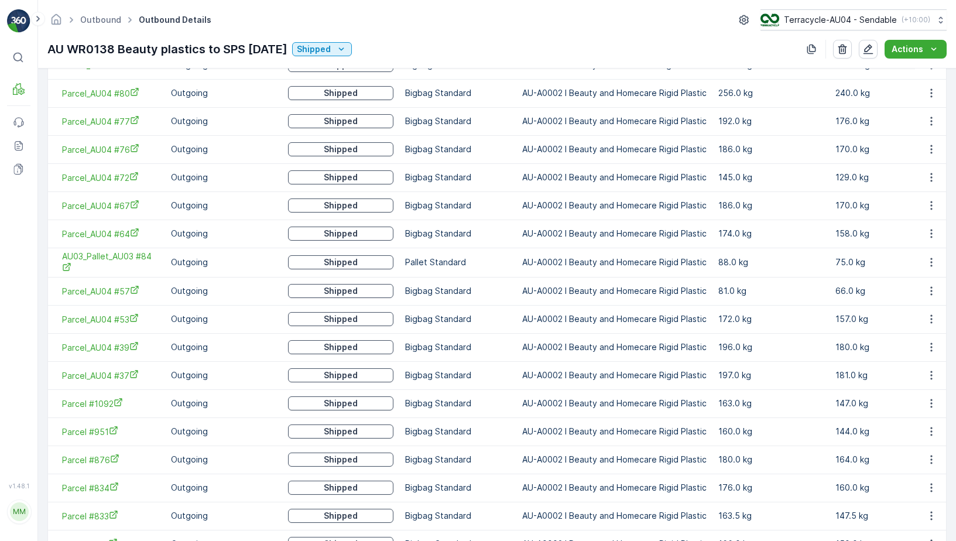
scroll to position [12, 0]
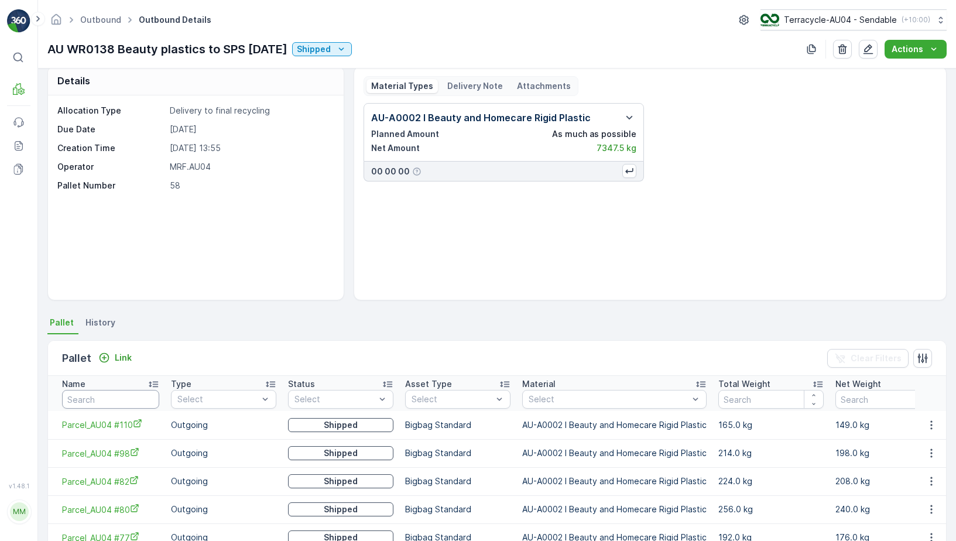
click at [100, 399] on input "text" at bounding box center [110, 399] width 97 height 19
paste input "[URL][DOMAIN_NAME]"
type input "[URL][DOMAIN_NAME]"
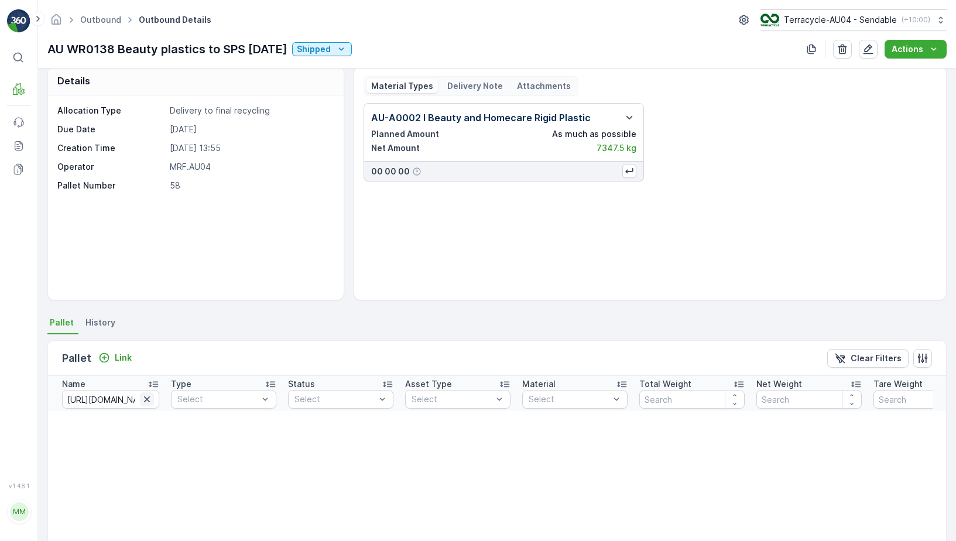
click at [148, 401] on icon "button" at bounding box center [147, 400] width 12 height 12
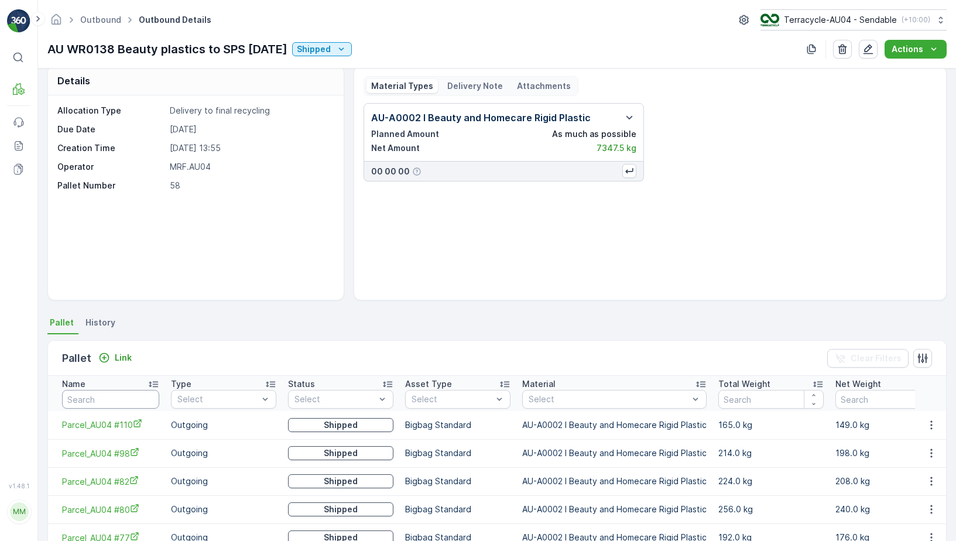
click at [79, 392] on input "text" at bounding box center [110, 399] width 97 height 19
paste input "Parcel #167"
type input "Parcel #167"
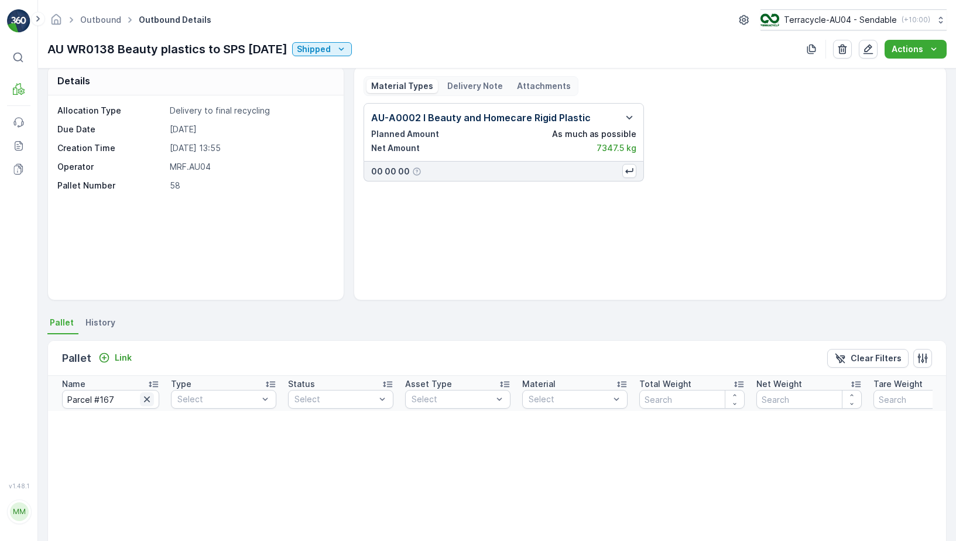
click at [148, 401] on icon "button" at bounding box center [147, 399] width 6 height 6
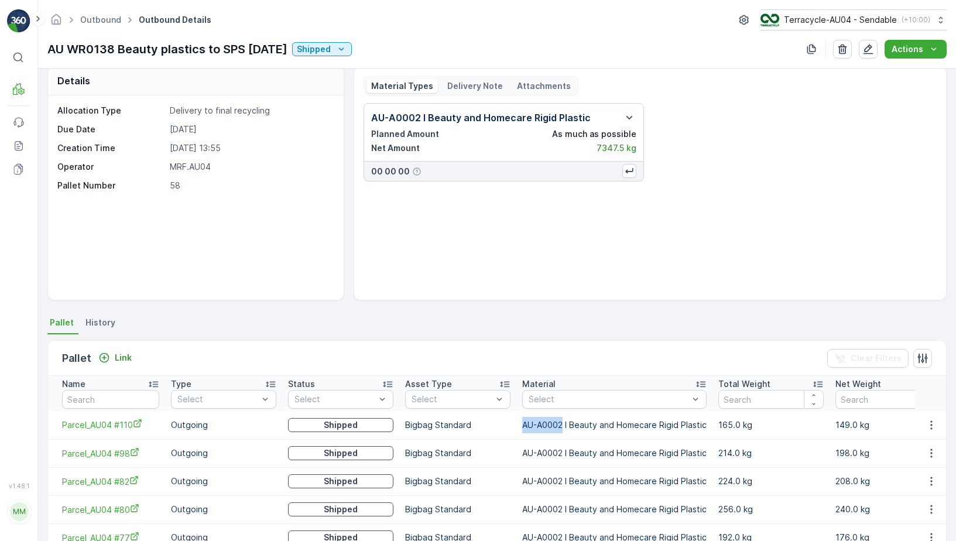
drag, startPoint x: 517, startPoint y: 426, endPoint x: 564, endPoint y: 427, distance: 47.5
click at [564, 427] on td "AU-A0002 I Beauty and Homecare Rigid Plastic" at bounding box center [615, 425] width 196 height 28
copy td "AU-A0002"
